Goal: Information Seeking & Learning: Learn about a topic

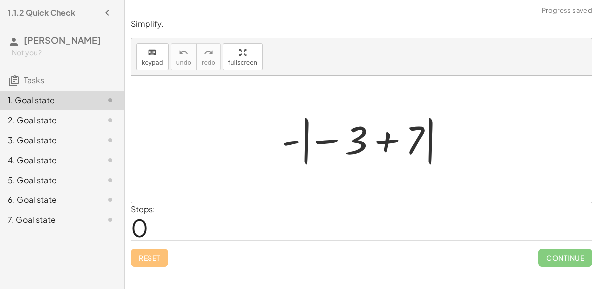
click at [388, 141] on div at bounding box center [365, 139] width 177 height 55
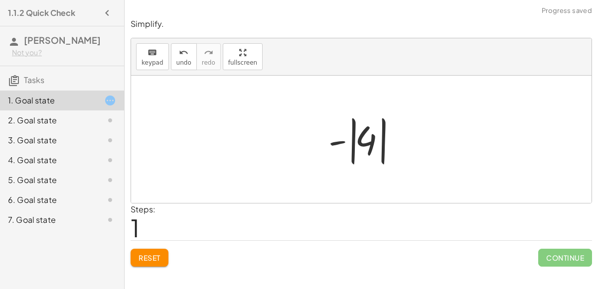
click at [340, 142] on div at bounding box center [365, 139] width 84 height 55
click at [352, 144] on div at bounding box center [365, 139] width 84 height 55
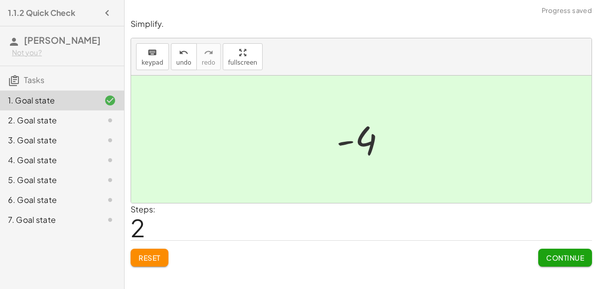
click at [566, 251] on button "Continue" at bounding box center [565, 258] width 54 height 18
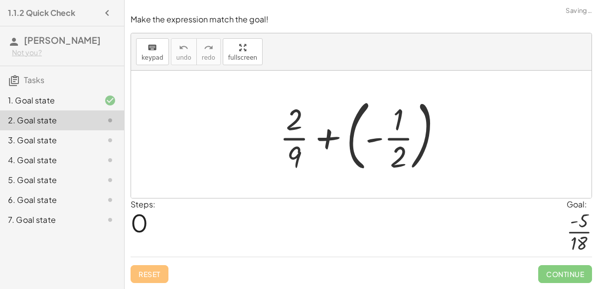
click at [353, 137] on div at bounding box center [365, 134] width 181 height 83
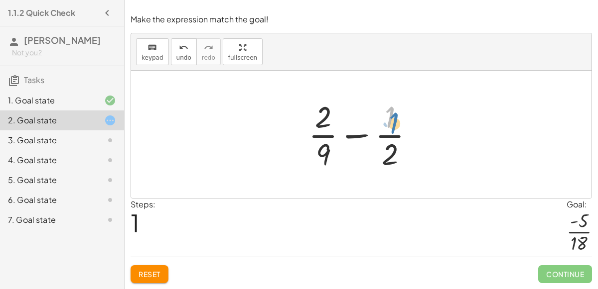
click at [386, 130] on div at bounding box center [365, 134] width 124 height 77
drag, startPoint x: 321, startPoint y: 122, endPoint x: 339, endPoint y: 160, distance: 41.7
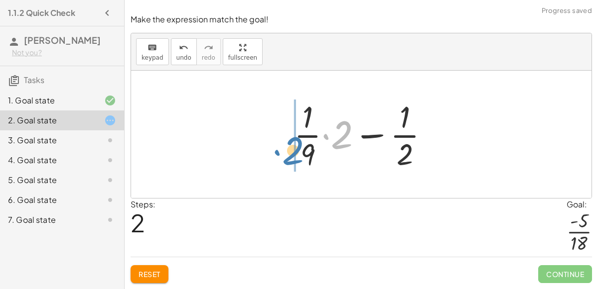
drag, startPoint x: 336, startPoint y: 141, endPoint x: 288, endPoint y: 157, distance: 50.4
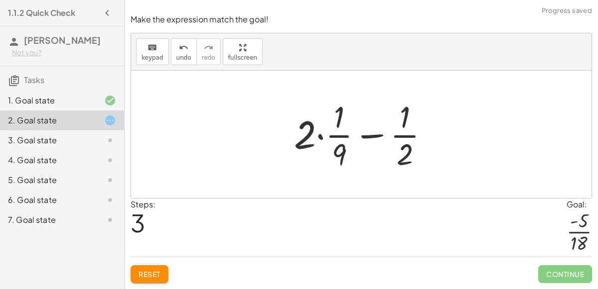
click at [320, 136] on div at bounding box center [365, 134] width 153 height 77
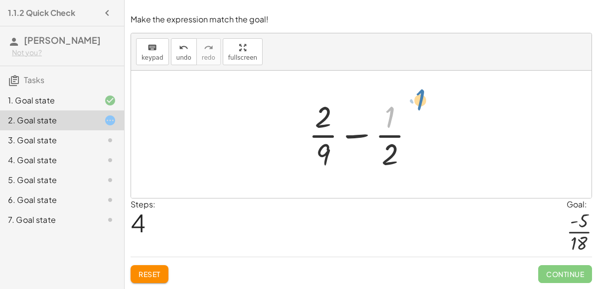
drag, startPoint x: 388, startPoint y: 113, endPoint x: 399, endPoint y: 107, distance: 11.8
click at [399, 107] on div at bounding box center [365, 134] width 124 height 77
drag, startPoint x: 324, startPoint y: 116, endPoint x: 312, endPoint y: 155, distance: 41.5
click at [312, 155] on div at bounding box center [365, 134] width 124 height 77
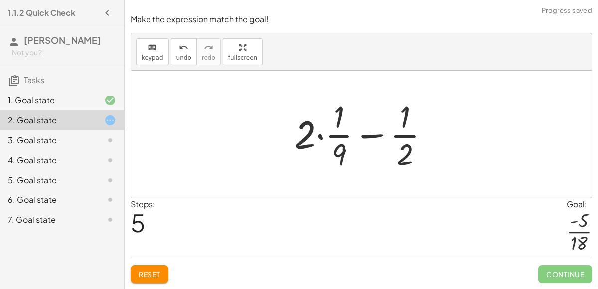
click at [319, 137] on div at bounding box center [365, 134] width 153 height 77
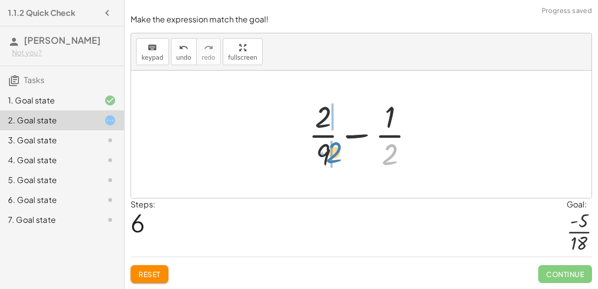
drag, startPoint x: 391, startPoint y: 153, endPoint x: 335, endPoint y: 151, distance: 55.8
click at [335, 151] on div at bounding box center [365, 134] width 124 height 77
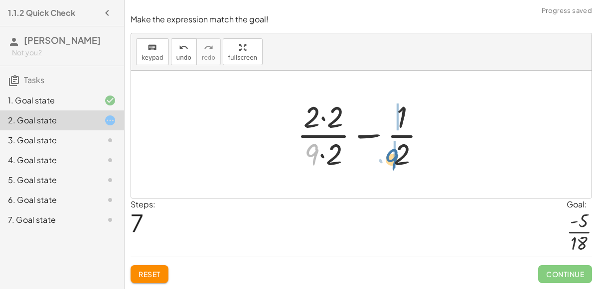
drag, startPoint x: 307, startPoint y: 152, endPoint x: 388, endPoint y: 155, distance: 81.3
click at [388, 155] on div at bounding box center [365, 134] width 147 height 77
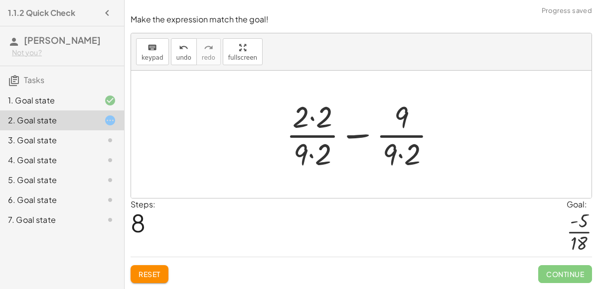
click at [356, 137] on div at bounding box center [365, 134] width 168 height 77
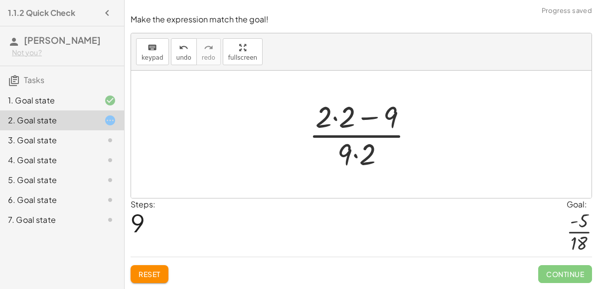
click at [367, 121] on div at bounding box center [365, 134] width 123 height 77
click at [333, 120] on div at bounding box center [365, 134] width 123 height 77
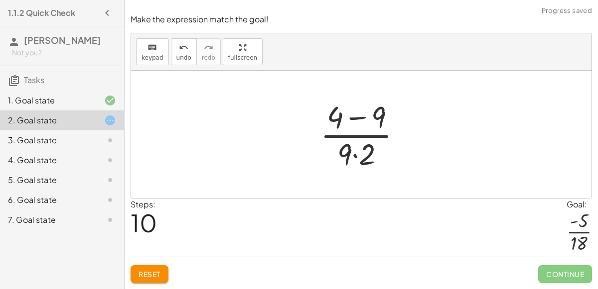
click at [358, 119] on div at bounding box center [364, 134] width 99 height 77
click at [355, 155] on div at bounding box center [365, 134] width 78 height 77
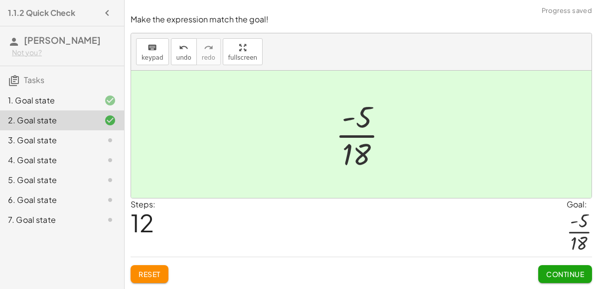
click at [559, 277] on span "Continue" at bounding box center [565, 274] width 38 height 9
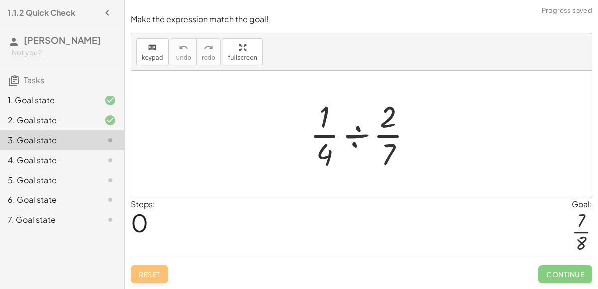
click at [363, 137] on div at bounding box center [365, 134] width 120 height 77
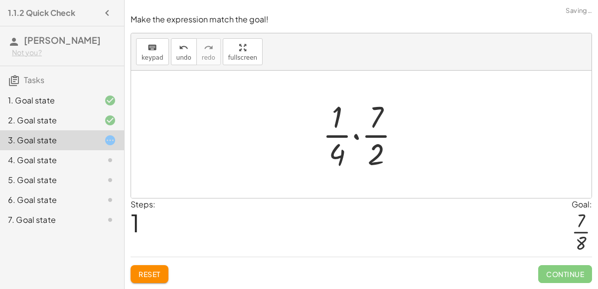
click at [355, 139] on div at bounding box center [365, 134] width 96 height 77
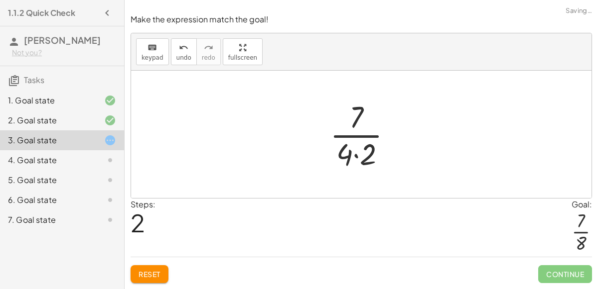
click at [355, 139] on div at bounding box center [365, 134] width 80 height 77
click at [357, 155] on div at bounding box center [365, 134] width 80 height 77
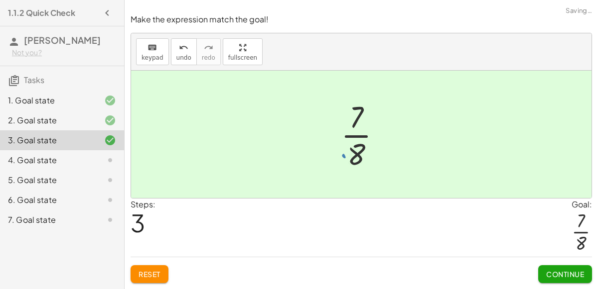
click at [558, 269] on button "Continue" at bounding box center [565, 275] width 54 height 18
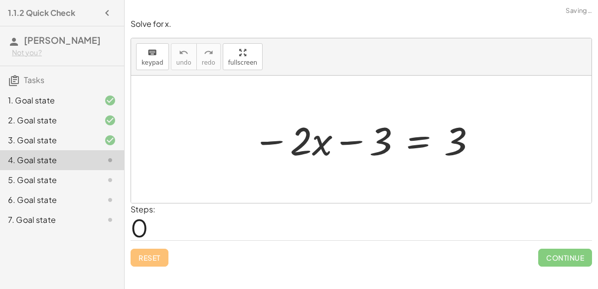
click at [347, 143] on div at bounding box center [365, 139] width 235 height 51
click at [275, 139] on div at bounding box center [365, 139] width 235 height 51
click at [423, 137] on div at bounding box center [365, 139] width 235 height 51
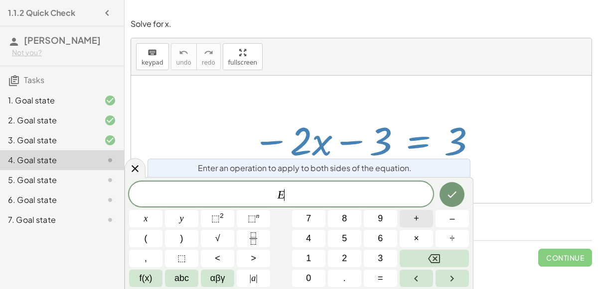
click at [415, 226] on button "+" at bounding box center [416, 218] width 33 height 17
click at [387, 239] on button "6" at bounding box center [380, 238] width 33 height 17
click at [446, 203] on button "Done" at bounding box center [451, 194] width 25 height 25
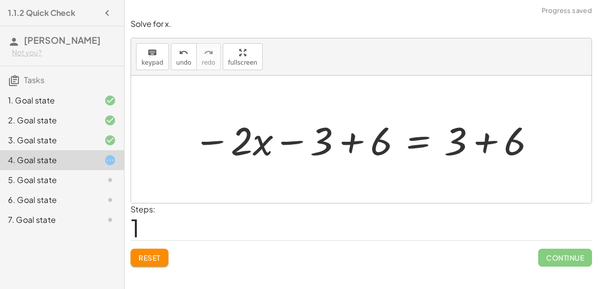
click at [353, 143] on div at bounding box center [365, 139] width 354 height 51
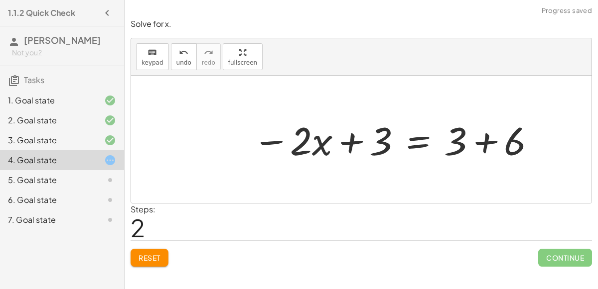
click at [490, 138] on div at bounding box center [395, 139] width 294 height 51
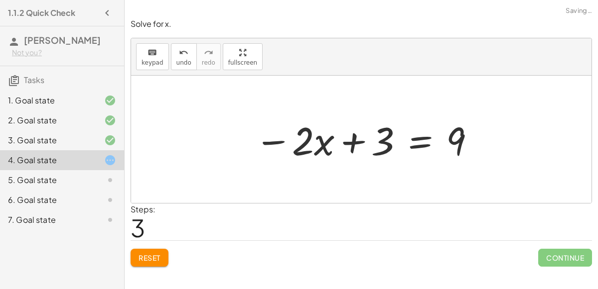
click at [355, 139] on div at bounding box center [366, 139] width 232 height 51
click at [155, 55] on icon "keyboard" at bounding box center [151, 53] width 9 height 12
click at [363, 72] on div "keyboard keypad undo undo redo redo fullscreen" at bounding box center [361, 56] width 460 height 37
click at [145, 52] on div "keyboard" at bounding box center [152, 52] width 22 height 12
click at [424, 141] on div at bounding box center [366, 139] width 232 height 51
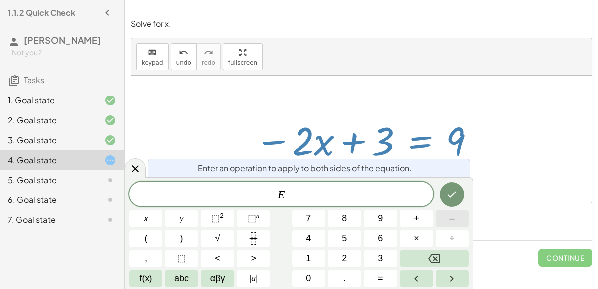
click at [460, 223] on button "–" at bounding box center [451, 218] width 33 height 17
click at [378, 250] on button "3" at bounding box center [380, 258] width 33 height 17
click at [454, 198] on icon "Done" at bounding box center [452, 195] width 12 height 12
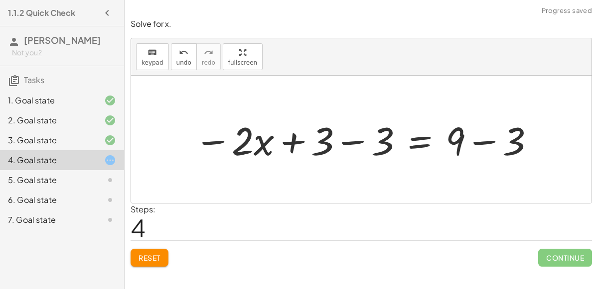
click at [349, 141] on div at bounding box center [364, 139] width 351 height 51
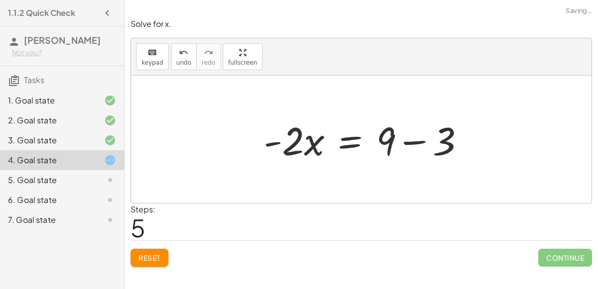
click at [480, 141] on div "− · 2 · x − 3 = 3 − · 2 · x − 3 + 6 = + 3 + 6 − · 2 · x + 3 = + 3 + 6 − · 2 · x…" at bounding box center [361, 140] width 460 height 128
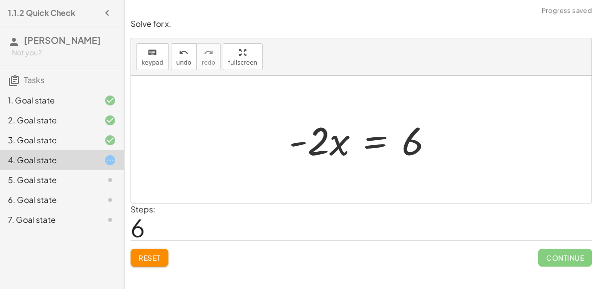
click at [301, 137] on div at bounding box center [365, 139] width 162 height 51
click at [313, 145] on div at bounding box center [365, 139] width 162 height 51
click at [372, 146] on div at bounding box center [365, 139] width 162 height 51
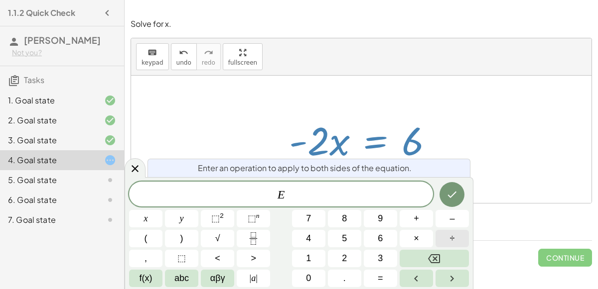
click at [443, 237] on button "÷" at bounding box center [451, 238] width 33 height 17
click at [357, 252] on button "2" at bounding box center [344, 258] width 33 height 17
click at [453, 200] on icon "Done" at bounding box center [452, 195] width 12 height 12
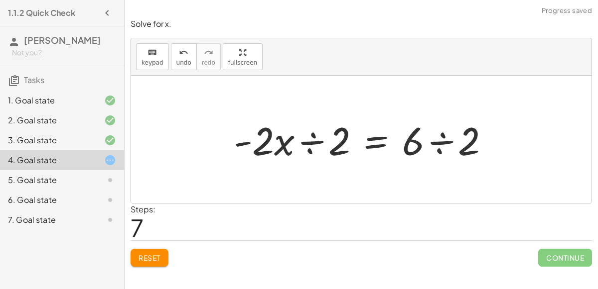
click at [310, 143] on div at bounding box center [366, 139] width 274 height 51
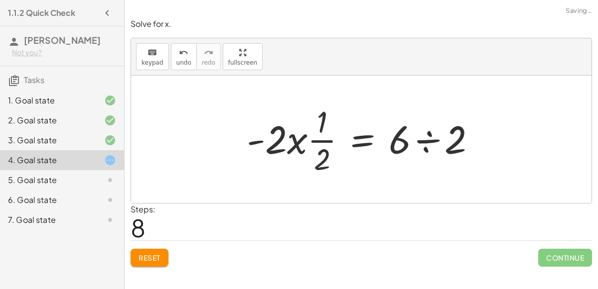
click at [301, 140] on div at bounding box center [365, 139] width 247 height 77
click at [311, 140] on div at bounding box center [365, 139] width 247 height 77
click at [322, 140] on div at bounding box center [365, 139] width 247 height 77
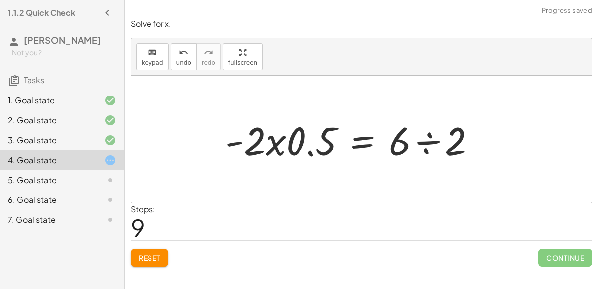
click at [310, 150] on div at bounding box center [354, 139] width 269 height 51
click at [276, 146] on div at bounding box center [354, 139] width 269 height 51
click at [178, 60] on span "undo" at bounding box center [183, 62] width 15 height 7
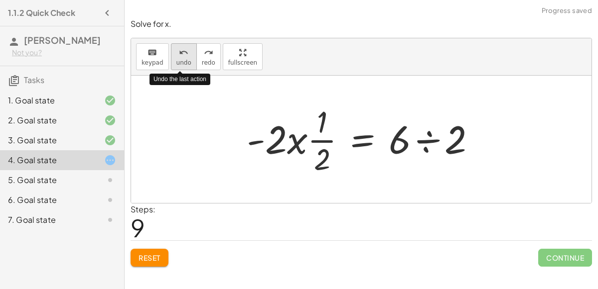
click at [178, 60] on span "undo" at bounding box center [183, 62] width 15 height 7
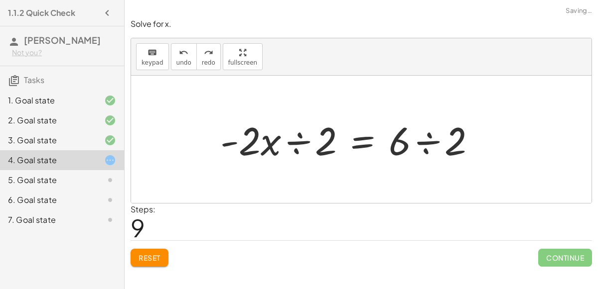
click at [421, 140] on div at bounding box center [352, 139] width 274 height 51
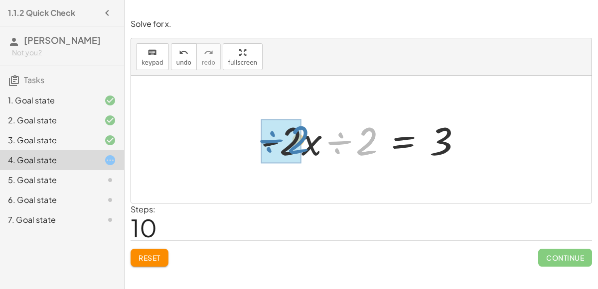
drag, startPoint x: 366, startPoint y: 151, endPoint x: 298, endPoint y: 149, distance: 67.8
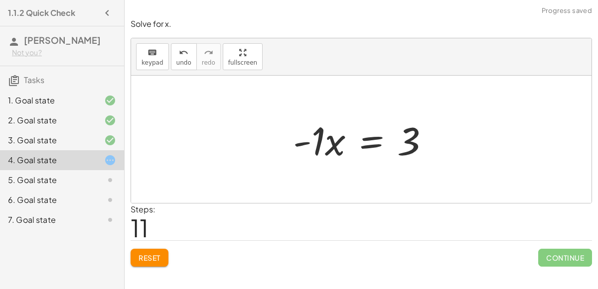
click at [334, 145] on div at bounding box center [365, 139] width 154 height 51
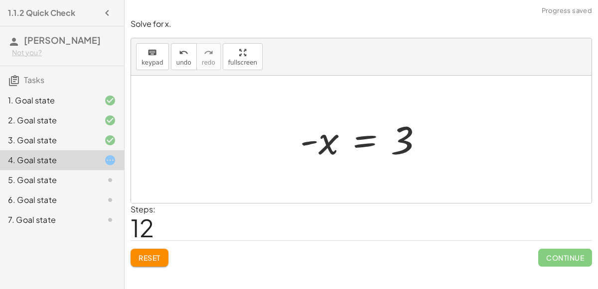
click at [306, 144] on div at bounding box center [365, 139] width 140 height 49
click at [399, 143] on div at bounding box center [365, 139] width 140 height 49
click at [373, 140] on div at bounding box center [365, 139] width 140 height 49
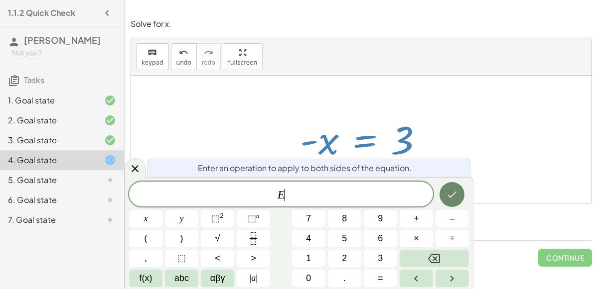
click at [450, 189] on icon "Done" at bounding box center [452, 195] width 12 height 12
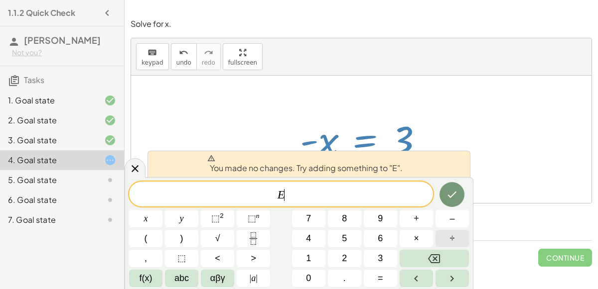
click at [439, 239] on button "÷" at bounding box center [451, 238] width 33 height 17
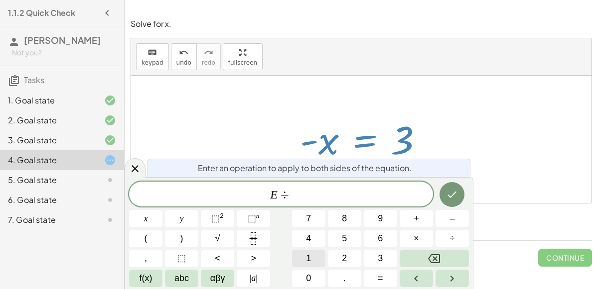
click at [323, 251] on button "1" at bounding box center [308, 258] width 33 height 17
click at [456, 194] on icon "Done" at bounding box center [452, 195] width 12 height 12
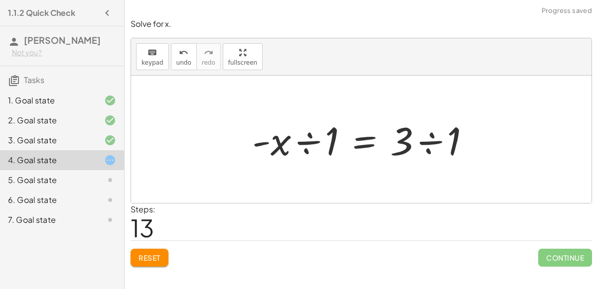
click at [303, 147] on div at bounding box center [365, 139] width 236 height 51
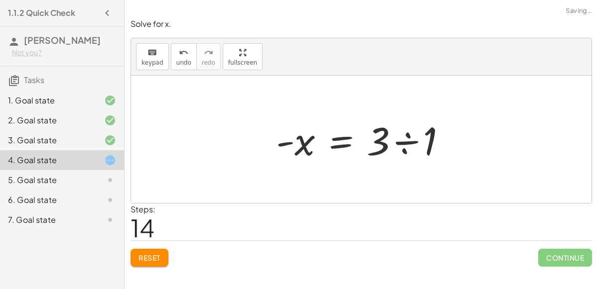
click at [407, 142] on div at bounding box center [365, 139] width 188 height 51
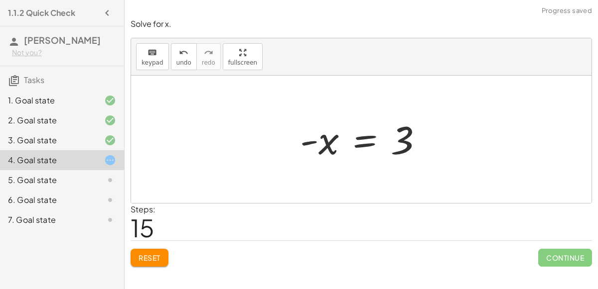
click at [331, 144] on div at bounding box center [365, 139] width 140 height 49
click at [171, 60] on button "undo undo" at bounding box center [184, 56] width 26 height 27
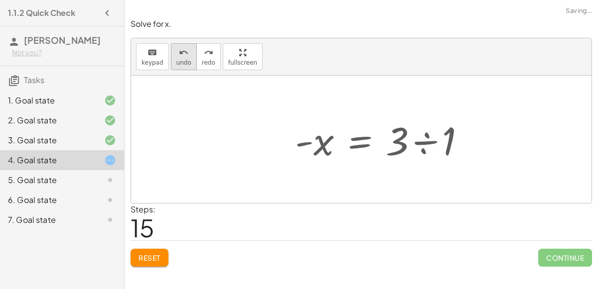
click at [171, 60] on button "undo undo" at bounding box center [184, 56] width 26 height 27
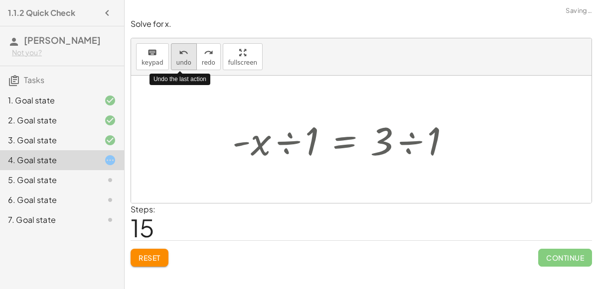
click at [171, 60] on button "undo undo" at bounding box center [184, 56] width 26 height 27
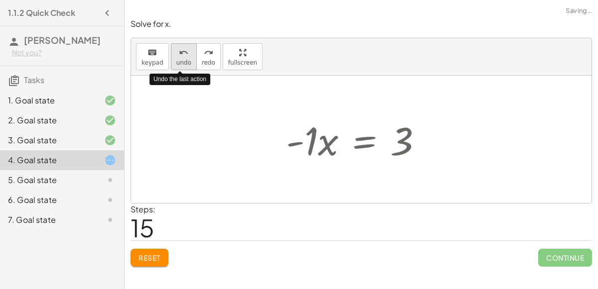
click at [171, 60] on button "undo undo" at bounding box center [184, 56] width 26 height 27
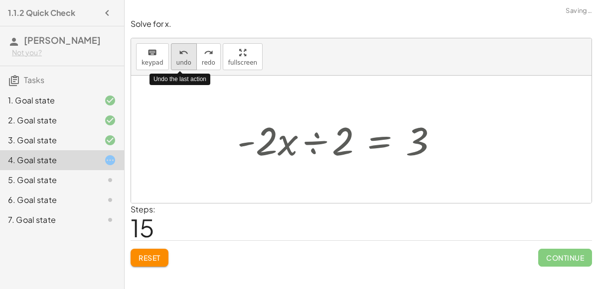
click at [171, 60] on button "undo undo" at bounding box center [184, 56] width 26 height 27
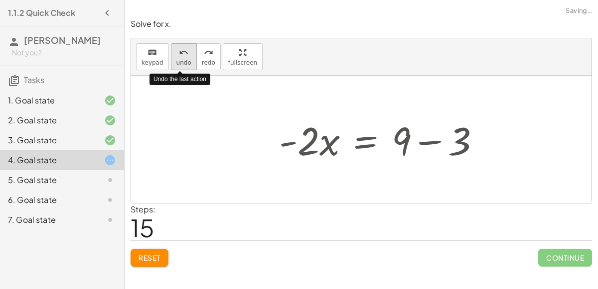
click at [171, 60] on button "undo undo" at bounding box center [184, 56] width 26 height 27
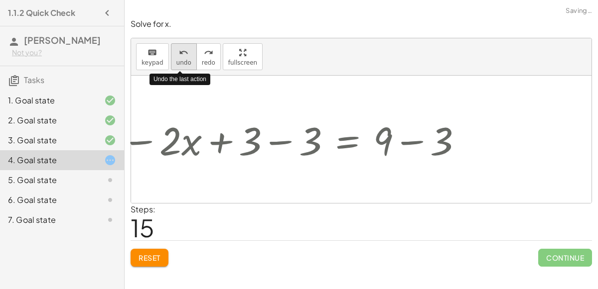
click at [171, 60] on button "undo undo" at bounding box center [184, 56] width 26 height 27
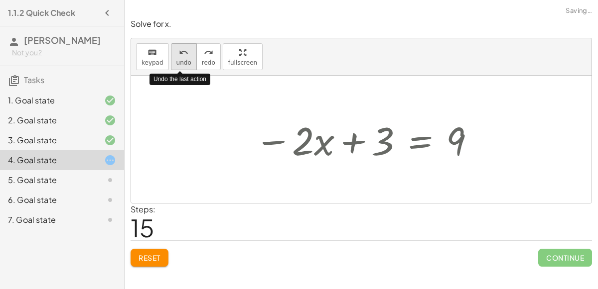
click at [171, 60] on button "undo undo" at bounding box center [184, 56] width 26 height 27
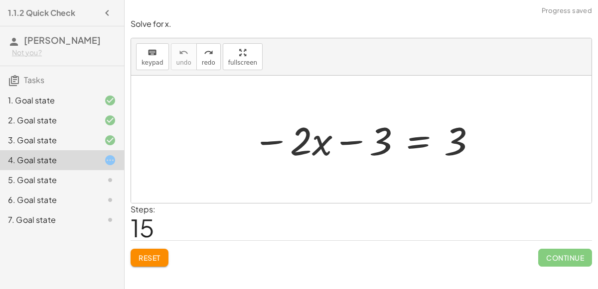
click at [360, 139] on div at bounding box center [365, 139] width 235 height 51
click at [410, 140] on div at bounding box center [365, 139] width 235 height 51
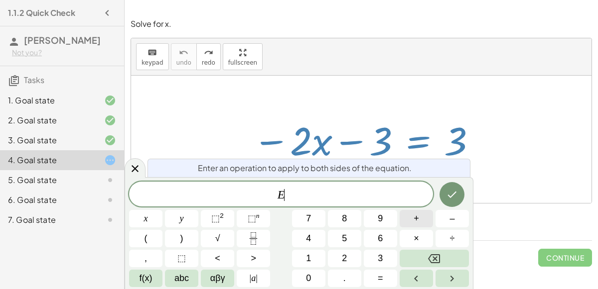
click at [422, 222] on button "+" at bounding box center [416, 218] width 33 height 17
click at [370, 258] on button "3" at bounding box center [380, 258] width 33 height 17
click at [453, 200] on icon "Done" at bounding box center [452, 195] width 12 height 12
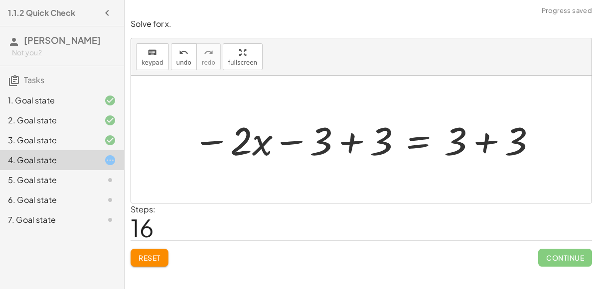
click at [355, 145] on div at bounding box center [365, 139] width 355 height 51
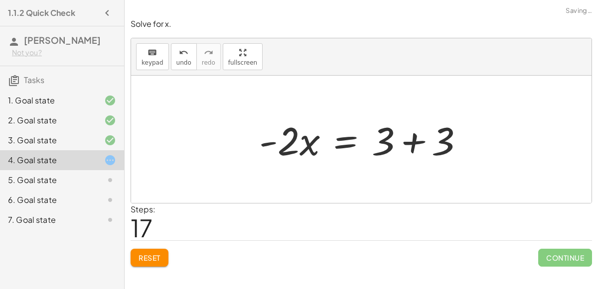
click at [495, 140] on div at bounding box center [361, 140] width 460 height 128
click at [419, 140] on div at bounding box center [365, 139] width 223 height 51
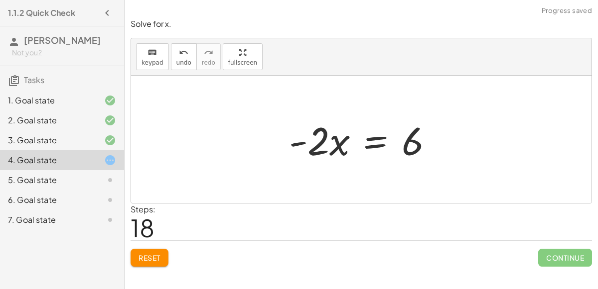
click at [368, 141] on div at bounding box center [365, 139] width 162 height 51
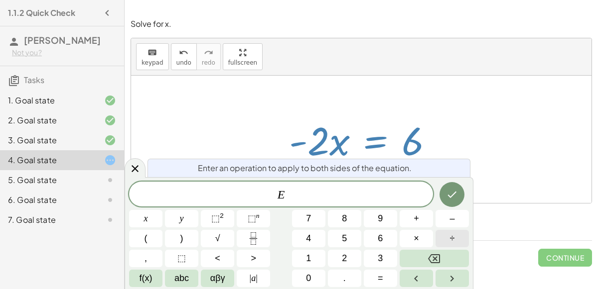
click at [440, 232] on button "÷" at bounding box center [451, 238] width 33 height 17
click at [450, 221] on span "–" at bounding box center [451, 218] width 5 height 13
click at [344, 259] on span "2" at bounding box center [344, 258] width 5 height 13
click at [456, 188] on button "Done" at bounding box center [451, 194] width 25 height 25
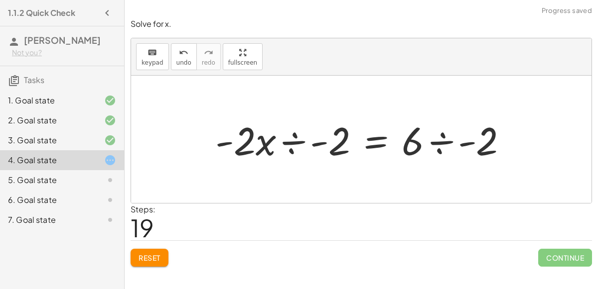
click at [294, 140] on div at bounding box center [365, 139] width 310 height 51
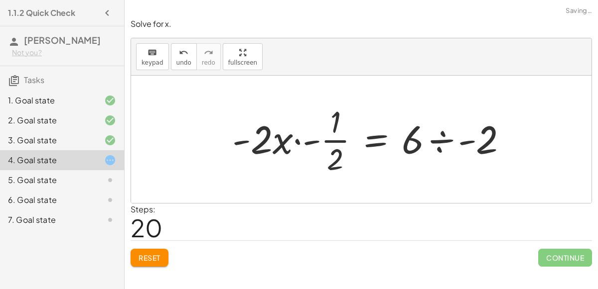
click at [297, 142] on div at bounding box center [373, 139] width 293 height 77
click at [296, 142] on div at bounding box center [384, 139] width 273 height 77
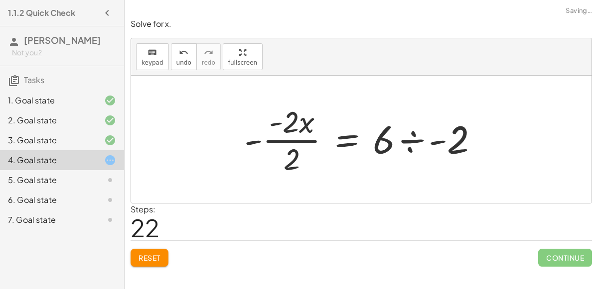
click at [279, 143] on div at bounding box center [365, 139] width 252 height 77
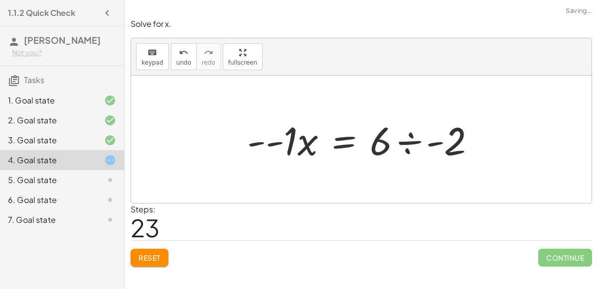
click at [296, 143] on div at bounding box center [365, 139] width 246 height 51
click at [287, 144] on div at bounding box center [384, 139] width 210 height 51
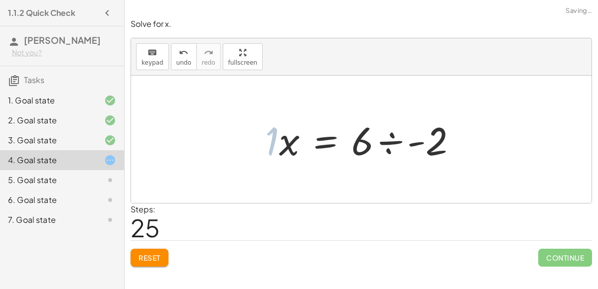
click at [287, 144] on div at bounding box center [372, 139] width 196 height 51
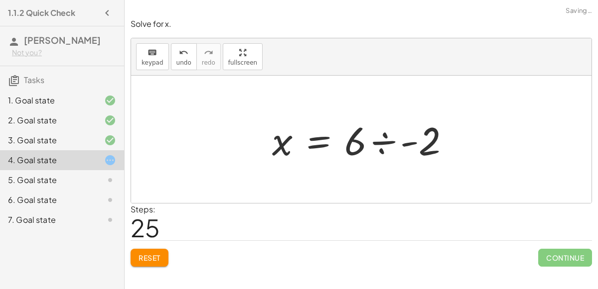
click at [389, 142] on div at bounding box center [365, 139] width 196 height 51
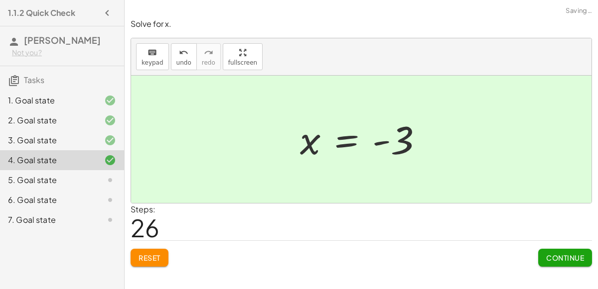
click at [575, 259] on span "Continue" at bounding box center [565, 258] width 38 height 9
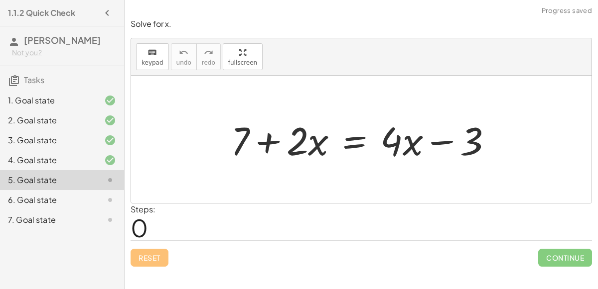
click at [352, 137] on div at bounding box center [366, 139] width 280 height 51
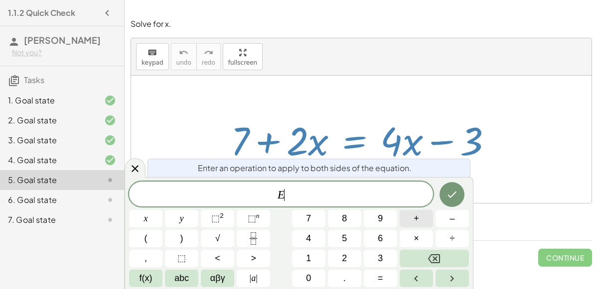
click at [419, 224] on button "+" at bounding box center [416, 218] width 33 height 17
click at [384, 253] on button "3" at bounding box center [380, 258] width 33 height 17
click at [452, 197] on icon "Done" at bounding box center [452, 195] width 12 height 12
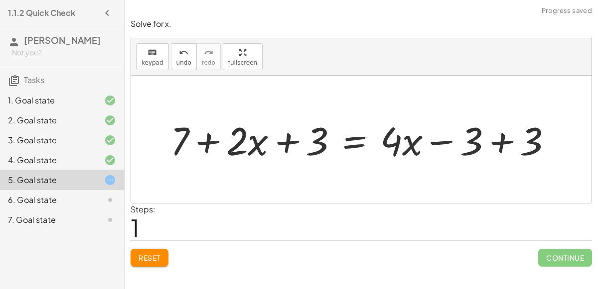
click at [495, 141] on div at bounding box center [365, 139] width 400 height 51
click at [287, 141] on div at bounding box center [305, 139] width 280 height 51
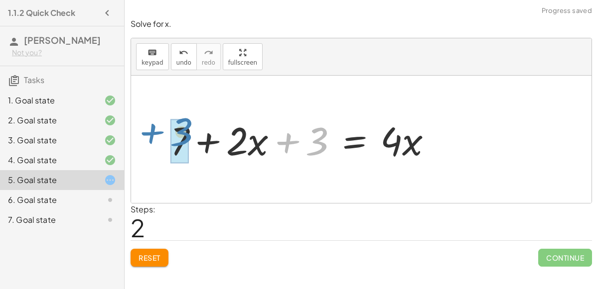
drag, startPoint x: 323, startPoint y: 150, endPoint x: 186, endPoint y: 142, distance: 136.7
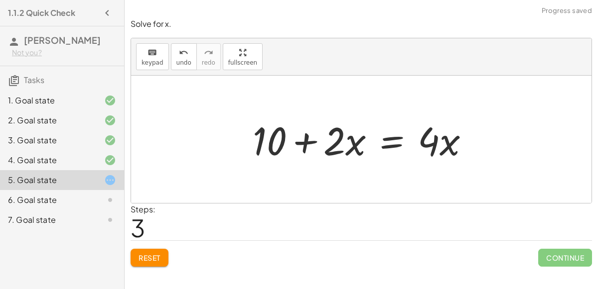
click at [304, 140] on div at bounding box center [365, 139] width 235 height 51
drag, startPoint x: 330, startPoint y: 143, endPoint x: 346, endPoint y: 139, distance: 16.9
click at [346, 139] on div at bounding box center [365, 139] width 235 height 51
drag, startPoint x: 356, startPoint y: 140, endPoint x: 434, endPoint y: 138, distance: 78.3
click at [434, 138] on div at bounding box center [365, 139] width 235 height 51
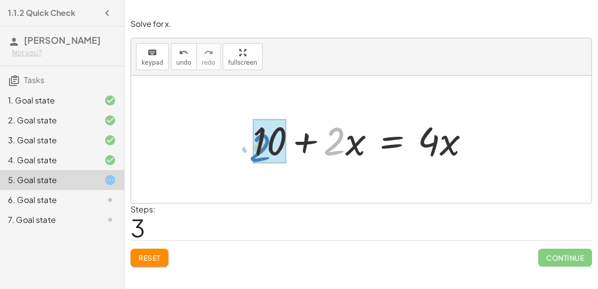
drag, startPoint x: 337, startPoint y: 134, endPoint x: 263, endPoint y: 140, distance: 75.0
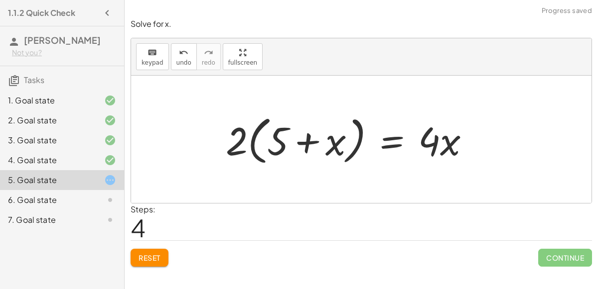
click at [254, 140] on div at bounding box center [352, 139] width 262 height 57
click at [303, 140] on div at bounding box center [352, 139] width 262 height 57
click at [361, 138] on div at bounding box center [352, 139] width 262 height 57
click at [435, 141] on div at bounding box center [352, 139] width 262 height 57
drag, startPoint x: 434, startPoint y: 141, endPoint x: 507, endPoint y: 108, distance: 79.6
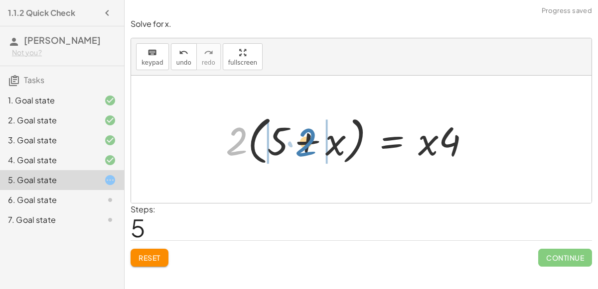
drag, startPoint x: 242, startPoint y: 133, endPoint x: 310, endPoint y: 134, distance: 68.3
click at [310, 134] on div at bounding box center [352, 139] width 262 height 57
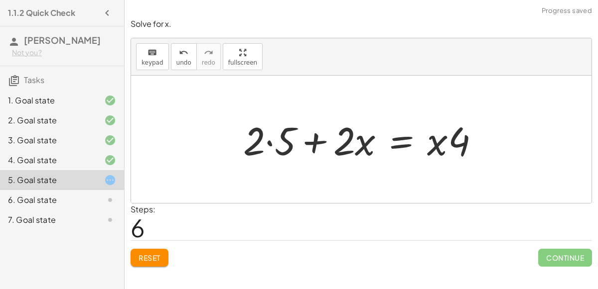
click at [269, 141] on div at bounding box center [365, 139] width 254 height 51
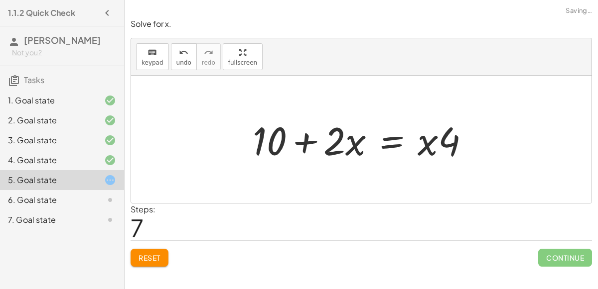
click at [317, 139] on div at bounding box center [365, 139] width 235 height 51
click at [308, 141] on div at bounding box center [365, 139] width 235 height 51
click at [426, 140] on div at bounding box center [365, 139] width 235 height 51
click at [458, 139] on div at bounding box center [365, 139] width 235 height 51
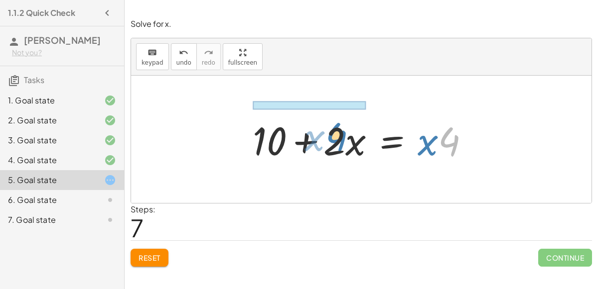
drag, startPoint x: 455, startPoint y: 139, endPoint x: 342, endPoint y: 134, distance: 113.2
click at [342, 134] on div at bounding box center [365, 139] width 235 height 51
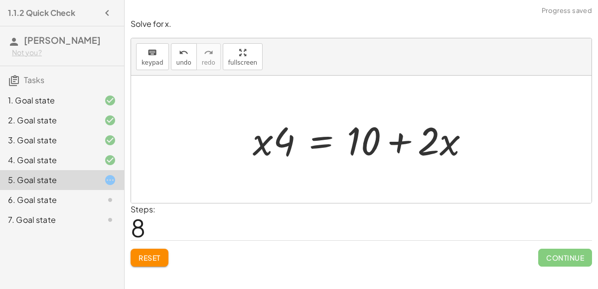
click at [325, 143] on div at bounding box center [365, 139] width 235 height 51
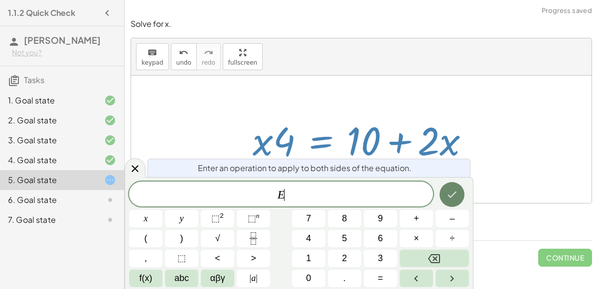
click at [455, 200] on icon "Done" at bounding box center [452, 195] width 12 height 12
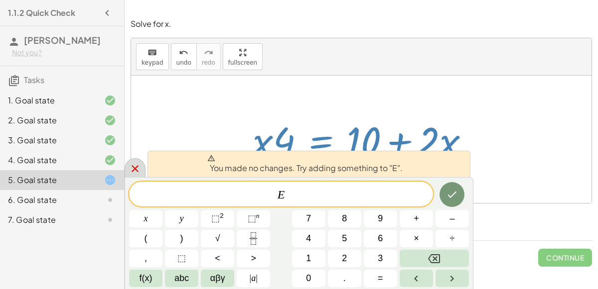
click at [129, 168] on icon at bounding box center [135, 169] width 12 height 12
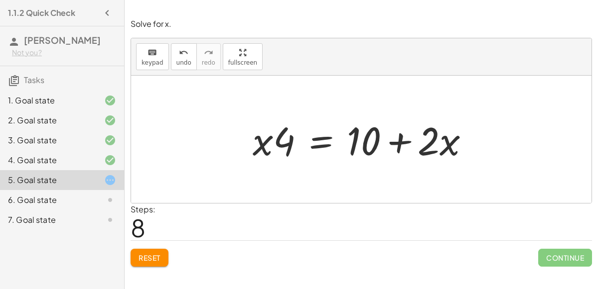
click at [431, 149] on div at bounding box center [365, 139] width 235 height 51
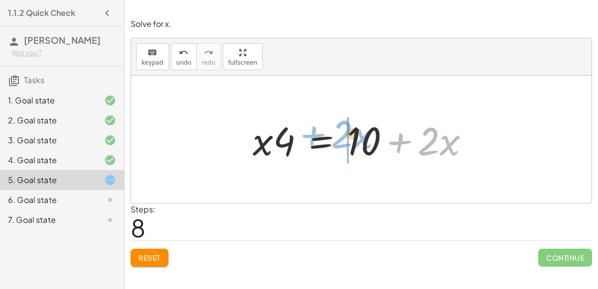
drag, startPoint x: 399, startPoint y: 142, endPoint x: 283, endPoint y: 136, distance: 115.8
click at [283, 136] on div at bounding box center [365, 139] width 235 height 51
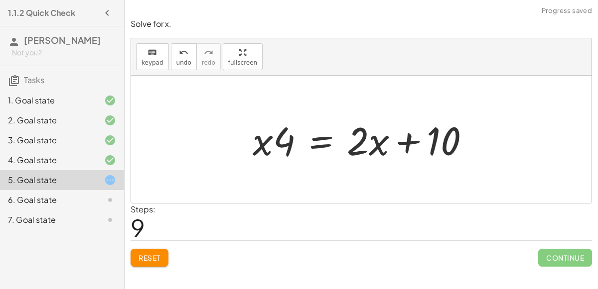
click at [410, 139] on div at bounding box center [365, 139] width 235 height 51
drag, startPoint x: 355, startPoint y: 135, endPoint x: 231, endPoint y: 131, distance: 123.6
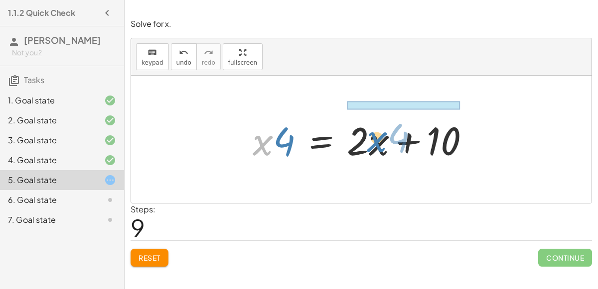
drag, startPoint x: 272, startPoint y: 142, endPoint x: 386, endPoint y: 138, distance: 114.2
click at [386, 138] on div at bounding box center [365, 139] width 235 height 51
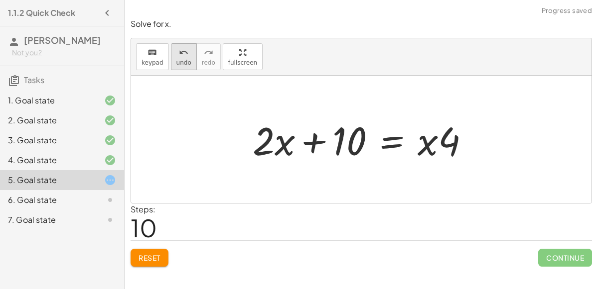
click at [177, 64] on span "undo" at bounding box center [183, 62] width 15 height 7
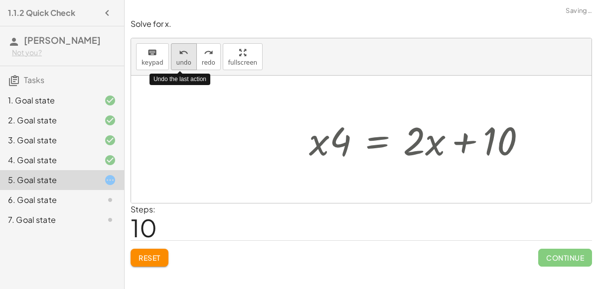
click at [177, 64] on span "undo" at bounding box center [183, 62] width 15 height 7
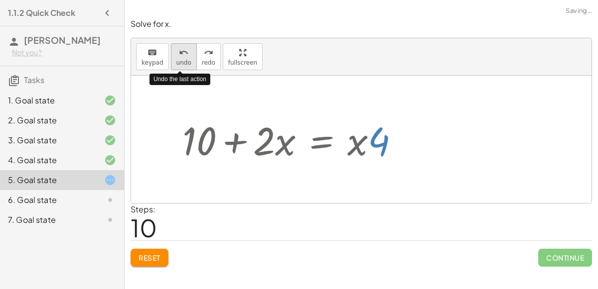
click at [177, 64] on span "undo" at bounding box center [183, 62] width 15 height 7
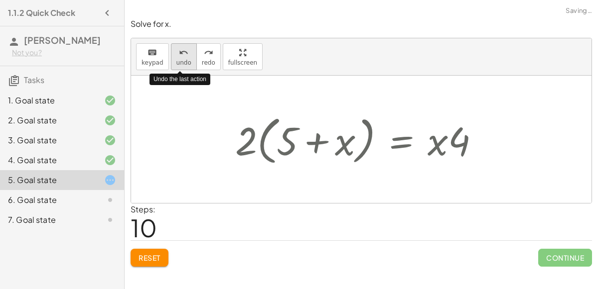
click at [177, 64] on span "undo" at bounding box center [183, 62] width 15 height 7
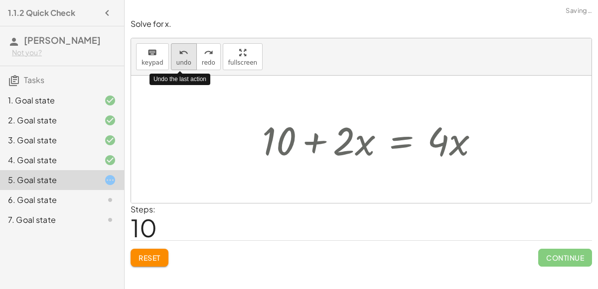
click at [177, 64] on span "undo" at bounding box center [183, 62] width 15 height 7
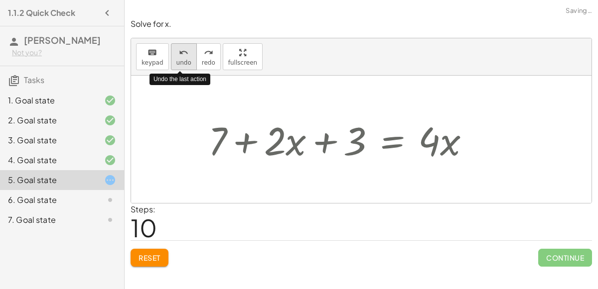
click at [177, 64] on span "undo" at bounding box center [183, 62] width 15 height 7
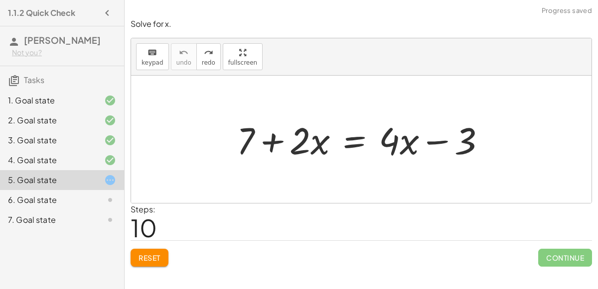
click at [448, 139] on div at bounding box center [365, 139] width 267 height 49
drag, startPoint x: 400, startPoint y: 141, endPoint x: 381, endPoint y: 133, distance: 20.7
click at [381, 133] on div at bounding box center [365, 139] width 267 height 49
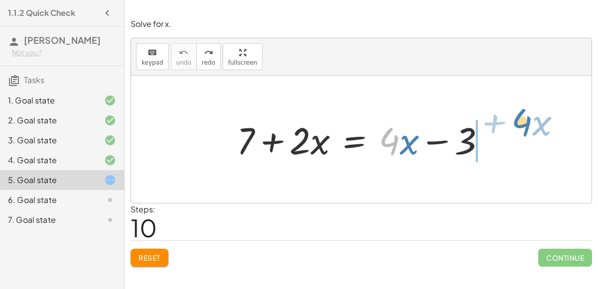
drag, startPoint x: 384, startPoint y: 134, endPoint x: 516, endPoint y: 115, distance: 133.4
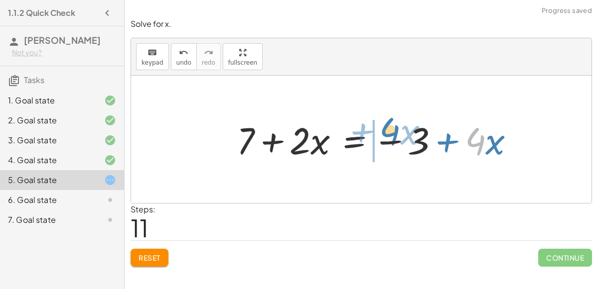
drag, startPoint x: 478, startPoint y: 140, endPoint x: 395, endPoint y: 131, distance: 84.2
click at [395, 131] on div at bounding box center [379, 139] width 295 height 49
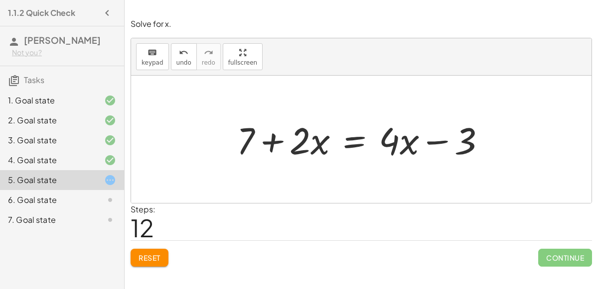
click at [431, 140] on div at bounding box center [365, 139] width 267 height 49
click at [271, 141] on div at bounding box center [365, 139] width 267 height 49
click at [106, 183] on icon at bounding box center [110, 180] width 12 height 12
click at [107, 181] on icon at bounding box center [110, 180] width 12 height 12
drag, startPoint x: 298, startPoint y: 145, endPoint x: 338, endPoint y: 149, distance: 40.1
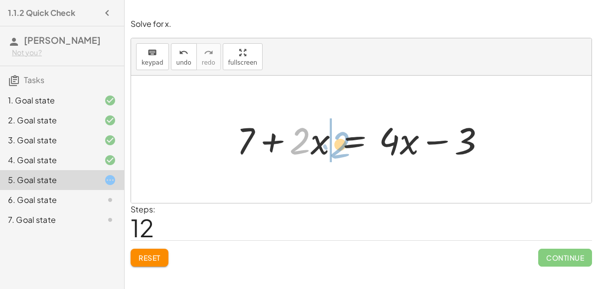
click at [338, 149] on div at bounding box center [365, 139] width 267 height 49
click at [308, 150] on div at bounding box center [365, 139] width 267 height 49
click at [297, 139] on div at bounding box center [365, 139] width 267 height 49
drag, startPoint x: 299, startPoint y: 140, endPoint x: 345, endPoint y: 137, distance: 46.5
click at [345, 137] on div at bounding box center [365, 139] width 267 height 49
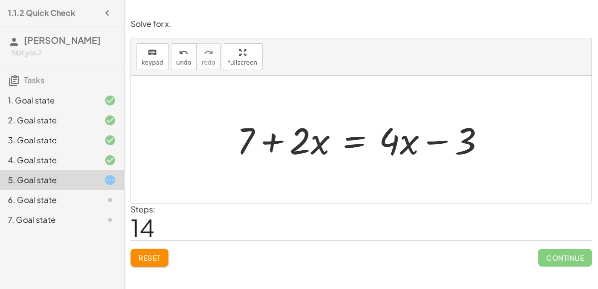
click at [432, 139] on div at bounding box center [365, 139] width 267 height 49
drag, startPoint x: 152, startPoint y: 55, endPoint x: 274, endPoint y: 170, distance: 167.7
click at [274, 170] on div "keyboard keypad undo undo redo redo fullscreen + 7 + · 2 · x = + · 4 · x − 3 + …" at bounding box center [361, 120] width 460 height 165
click at [140, 56] on button "keyboard keypad" at bounding box center [152, 56] width 33 height 27
click at [351, 136] on div at bounding box center [365, 139] width 267 height 49
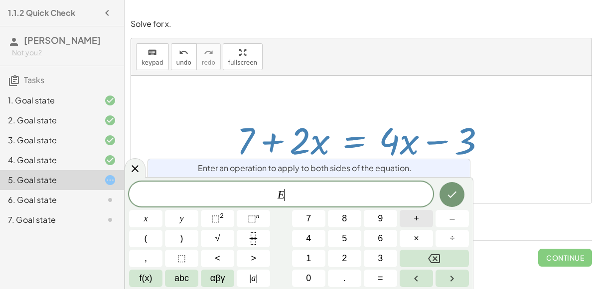
click at [420, 221] on button "+" at bounding box center [416, 218] width 33 height 17
click at [383, 253] on button "3" at bounding box center [380, 258] width 33 height 17
click at [461, 188] on button "Done" at bounding box center [451, 194] width 25 height 25
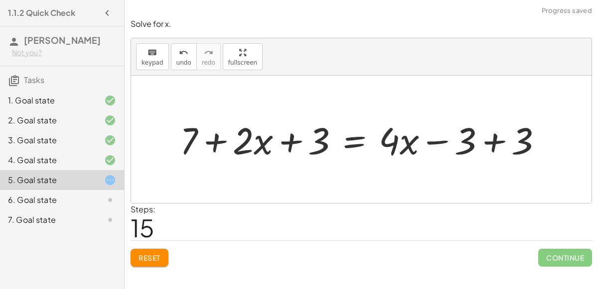
click at [485, 140] on div at bounding box center [365, 139] width 381 height 49
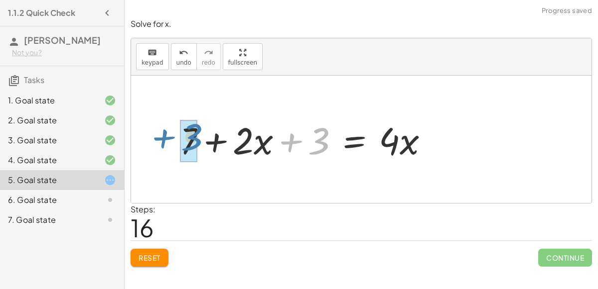
drag, startPoint x: 315, startPoint y: 146, endPoint x: 185, endPoint y: 143, distance: 130.1
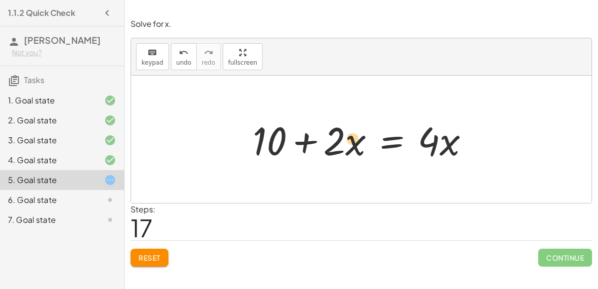
drag, startPoint x: 339, startPoint y: 138, endPoint x: 355, endPoint y: 134, distance: 15.8
click at [355, 134] on div at bounding box center [365, 139] width 235 height 51
click at [384, 142] on div at bounding box center [365, 139] width 235 height 51
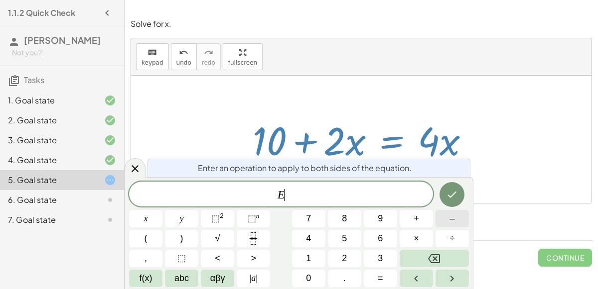
click at [455, 226] on button "–" at bounding box center [451, 218] width 33 height 17
click at [351, 256] on button "2" at bounding box center [344, 258] width 33 height 17
click at [152, 216] on button "x" at bounding box center [145, 218] width 33 height 17
click at [463, 197] on button "Done" at bounding box center [451, 194] width 25 height 25
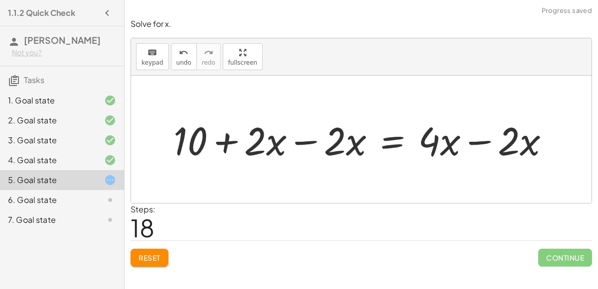
click at [309, 142] on div at bounding box center [365, 139] width 394 height 51
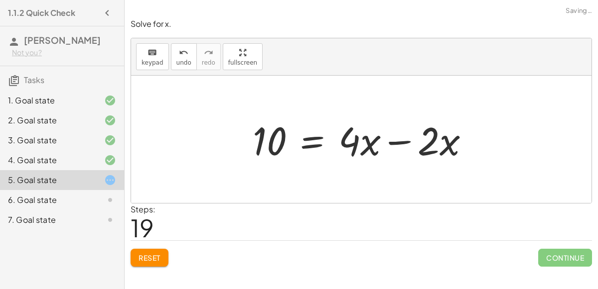
click at [400, 138] on div at bounding box center [365, 139] width 235 height 51
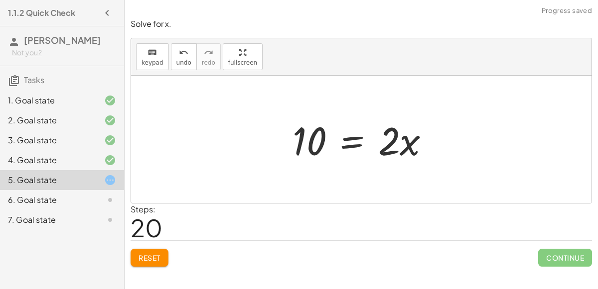
click at [347, 142] on div at bounding box center [364, 139] width 155 height 51
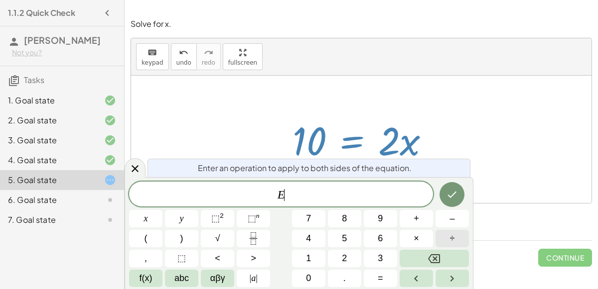
click at [451, 232] on span "÷" at bounding box center [452, 238] width 5 height 13
click at [353, 255] on button "2" at bounding box center [344, 258] width 33 height 17
click at [441, 188] on button "Done" at bounding box center [451, 194] width 25 height 25
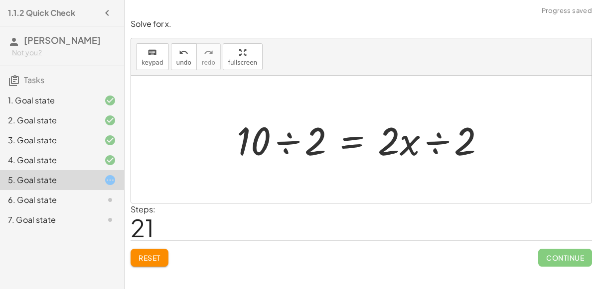
click at [433, 141] on div at bounding box center [365, 139] width 267 height 51
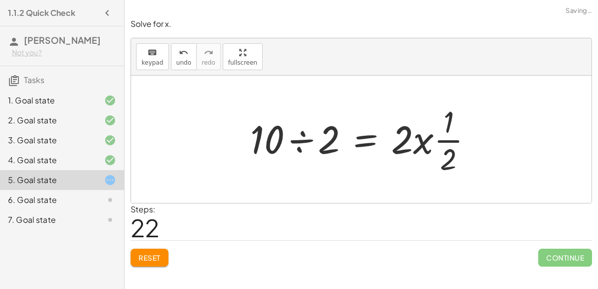
click at [425, 138] on div at bounding box center [365, 139] width 240 height 77
click at [447, 139] on div at bounding box center [365, 139] width 240 height 77
click at [304, 144] on div at bounding box center [365, 139] width 240 height 77
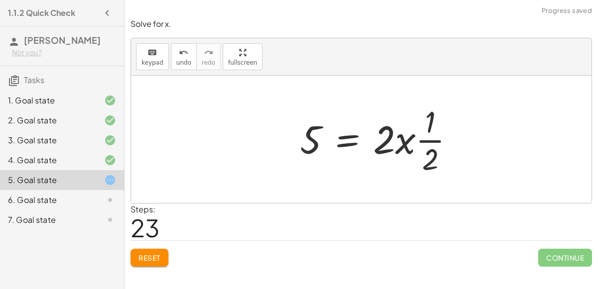
click at [399, 139] on div at bounding box center [381, 139] width 172 height 77
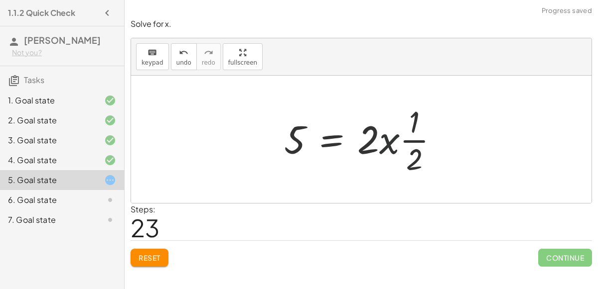
click at [392, 138] on div at bounding box center [365, 139] width 172 height 77
click at [388, 140] on div at bounding box center [365, 139] width 172 height 77
click at [360, 136] on div at bounding box center [365, 139] width 172 height 77
click at [367, 140] on div at bounding box center [365, 139] width 172 height 77
click at [411, 143] on div at bounding box center [365, 139] width 172 height 77
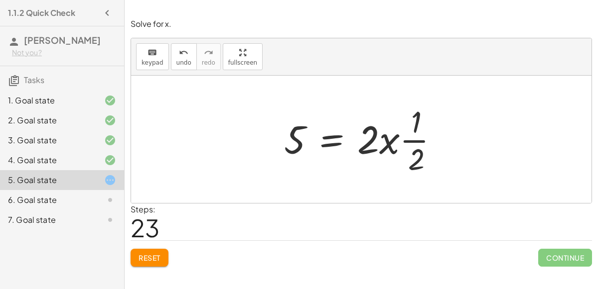
click at [416, 128] on div at bounding box center [365, 139] width 172 height 77
drag, startPoint x: 416, startPoint y: 129, endPoint x: 422, endPoint y: 158, distance: 29.6
drag, startPoint x: 413, startPoint y: 124, endPoint x: 419, endPoint y: 169, distance: 45.8
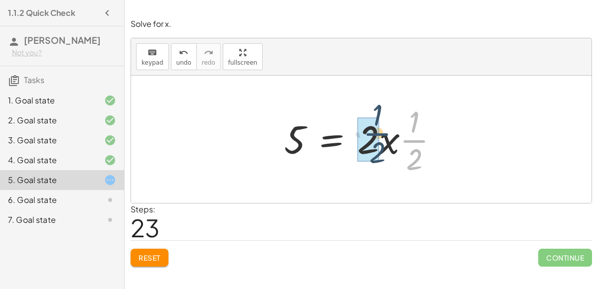
drag, startPoint x: 413, startPoint y: 145, endPoint x: 370, endPoint y: 138, distance: 42.9
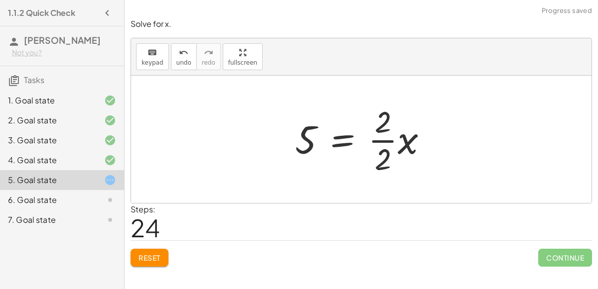
click at [383, 132] on div at bounding box center [365, 139] width 150 height 77
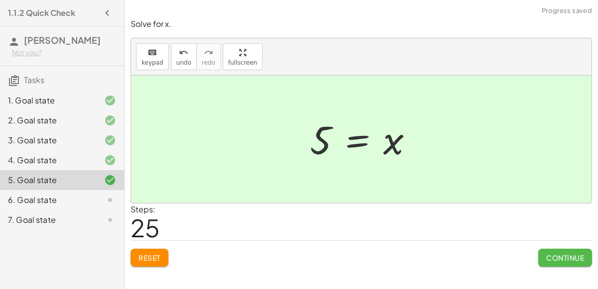
click at [564, 251] on button "Continue" at bounding box center [565, 258] width 54 height 18
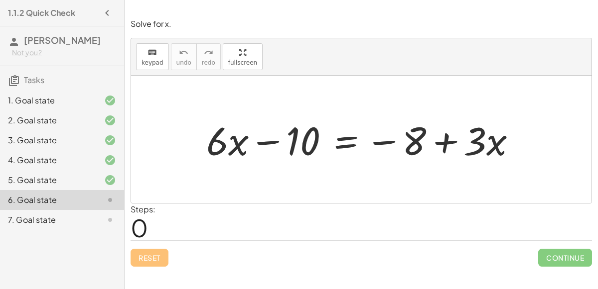
click at [348, 138] on div at bounding box center [365, 139] width 328 height 51
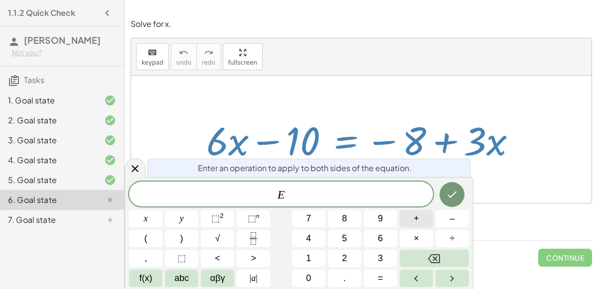
click at [418, 218] on span "+" at bounding box center [416, 218] width 5 height 13
click at [342, 216] on div "E + ​ x y ⬚ 2 ⬚ n 7 8 9 + – ( ) √ 4 5 6 × ÷ , ⬚ < > 1 2 3 f(x) abc αβγ | a | 0 …" at bounding box center [299, 235] width 340 height 106
click at [342, 216] on span "8" at bounding box center [344, 218] width 5 height 13
click at [445, 201] on button "Done" at bounding box center [451, 194] width 25 height 25
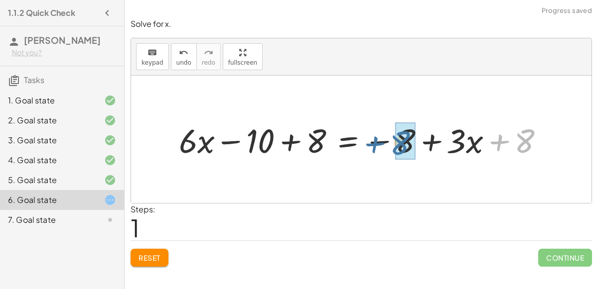
drag, startPoint x: 524, startPoint y: 133, endPoint x: 400, endPoint y: 135, distance: 124.6
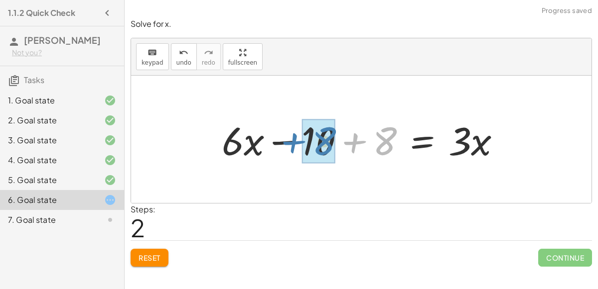
drag, startPoint x: 382, startPoint y: 136, endPoint x: 322, endPoint y: 136, distance: 59.3
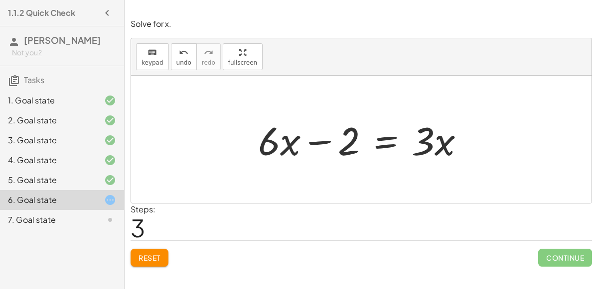
click at [327, 142] on div at bounding box center [365, 139] width 224 height 51
click at [393, 138] on div at bounding box center [365, 139] width 224 height 51
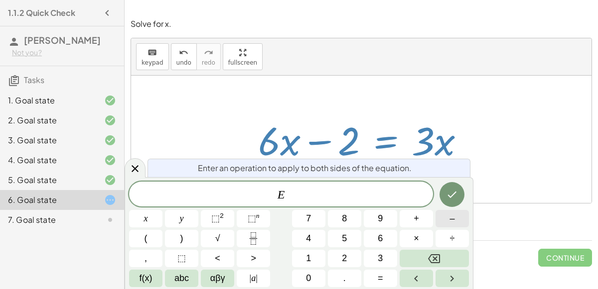
click at [440, 220] on button "–" at bounding box center [451, 218] width 33 height 17
click at [371, 254] on button "3" at bounding box center [380, 258] width 33 height 17
click at [142, 219] on button "x" at bounding box center [145, 218] width 33 height 17
click at [162, 210] on div at bounding box center [145, 218] width 33 height 17
click at [453, 186] on button "Done" at bounding box center [451, 194] width 25 height 25
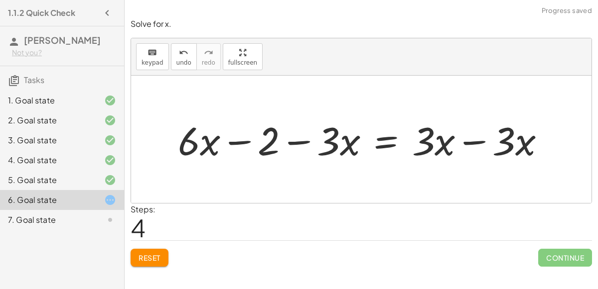
click at [475, 139] on div at bounding box center [365, 139] width 385 height 51
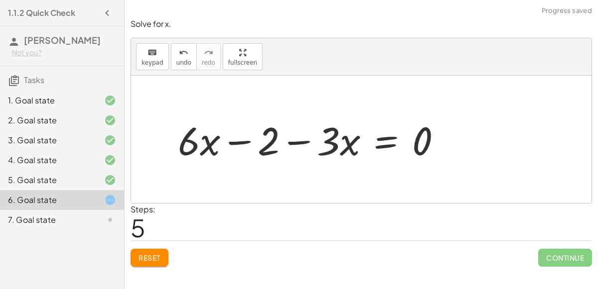
click at [391, 138] on div at bounding box center [313, 139] width 281 height 51
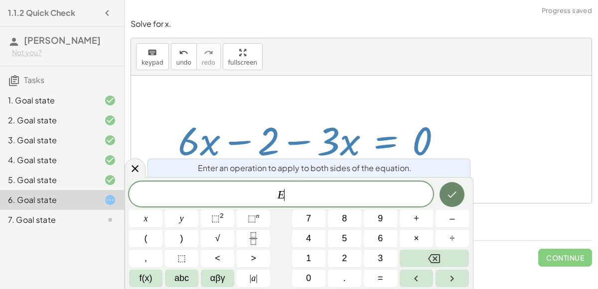
click at [459, 197] on button "Done" at bounding box center [451, 194] width 25 height 25
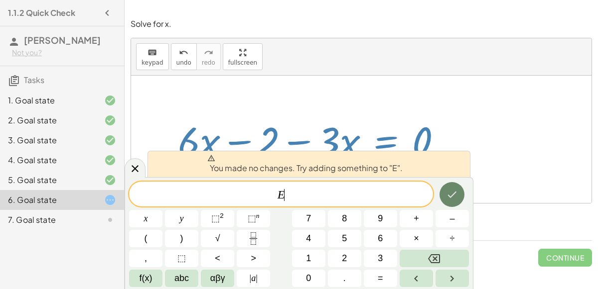
click at [457, 196] on icon "Done" at bounding box center [452, 195] width 12 height 12
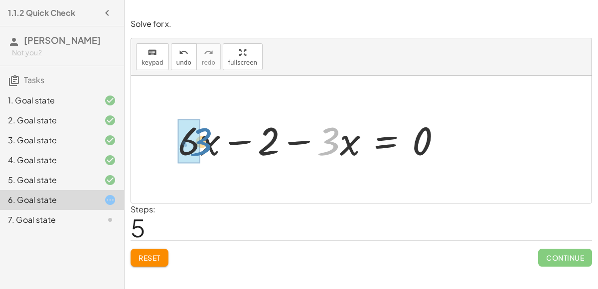
drag, startPoint x: 332, startPoint y: 134, endPoint x: 203, endPoint y: 135, distance: 128.5
click at [203, 135] on div at bounding box center [313, 139] width 281 height 51
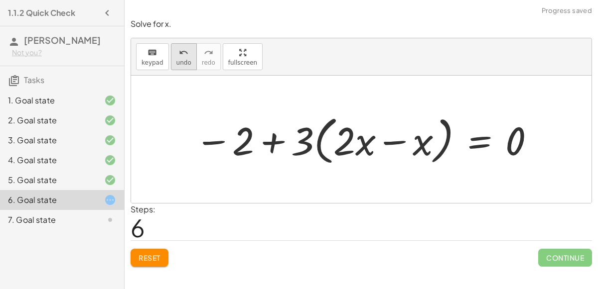
click at [176, 56] on div "undo" at bounding box center [183, 52] width 15 height 12
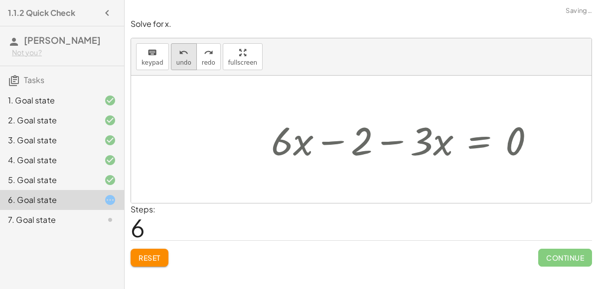
click at [176, 56] on div "undo" at bounding box center [183, 52] width 15 height 12
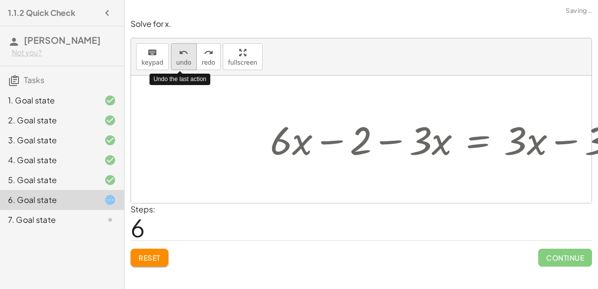
click at [176, 56] on div "undo" at bounding box center [183, 52] width 15 height 12
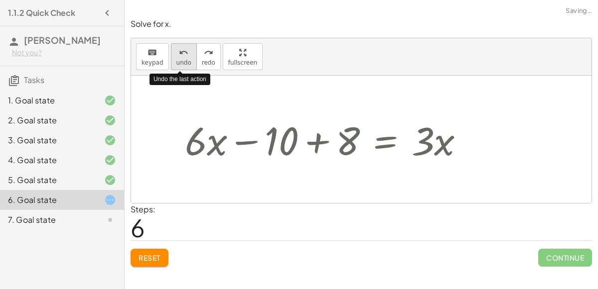
click at [176, 56] on div "undo" at bounding box center [183, 52] width 15 height 12
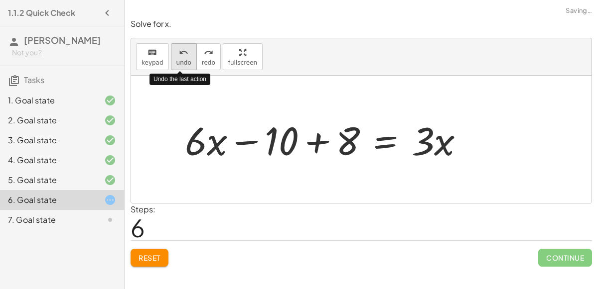
click at [176, 56] on div "undo" at bounding box center [183, 52] width 15 height 12
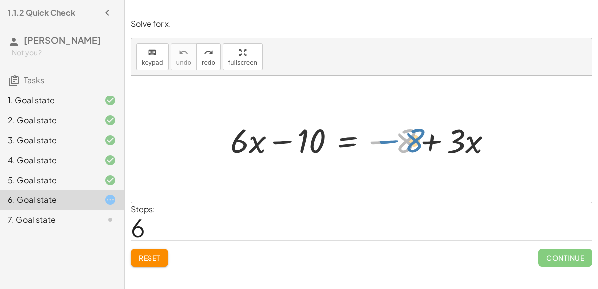
drag, startPoint x: 394, startPoint y: 130, endPoint x: 402, endPoint y: 129, distance: 8.0
click at [402, 129] on div at bounding box center [365, 140] width 280 height 44
drag, startPoint x: 384, startPoint y: 141, endPoint x: 347, endPoint y: 137, distance: 37.6
click at [347, 137] on div at bounding box center [365, 140] width 280 height 44
drag, startPoint x: 400, startPoint y: 142, endPoint x: 461, endPoint y: 139, distance: 61.9
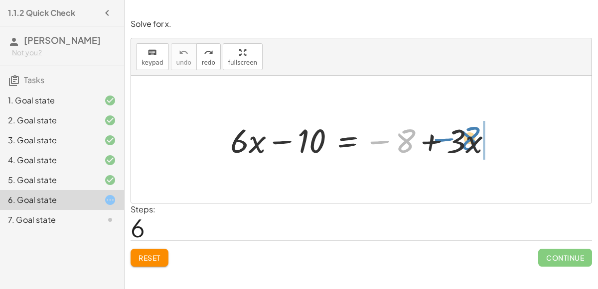
click at [461, 139] on div at bounding box center [365, 140] width 280 height 44
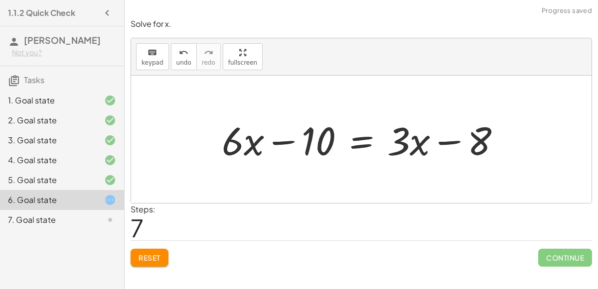
click at [288, 139] on div at bounding box center [365, 139] width 297 height 51
click at [167, 58] on div "keyboard keypad undo undo redo redo fullscreen" at bounding box center [361, 56] width 460 height 37
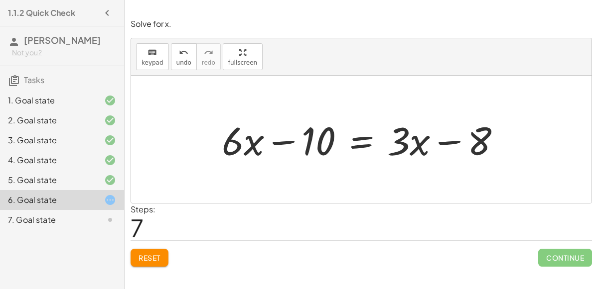
click at [167, 58] on div "keyboard keypad undo undo redo redo fullscreen" at bounding box center [361, 56] width 460 height 37
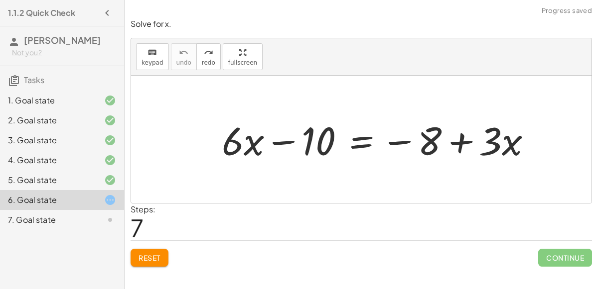
click at [358, 143] on div at bounding box center [381, 139] width 328 height 51
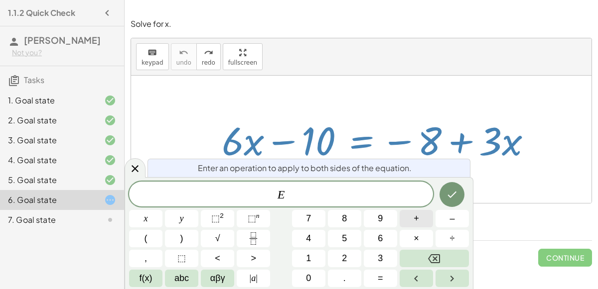
click at [422, 212] on button "+" at bounding box center [416, 218] width 33 height 17
click at [376, 254] on button "3" at bounding box center [380, 258] width 33 height 17
click at [412, 237] on button "×" at bounding box center [416, 238] width 33 height 17
click at [451, 252] on button "Backspace" at bounding box center [434, 258] width 69 height 17
click at [157, 217] on button "x" at bounding box center [145, 218] width 33 height 17
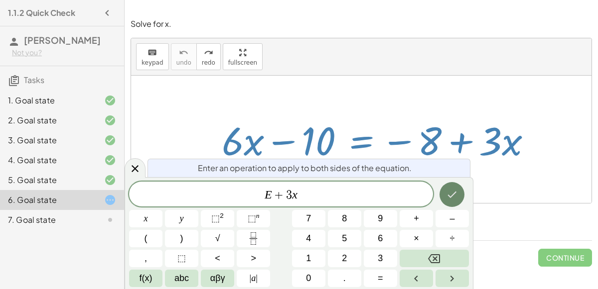
click at [453, 198] on icon "Done" at bounding box center [452, 195] width 12 height 12
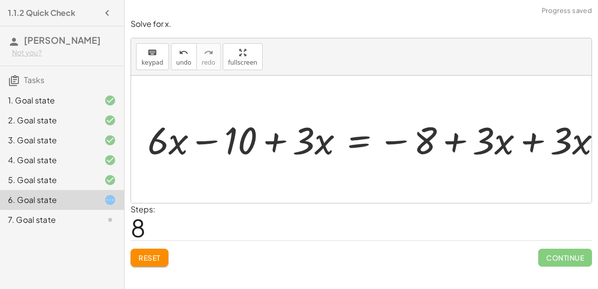
click at [534, 146] on div at bounding box center [376, 139] width 385 height 41
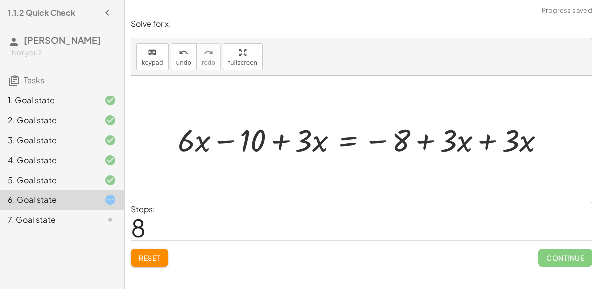
click at [489, 134] on div at bounding box center [365, 139] width 385 height 41
click at [230, 139] on div at bounding box center [334, 139] width 322 height 41
click at [280, 145] on div at bounding box center [334, 139] width 322 height 41
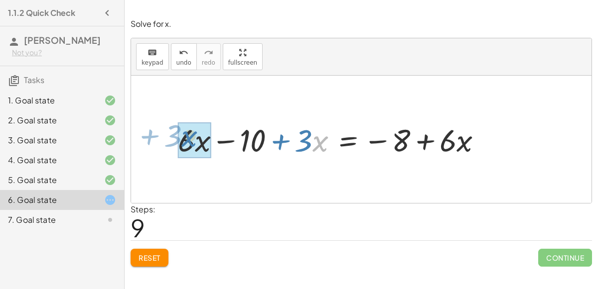
drag, startPoint x: 313, startPoint y: 149, endPoint x: 181, endPoint y: 144, distance: 132.6
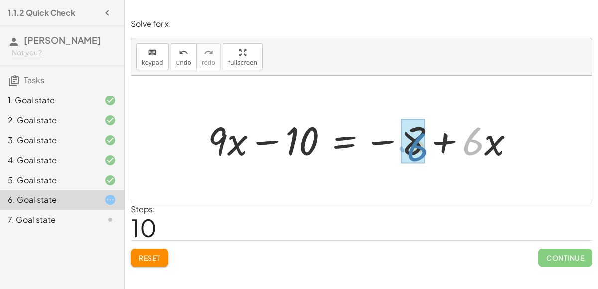
drag, startPoint x: 463, startPoint y: 136, endPoint x: 409, endPoint y: 141, distance: 55.1
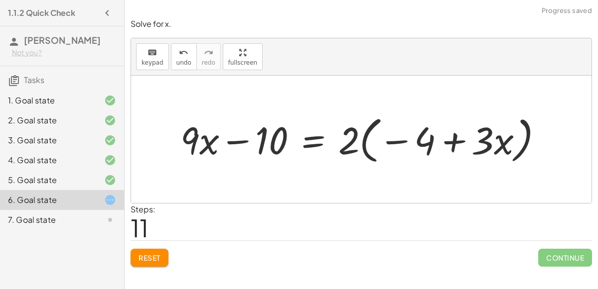
click at [417, 139] on div at bounding box center [365, 140] width 380 height 56
click at [445, 142] on div at bounding box center [365, 140] width 380 height 56
drag, startPoint x: 354, startPoint y: 136, endPoint x: 440, endPoint y: 140, distance: 86.8
click at [440, 140] on div at bounding box center [365, 140] width 380 height 56
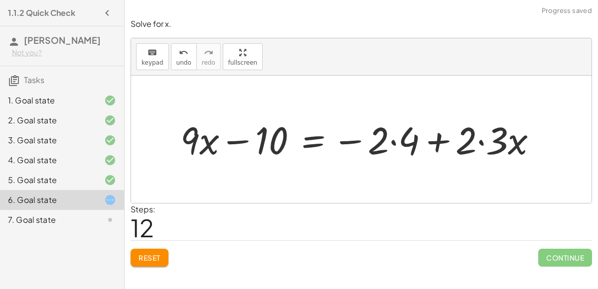
click at [480, 139] on div at bounding box center [362, 140] width 375 height 50
click at [389, 140] on div at bounding box center [347, 140] width 344 height 50
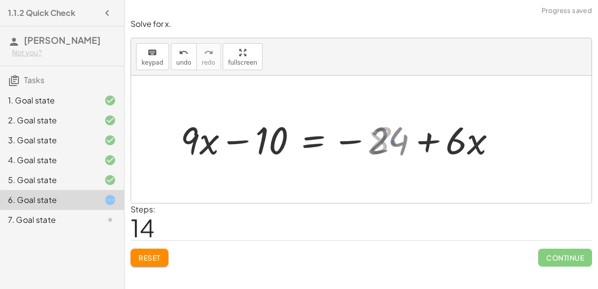
click at [392, 141] on div at bounding box center [332, 140] width 315 height 50
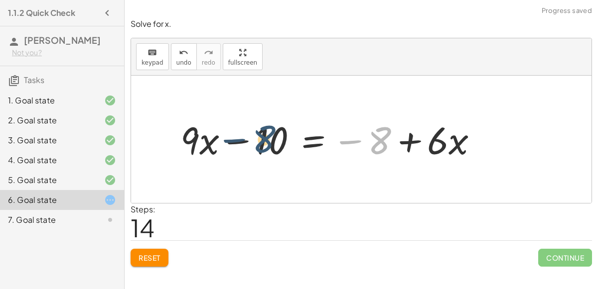
drag, startPoint x: 385, startPoint y: 139, endPoint x: 269, endPoint y: 138, distance: 116.6
click at [269, 138] on div at bounding box center [332, 140] width 315 height 50
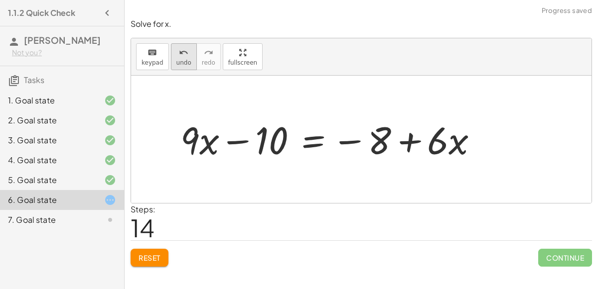
click at [180, 61] on span "undo" at bounding box center [183, 62] width 15 height 7
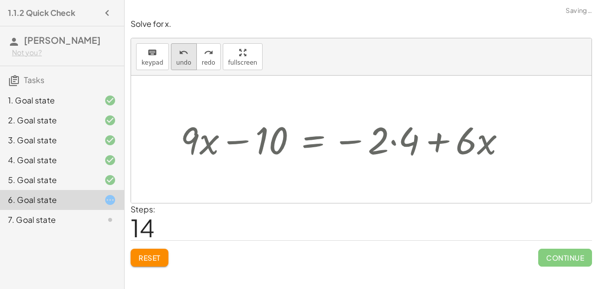
click at [180, 61] on span "undo" at bounding box center [183, 62] width 15 height 7
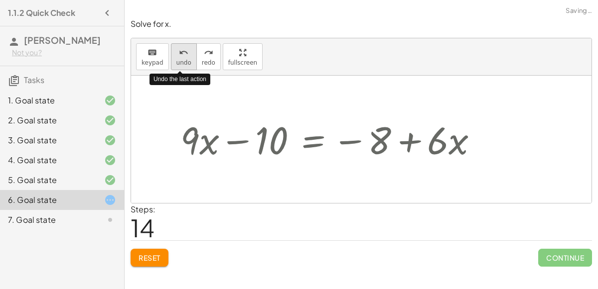
click at [180, 61] on span "undo" at bounding box center [183, 62] width 15 height 7
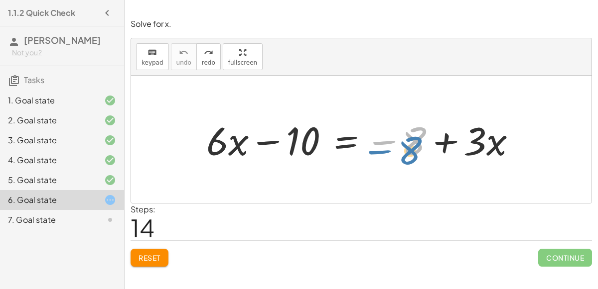
drag, startPoint x: 420, startPoint y: 140, endPoint x: 420, endPoint y: 149, distance: 9.0
click at [420, 149] on div at bounding box center [365, 139] width 328 height 51
click at [343, 140] on div at bounding box center [365, 139] width 328 height 51
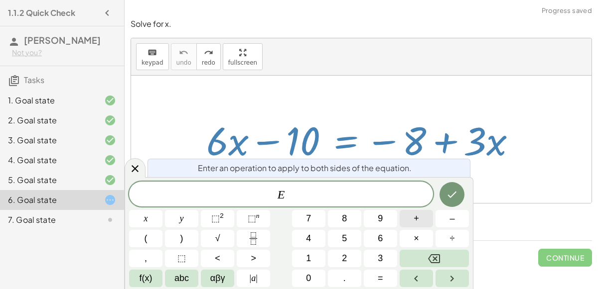
click at [411, 225] on button "+" at bounding box center [416, 218] width 33 height 17
click at [333, 214] on button "8" at bounding box center [344, 218] width 33 height 17
click at [450, 198] on icon "Done" at bounding box center [452, 195] width 12 height 12
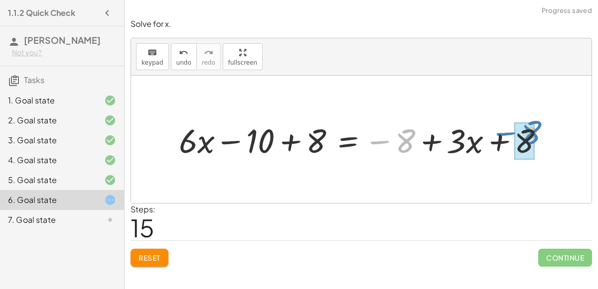
drag, startPoint x: 400, startPoint y: 146, endPoint x: 523, endPoint y: 138, distance: 123.4
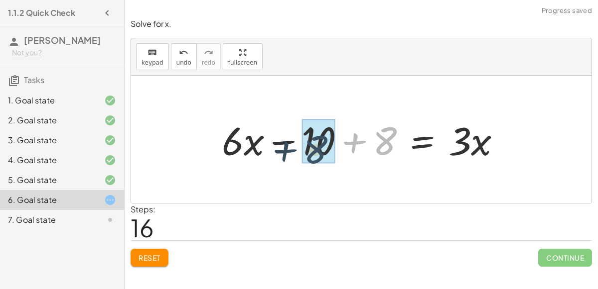
drag, startPoint x: 390, startPoint y: 141, endPoint x: 320, endPoint y: 149, distance: 70.3
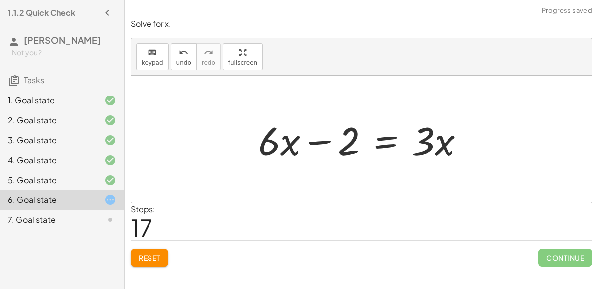
click at [311, 141] on div at bounding box center [365, 139] width 224 height 51
click at [389, 140] on div at bounding box center [365, 139] width 224 height 51
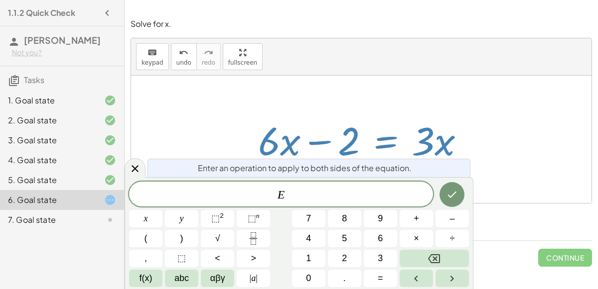
click at [389, 140] on div at bounding box center [365, 139] width 224 height 51
click at [458, 185] on button "Done" at bounding box center [451, 194] width 25 height 25
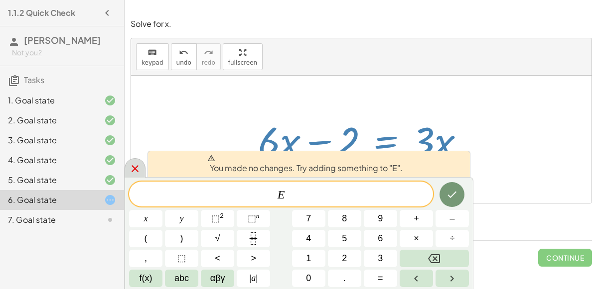
click at [134, 163] on icon at bounding box center [135, 169] width 12 height 12
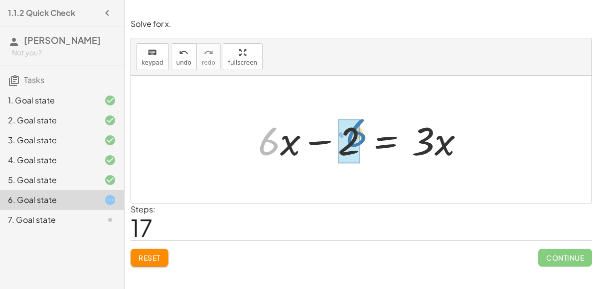
drag, startPoint x: 276, startPoint y: 125, endPoint x: 359, endPoint y: 118, distance: 83.5
click at [359, 118] on div at bounding box center [365, 139] width 224 height 51
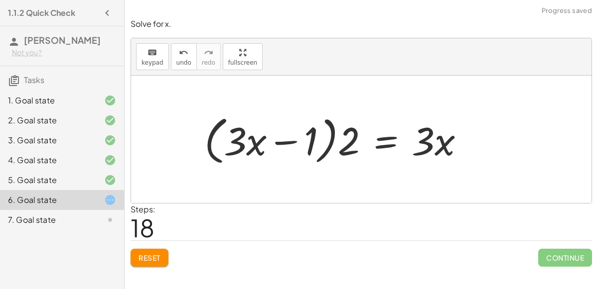
click at [346, 133] on div at bounding box center [338, 139] width 278 height 57
click at [286, 140] on div at bounding box center [338, 139] width 278 height 57
click at [177, 62] on span "undo" at bounding box center [183, 62] width 15 height 7
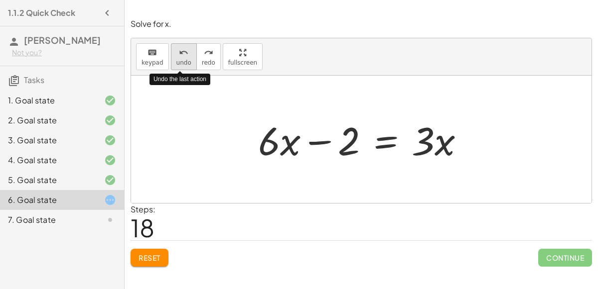
click at [177, 62] on span "undo" at bounding box center [183, 62] width 15 height 7
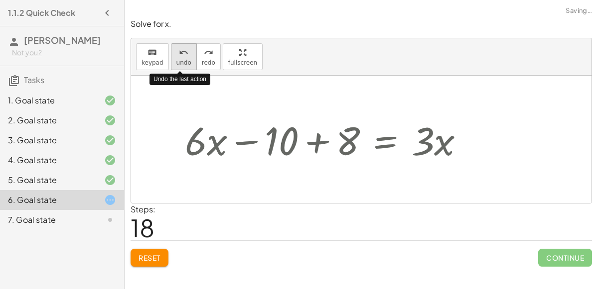
click at [177, 62] on span "undo" at bounding box center [183, 62] width 15 height 7
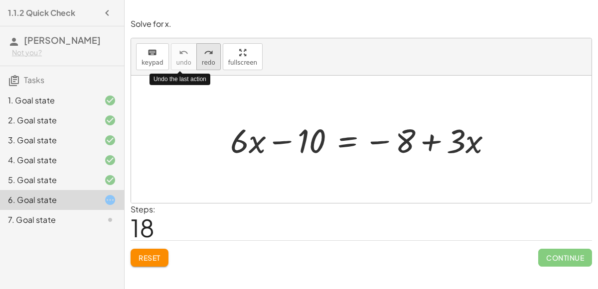
click at [196, 53] on button "redo redo" at bounding box center [208, 56] width 24 height 27
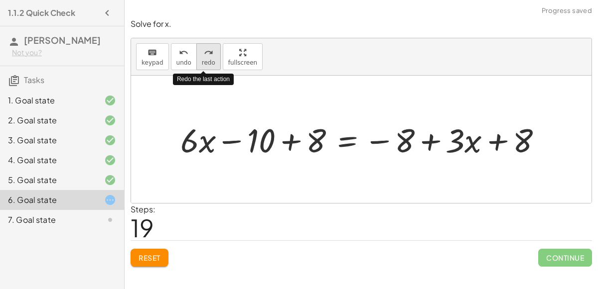
click at [196, 55] on button "redo redo" at bounding box center [208, 56] width 24 height 27
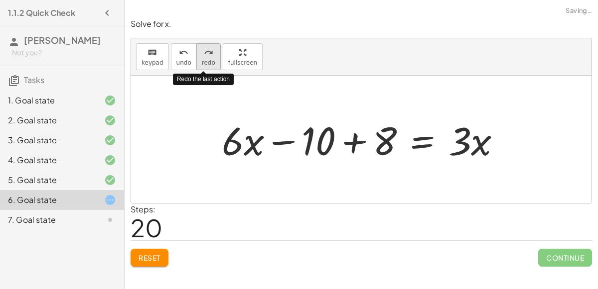
click at [204, 56] on icon "redo" at bounding box center [208, 53] width 9 height 12
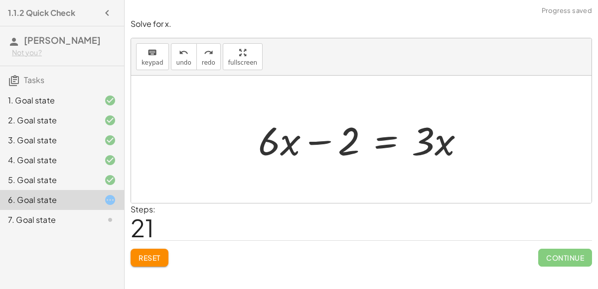
click at [0, 0] on div "Solve for x. keyboard keypad undo undo redo redo fullscreen + · 6 · x − 10 = − …" at bounding box center [0, 0] width 0 height 0
click at [426, 146] on div at bounding box center [365, 139] width 224 height 51
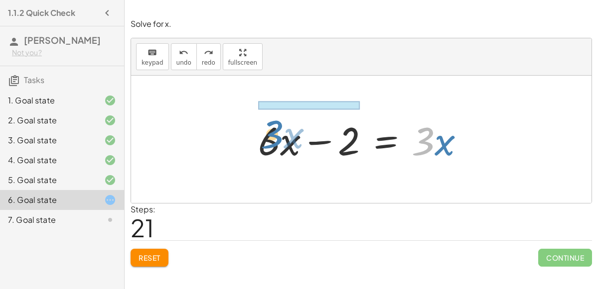
drag, startPoint x: 426, startPoint y: 146, endPoint x: 278, endPoint y: 141, distance: 148.6
click at [278, 141] on div at bounding box center [365, 139] width 224 height 51
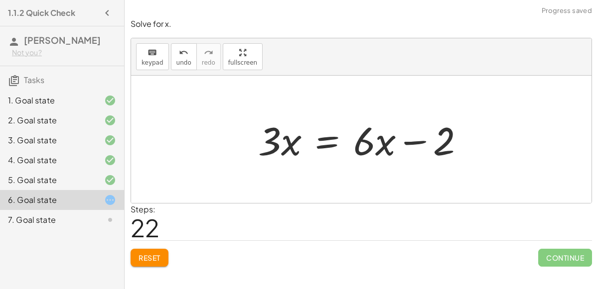
click at [409, 144] on div at bounding box center [365, 139] width 224 height 51
click at [322, 136] on div at bounding box center [365, 139] width 224 height 51
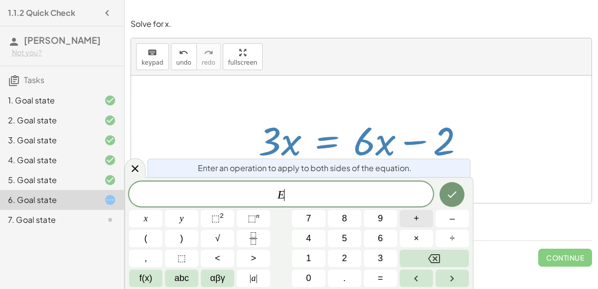
click at [407, 223] on button "+" at bounding box center [416, 218] width 33 height 17
click at [350, 253] on button "2" at bounding box center [344, 258] width 33 height 17
click at [449, 205] on button "Done" at bounding box center [451, 194] width 25 height 25
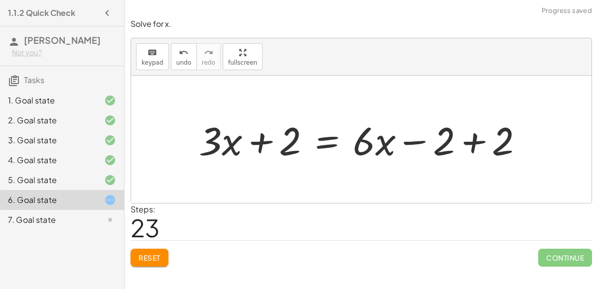
click at [465, 148] on div at bounding box center [365, 139] width 342 height 51
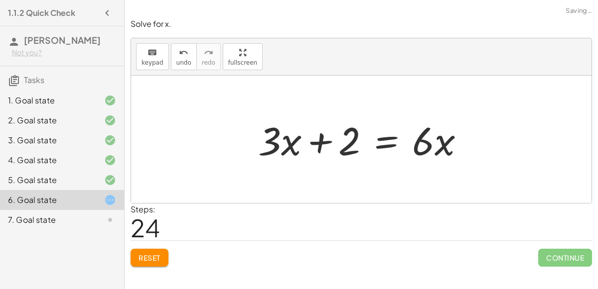
click at [245, 141] on div "+ · 6 · x − 10 = − 8 + · 3 · x + · 6 · x − 10 + 8 = − 8 + · 3 · x + 8 + · 6 · x…" at bounding box center [361, 140] width 237 height 56
click at [335, 140] on div at bounding box center [365, 139] width 224 height 51
click at [329, 139] on div at bounding box center [365, 139] width 224 height 51
drag, startPoint x: 355, startPoint y: 144, endPoint x: 402, endPoint y: 141, distance: 46.9
click at [402, 141] on div at bounding box center [365, 139] width 224 height 51
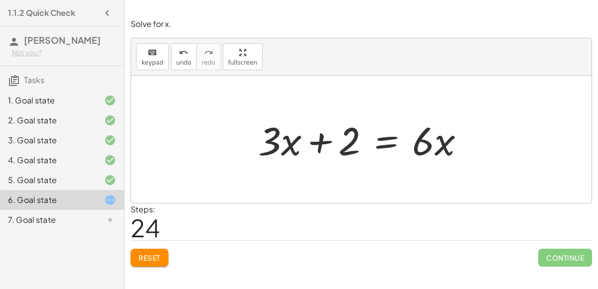
click at [196, 72] on div "keyboard keypad undo undo redo redo fullscreen" at bounding box center [361, 56] width 460 height 37
click at [157, 55] on div "keyboard" at bounding box center [152, 52] width 22 height 12
click at [157, 64] on span "keypad" at bounding box center [152, 62] width 22 height 7
click at [381, 145] on div at bounding box center [365, 139] width 224 height 51
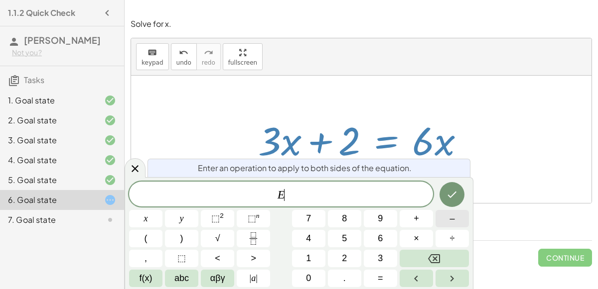
click at [451, 222] on span "–" at bounding box center [451, 218] width 5 height 13
click at [373, 262] on button "3" at bounding box center [380, 258] width 33 height 17
click at [151, 223] on button "x" at bounding box center [145, 218] width 33 height 17
click at [447, 189] on icon "Done" at bounding box center [452, 195] width 12 height 12
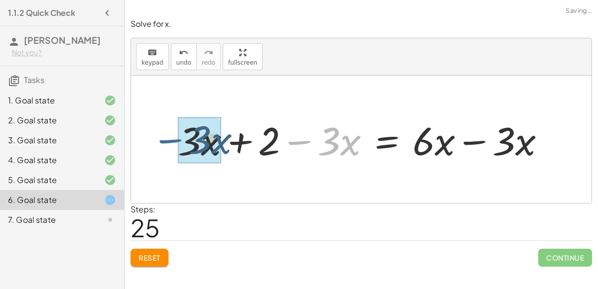
drag, startPoint x: 294, startPoint y: 141, endPoint x: 153, endPoint y: 140, distance: 140.5
click at [153, 140] on div "+ · 6 · x − 10 = − 8 + · 3 · x + · 6 · x − 10 + 8 = − 8 + · 3 · x + 8 + · 6 · x…" at bounding box center [361, 140] width 460 height 128
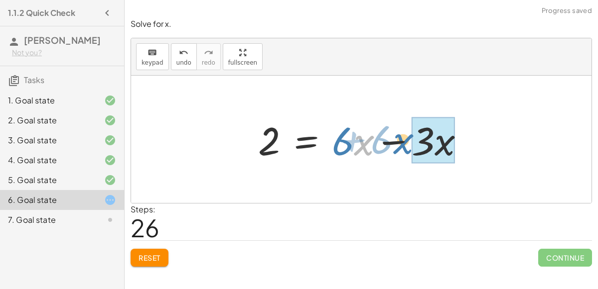
drag, startPoint x: 379, startPoint y: 142, endPoint x: 405, endPoint y: 142, distance: 25.9
click at [405, 142] on div at bounding box center [365, 139] width 224 height 51
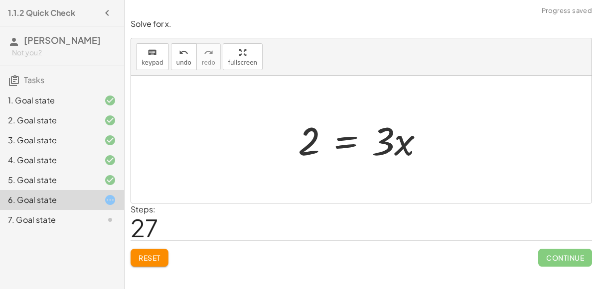
click at [398, 147] on div at bounding box center [365, 139] width 144 height 51
click at [336, 135] on div at bounding box center [365, 139] width 144 height 51
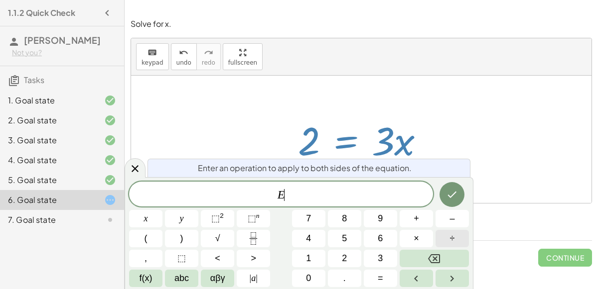
click at [448, 232] on button "÷" at bounding box center [451, 238] width 33 height 17
click at [379, 257] on span "3" at bounding box center [380, 258] width 5 height 13
click at [452, 188] on button "Done" at bounding box center [451, 194] width 25 height 25
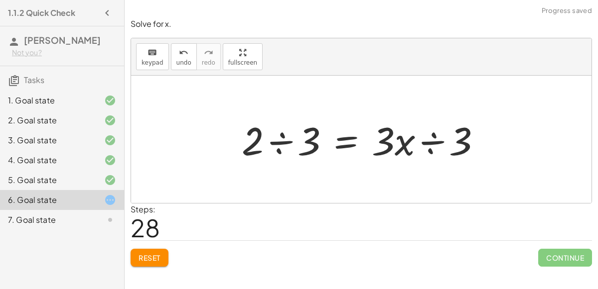
click at [393, 144] on div at bounding box center [366, 139] width 258 height 51
click at [423, 146] on div at bounding box center [366, 139] width 258 height 51
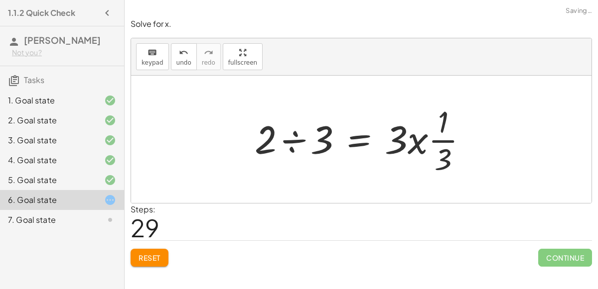
click at [414, 141] on div at bounding box center [365, 139] width 231 height 77
click at [444, 142] on div at bounding box center [365, 139] width 231 height 77
drag, startPoint x: 442, startPoint y: 123, endPoint x: 453, endPoint y: 143, distance: 23.0
drag, startPoint x: 445, startPoint y: 149, endPoint x: 403, endPoint y: 127, distance: 47.7
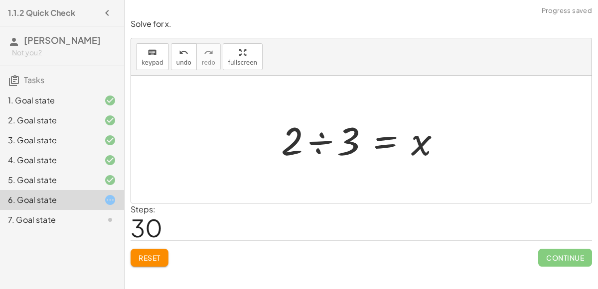
click at [325, 143] on div at bounding box center [365, 139] width 178 height 51
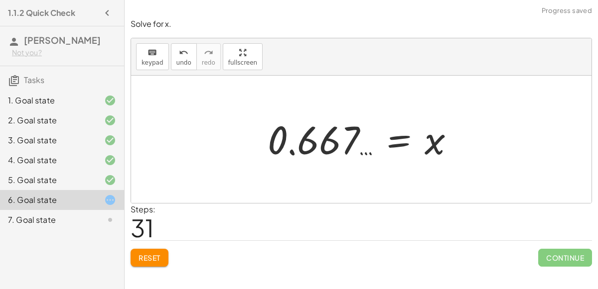
click at [290, 150] on div at bounding box center [365, 139] width 205 height 49
click at [166, 45] on div "keyboard keypad undo undo redo redo fullscreen" at bounding box center [361, 56] width 460 height 37
click at [171, 49] on button "undo undo" at bounding box center [184, 56] width 26 height 27
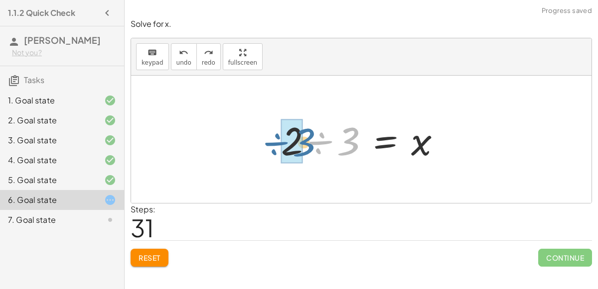
drag, startPoint x: 343, startPoint y: 141, endPoint x: 297, endPoint y: 141, distance: 45.3
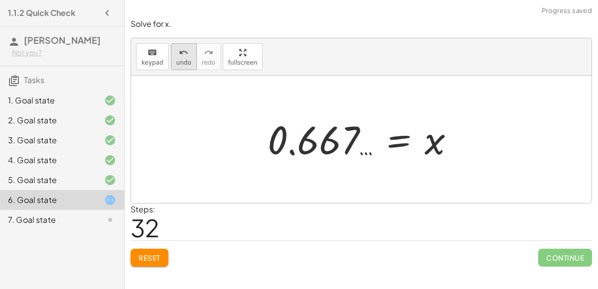
click at [178, 62] on span "undo" at bounding box center [183, 62] width 15 height 7
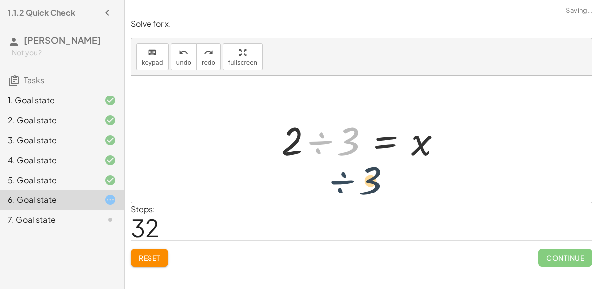
drag, startPoint x: 324, startPoint y: 140, endPoint x: 347, endPoint y: 178, distance: 44.3
click at [347, 178] on div "+ · 6 · x − 10 = − 8 + · 3 · x + · 6 · x − 10 + 8 = − 8 + · 3 · x + 8 + · 6 · x…" at bounding box center [361, 140] width 460 height 128
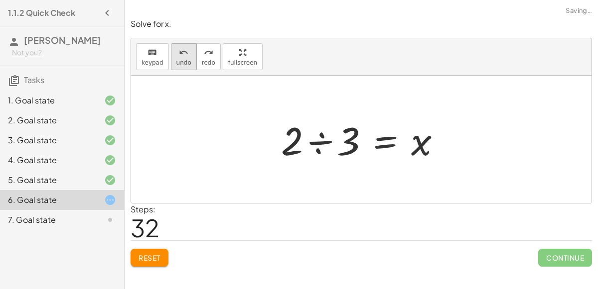
click at [186, 56] on button "undo undo" at bounding box center [184, 56] width 26 height 27
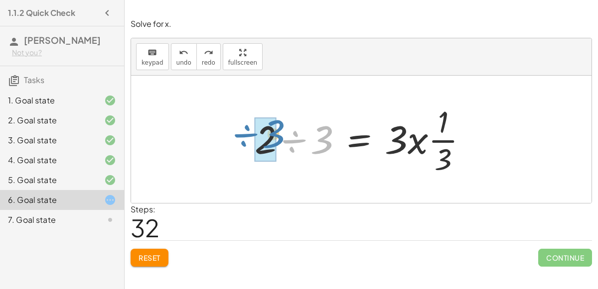
drag, startPoint x: 314, startPoint y: 143, endPoint x: 266, endPoint y: 138, distance: 48.6
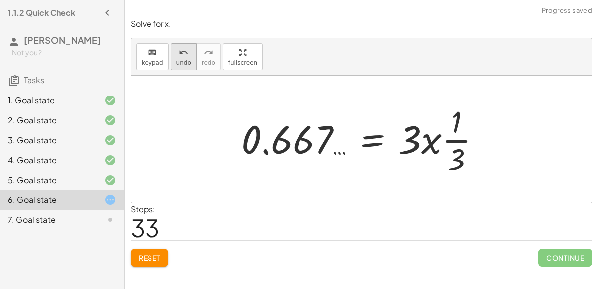
click at [179, 64] on span "undo" at bounding box center [183, 62] width 15 height 7
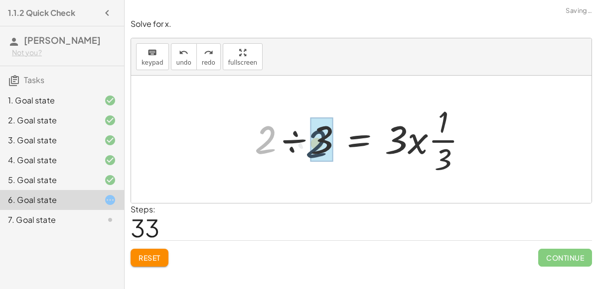
drag, startPoint x: 259, startPoint y: 141, endPoint x: 313, endPoint y: 146, distance: 54.0
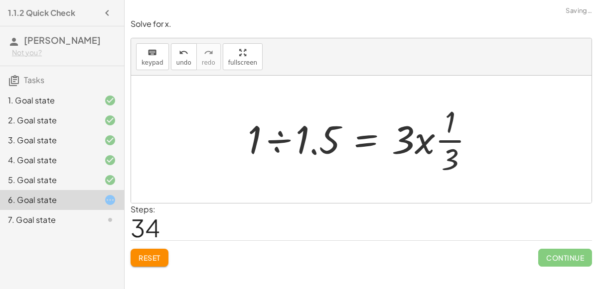
click at [286, 136] on div at bounding box center [365, 139] width 245 height 77
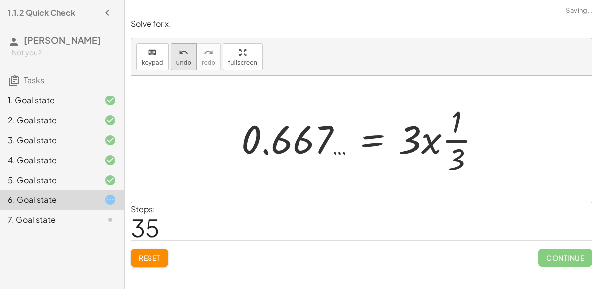
click at [176, 53] on div "undo" at bounding box center [183, 52] width 15 height 12
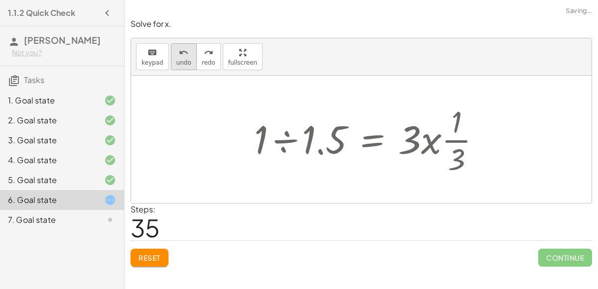
click at [176, 53] on div "undo" at bounding box center [183, 52] width 15 height 12
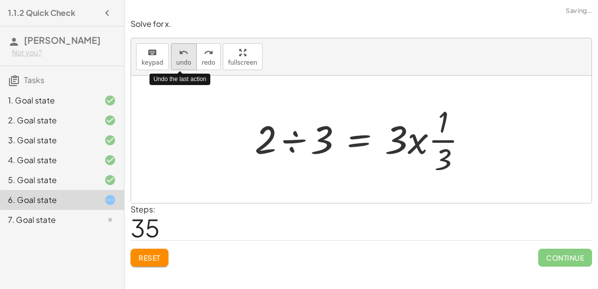
click at [179, 53] on icon "undo" at bounding box center [183, 53] width 9 height 12
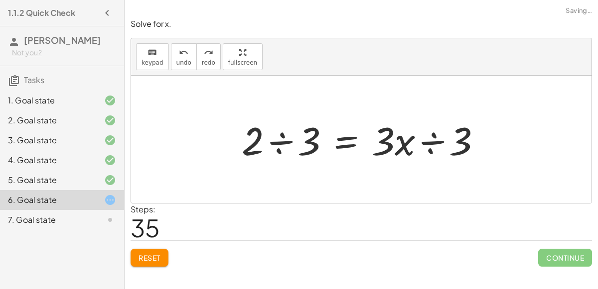
click at [441, 141] on div at bounding box center [366, 139] width 258 height 51
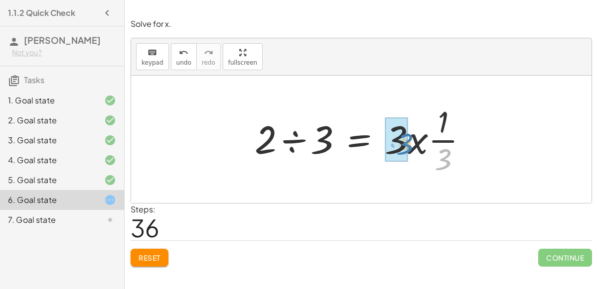
drag, startPoint x: 447, startPoint y: 157, endPoint x: 409, endPoint y: 141, distance: 41.4
click at [409, 141] on div at bounding box center [365, 139] width 231 height 77
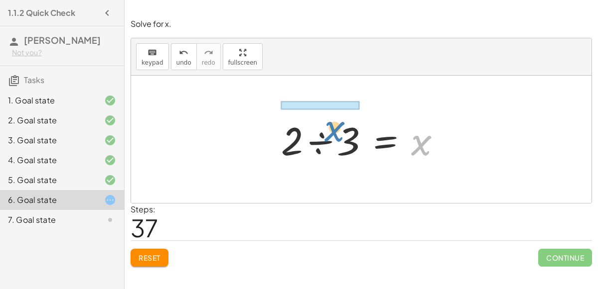
drag, startPoint x: 418, startPoint y: 143, endPoint x: 338, endPoint y: 126, distance: 81.6
click at [338, 126] on div at bounding box center [365, 139] width 178 height 51
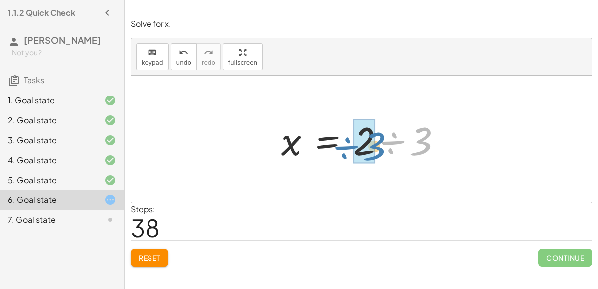
drag, startPoint x: 418, startPoint y: 140, endPoint x: 371, endPoint y: 144, distance: 47.5
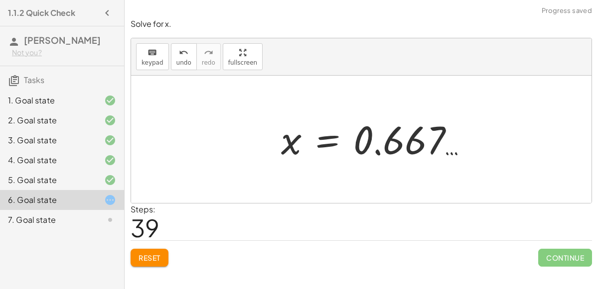
click at [374, 145] on div at bounding box center [378, 139] width 205 height 49
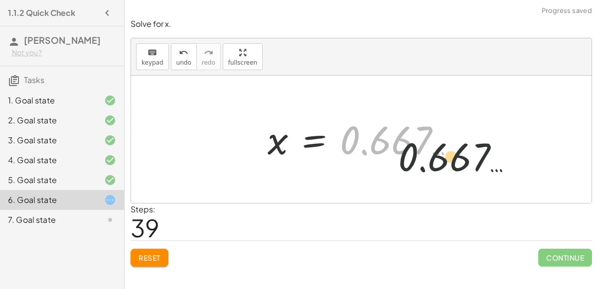
drag, startPoint x: 429, startPoint y: 162, endPoint x: 445, endPoint y: 159, distance: 15.6
click at [445, 159] on div at bounding box center [365, 139] width 205 height 49
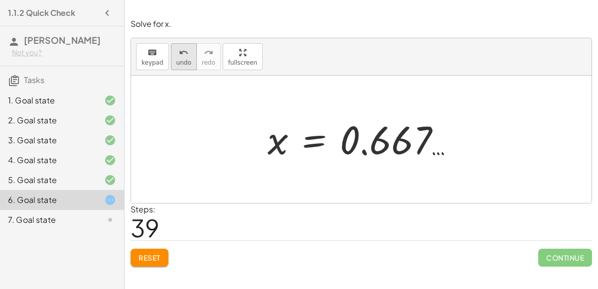
click at [182, 52] on icon "undo" at bounding box center [183, 53] width 9 height 12
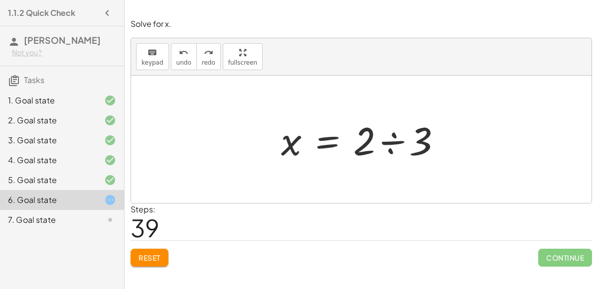
click at [324, 135] on div at bounding box center [365, 139] width 178 height 51
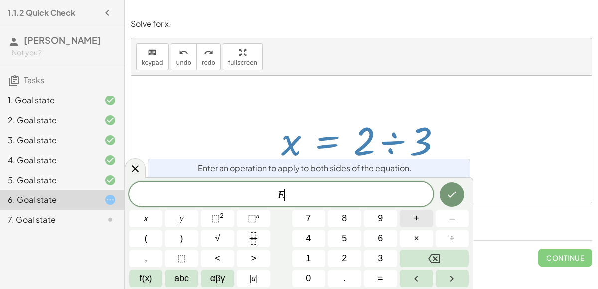
click at [406, 214] on button "+" at bounding box center [416, 218] width 33 height 17
click at [301, 260] on button "1" at bounding box center [308, 258] width 33 height 17
click at [449, 198] on icon "Done" at bounding box center [452, 195] width 12 height 12
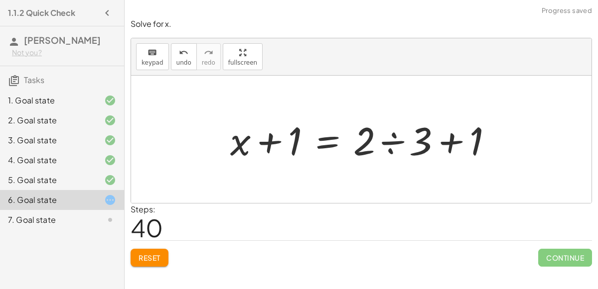
click at [272, 143] on div at bounding box center [365, 139] width 280 height 51
drag, startPoint x: 290, startPoint y: 146, endPoint x: 292, endPoint y: 126, distance: 20.5
click at [292, 126] on div at bounding box center [365, 139] width 280 height 51
click at [179, 56] on icon "undo" at bounding box center [183, 53] width 9 height 12
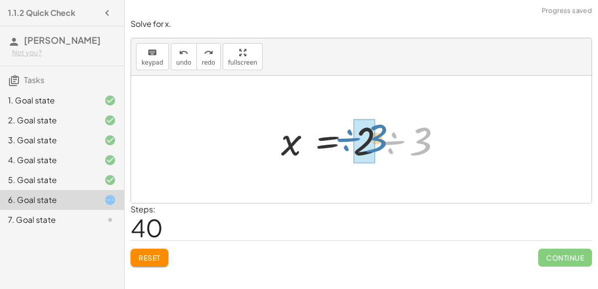
drag, startPoint x: 414, startPoint y: 142, endPoint x: 368, endPoint y: 138, distance: 46.6
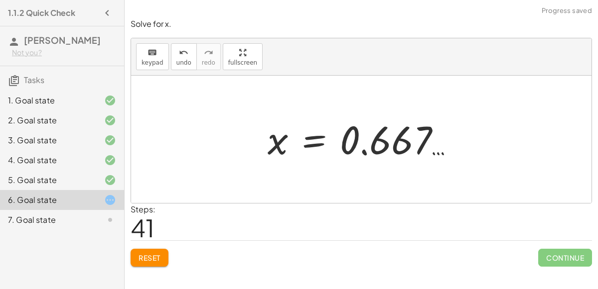
click at [365, 152] on div at bounding box center [365, 139] width 205 height 49
click at [190, 65] on button "undo undo" at bounding box center [184, 56] width 26 height 27
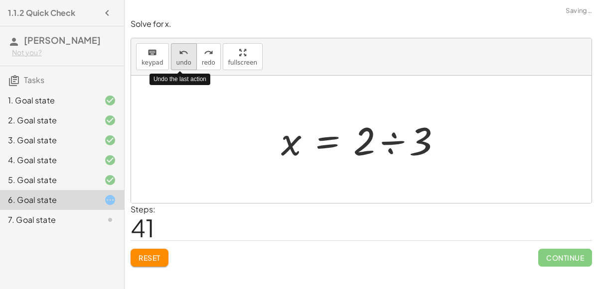
click at [190, 65] on button "undo undo" at bounding box center [184, 56] width 26 height 27
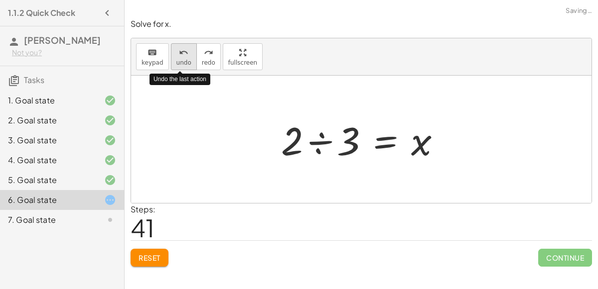
click at [189, 64] on button "undo undo" at bounding box center [184, 56] width 26 height 27
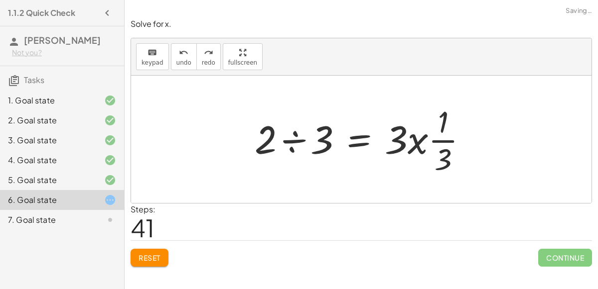
click at [299, 149] on div at bounding box center [365, 139] width 231 height 77
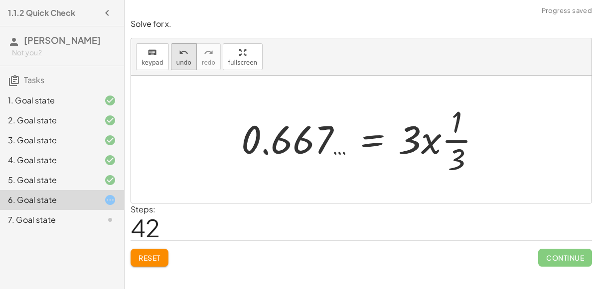
click at [179, 52] on icon "undo" at bounding box center [183, 53] width 9 height 12
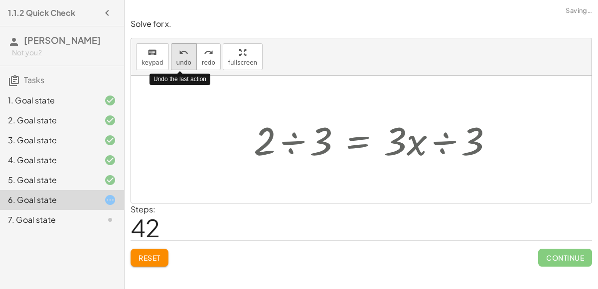
click at [180, 56] on icon "undo" at bounding box center [183, 53] width 9 height 12
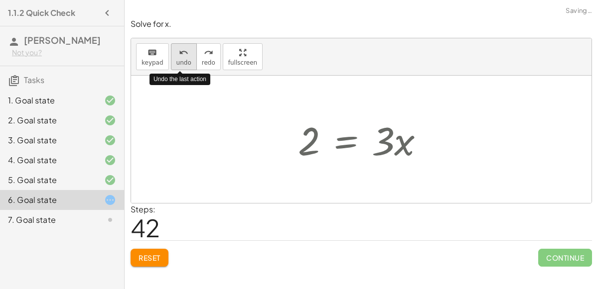
click at [180, 56] on icon "undo" at bounding box center [183, 53] width 9 height 12
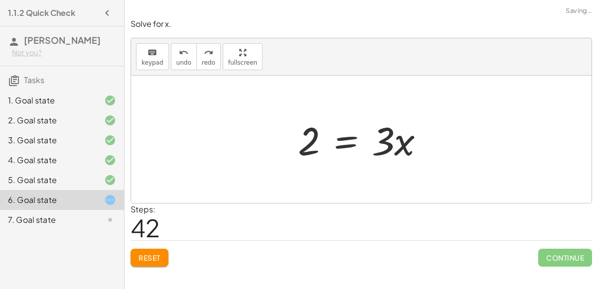
click at [41, 131] on div "1. Goal state" at bounding box center [62, 141] width 124 height 20
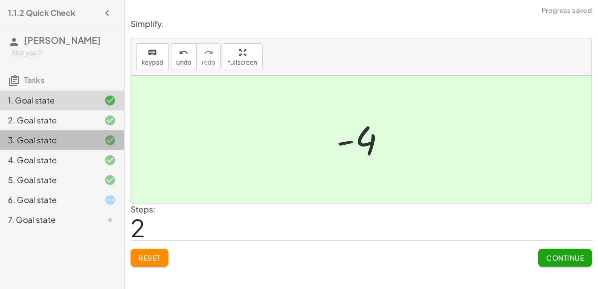
click at [63, 170] on div "3. Goal state" at bounding box center [62, 180] width 124 height 20
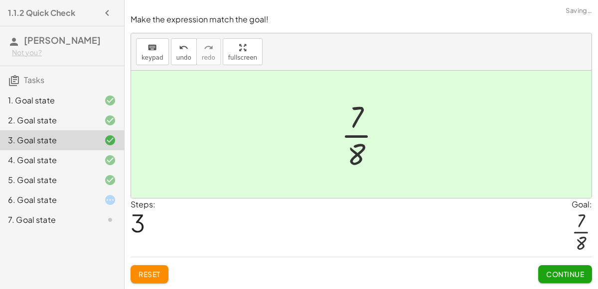
click at [79, 175] on div "5. Goal state" at bounding box center [48, 180] width 80 height 12
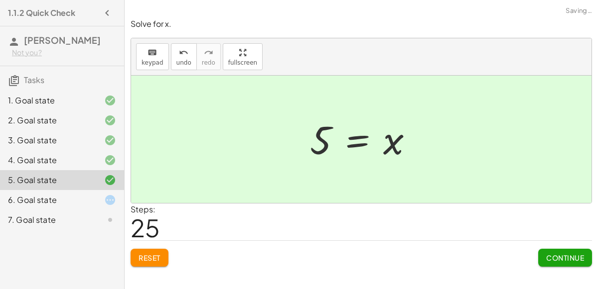
click at [92, 199] on div at bounding box center [102, 200] width 28 height 12
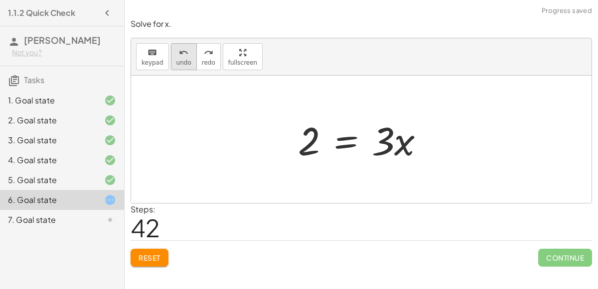
click at [181, 57] on button "undo undo" at bounding box center [184, 56] width 26 height 27
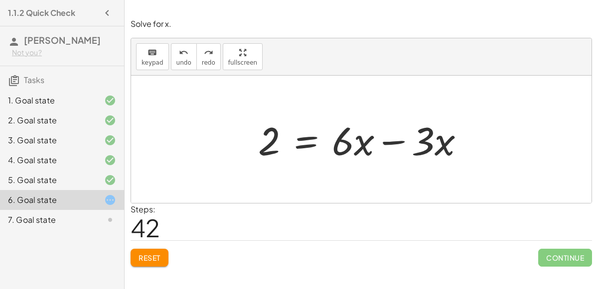
click at [400, 138] on div at bounding box center [365, 139] width 224 height 51
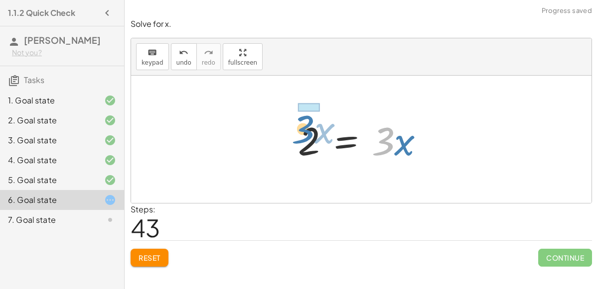
drag, startPoint x: 390, startPoint y: 144, endPoint x: 309, endPoint y: 131, distance: 81.8
click at [309, 131] on div at bounding box center [365, 139] width 144 height 51
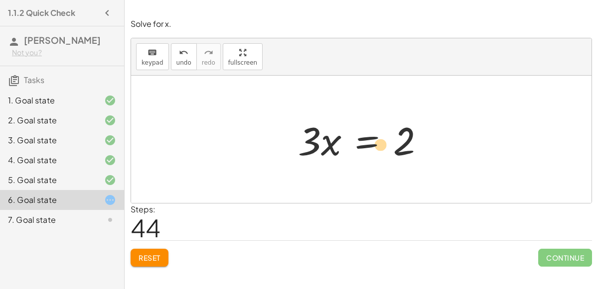
drag, startPoint x: 405, startPoint y: 146, endPoint x: 403, endPoint y: 154, distance: 7.9
click at [403, 154] on div at bounding box center [365, 139] width 144 height 51
drag, startPoint x: 403, startPoint y: 153, endPoint x: 357, endPoint y: 172, distance: 48.9
click at [357, 172] on div "+ · 6 · x − 10 = − 8 + · 3 · x + · 6 · x − 10 + 8 = − 8 + · 3 · x + 8 + · 6 · x…" at bounding box center [361, 140] width 460 height 128
click at [369, 144] on div at bounding box center [365, 139] width 144 height 51
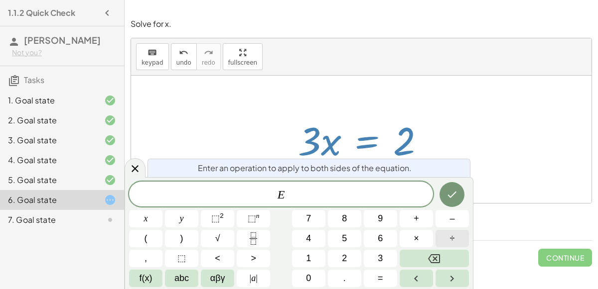
click at [448, 236] on button "÷" at bounding box center [451, 238] width 33 height 17
click at [381, 258] on span "3" at bounding box center [380, 258] width 5 height 13
click at [460, 190] on button "Done" at bounding box center [451, 194] width 25 height 25
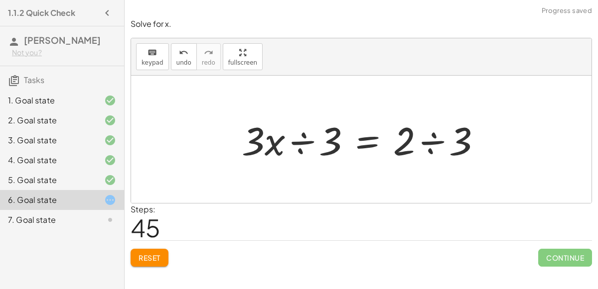
click at [430, 147] on div at bounding box center [366, 139] width 258 height 51
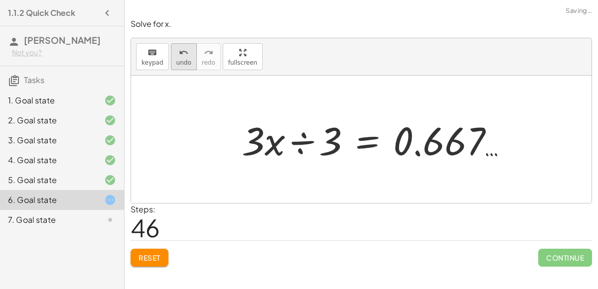
click at [171, 60] on button "undo undo" at bounding box center [184, 56] width 26 height 27
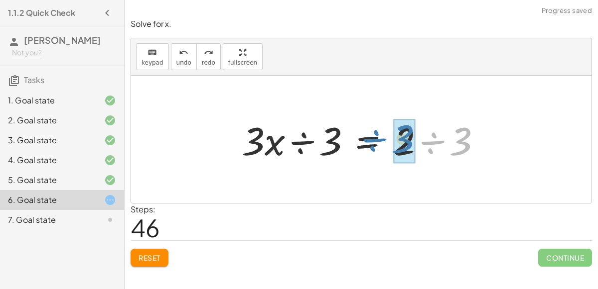
drag, startPoint x: 459, startPoint y: 132, endPoint x: 401, endPoint y: 130, distance: 58.3
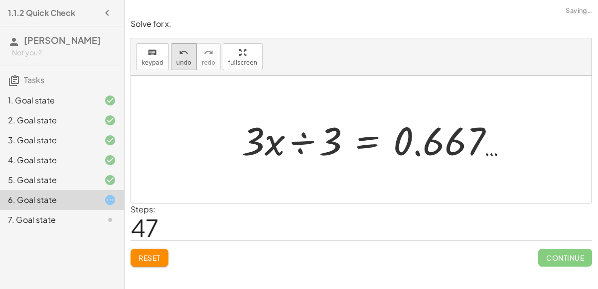
click at [180, 57] on icon "undo" at bounding box center [183, 53] width 9 height 12
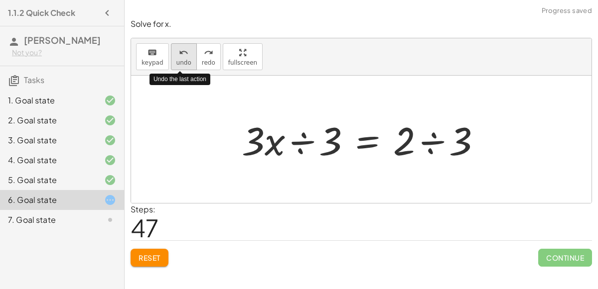
click at [180, 57] on icon "undo" at bounding box center [183, 53] width 9 height 12
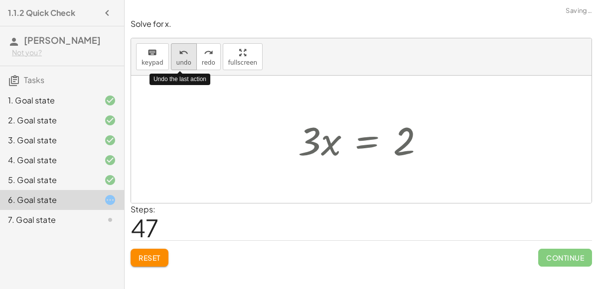
click at [180, 57] on icon "undo" at bounding box center [183, 53] width 9 height 12
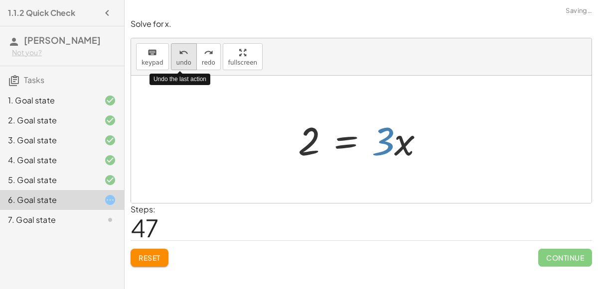
click at [180, 57] on icon "undo" at bounding box center [183, 53] width 9 height 12
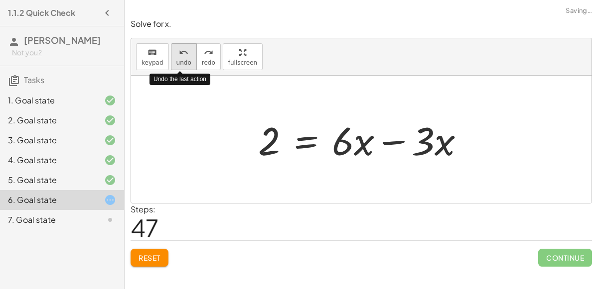
click at [180, 57] on icon "undo" at bounding box center [183, 53] width 9 height 12
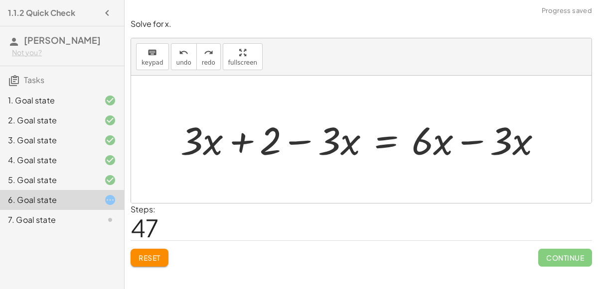
click at [240, 140] on div at bounding box center [365, 139] width 380 height 50
click at [287, 142] on div at bounding box center [365, 139] width 380 height 50
drag, startPoint x: 337, startPoint y: 146, endPoint x: 198, endPoint y: 135, distance: 140.0
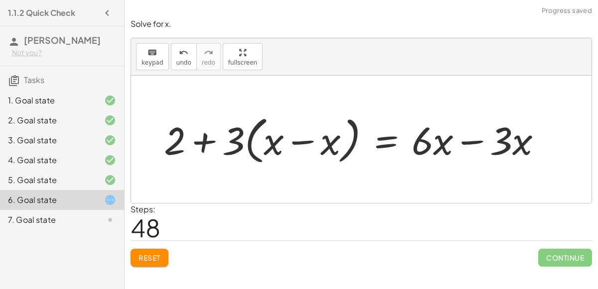
click at [254, 131] on div at bounding box center [357, 139] width 396 height 56
click at [273, 140] on div at bounding box center [357, 139] width 396 height 56
click at [293, 142] on div at bounding box center [357, 139] width 396 height 56
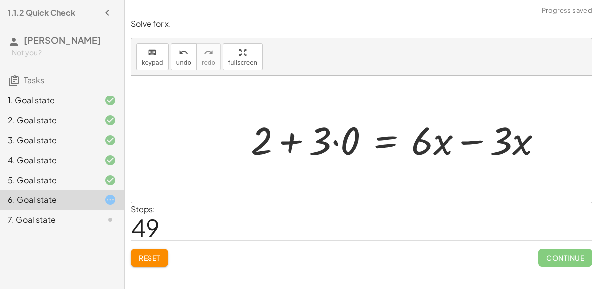
click at [336, 140] on div at bounding box center [400, 139] width 309 height 50
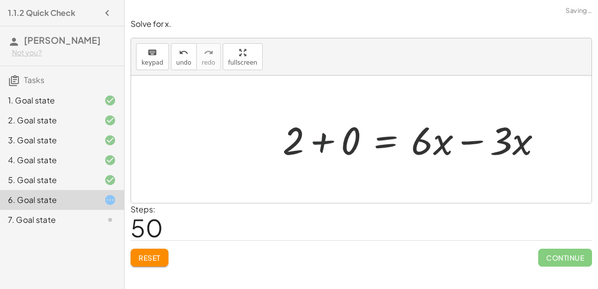
click at [309, 142] on div at bounding box center [417, 139] width 278 height 50
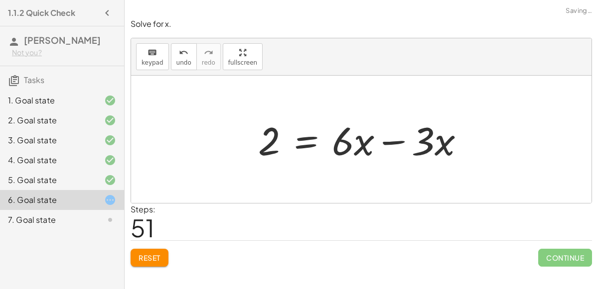
click at [385, 142] on div at bounding box center [365, 139] width 224 height 51
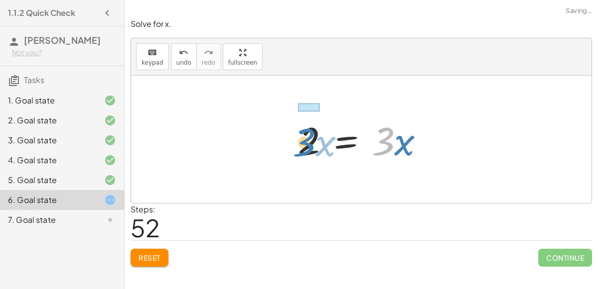
drag, startPoint x: 389, startPoint y: 140, endPoint x: 308, endPoint y: 141, distance: 80.2
click at [308, 141] on div at bounding box center [365, 139] width 144 height 51
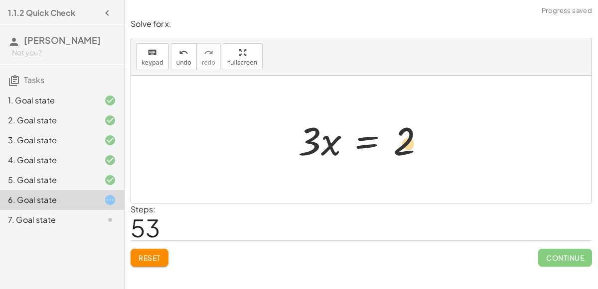
drag, startPoint x: 296, startPoint y: 140, endPoint x: 395, endPoint y: 143, distance: 98.2
click at [395, 143] on div at bounding box center [365, 139] width 144 height 51
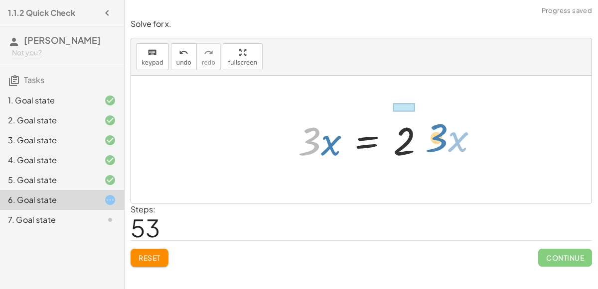
drag, startPoint x: 320, startPoint y: 143, endPoint x: 418, endPoint y: 138, distance: 98.3
click at [418, 138] on div at bounding box center [365, 139] width 144 height 51
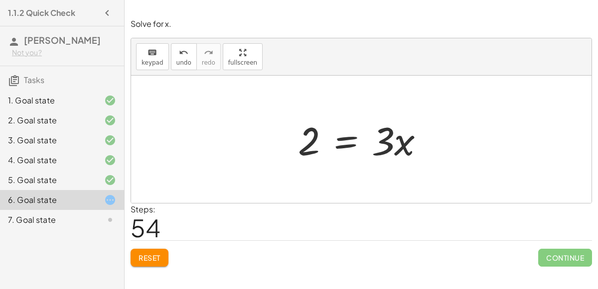
click at [418, 138] on div at bounding box center [365, 139] width 144 height 51
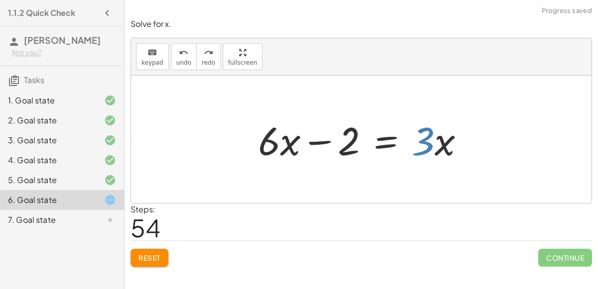
click at [149, 259] on span "Reset" at bounding box center [150, 258] width 22 height 9
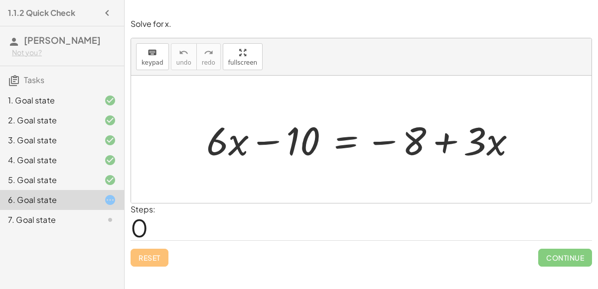
click at [0, 200] on div "6. Goal state" at bounding box center [62, 200] width 124 height 20
click at [418, 138] on div at bounding box center [365, 139] width 328 height 51
click at [338, 144] on div at bounding box center [365, 139] width 328 height 51
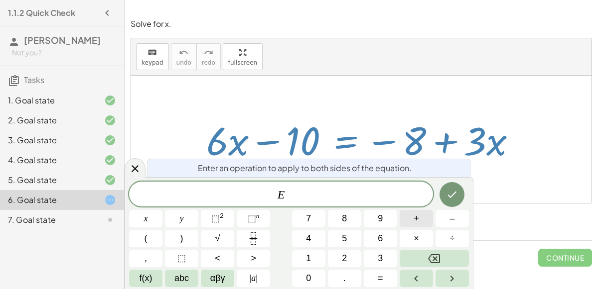
click at [420, 216] on button "+" at bounding box center [416, 218] width 33 height 17
click at [307, 252] on span "1" at bounding box center [308, 258] width 5 height 13
click at [316, 275] on button "0" at bounding box center [308, 278] width 33 height 17
click at [421, 206] on div "E + 1 0 ​" at bounding box center [281, 194] width 304 height 25
click at [162, 210] on div at bounding box center [145, 218] width 33 height 17
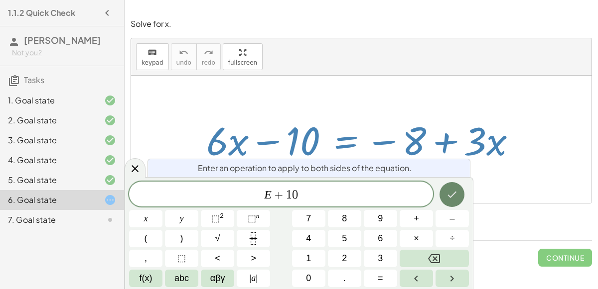
click at [452, 197] on icon "Done" at bounding box center [452, 195] width 12 height 12
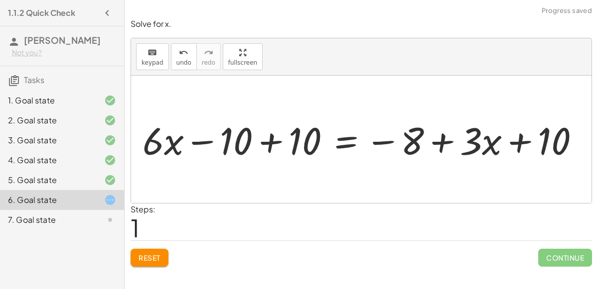
click at [266, 143] on div at bounding box center [363, 140] width 384 height 42
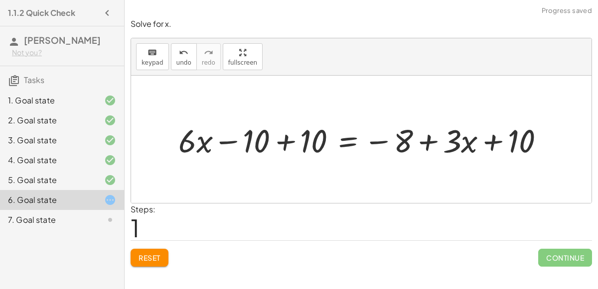
click at [281, 147] on div at bounding box center [365, 140] width 384 height 42
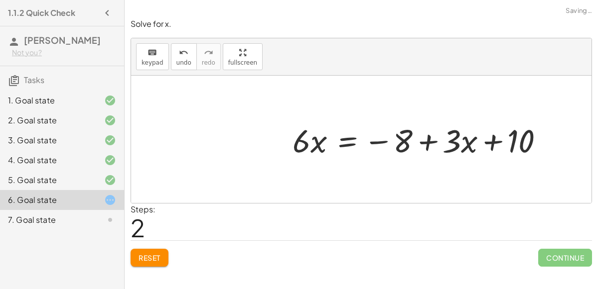
click at [480, 134] on div at bounding box center [422, 140] width 270 height 42
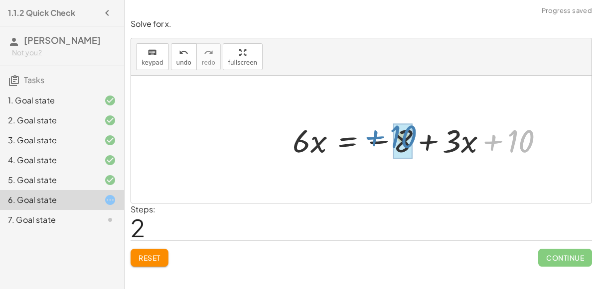
drag, startPoint x: 521, startPoint y: 142, endPoint x: 403, endPoint y: 138, distance: 118.2
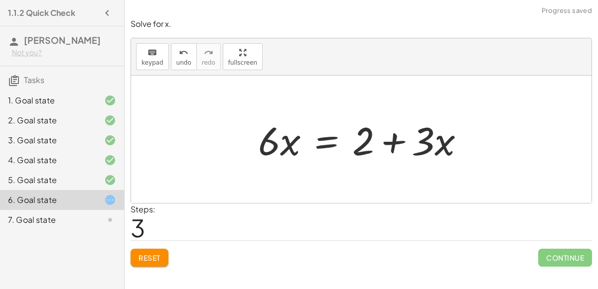
click at [395, 141] on div at bounding box center [365, 139] width 224 height 51
click at [329, 135] on div at bounding box center [365, 139] width 224 height 51
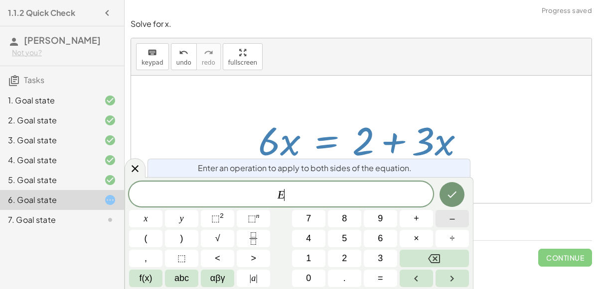
click at [442, 224] on button "–" at bounding box center [451, 218] width 33 height 17
click at [385, 257] on button "3" at bounding box center [380, 258] width 33 height 17
click at [147, 215] on button "x" at bounding box center [145, 218] width 33 height 17
click at [162, 210] on div at bounding box center [145, 218] width 33 height 17
click at [461, 188] on button "Done" at bounding box center [451, 194] width 25 height 25
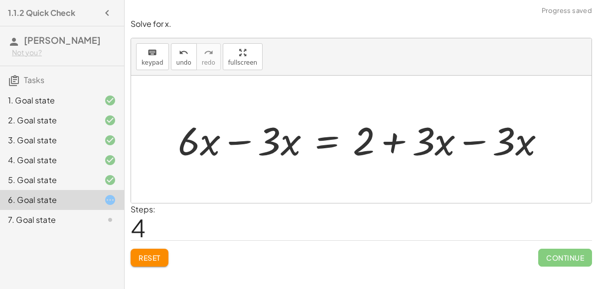
click at [474, 140] on div at bounding box center [365, 139] width 385 height 51
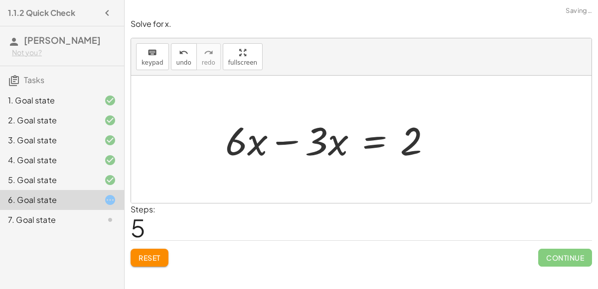
click at [234, 142] on div at bounding box center [361, 140] width 460 height 128
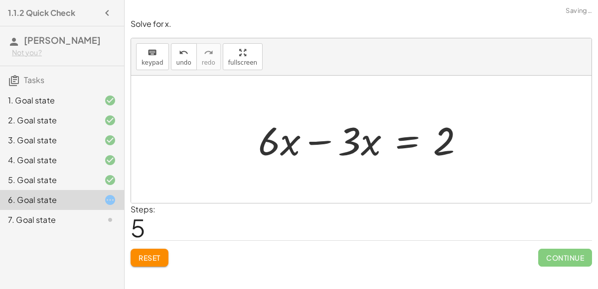
click at [308, 137] on div at bounding box center [365, 139] width 224 height 51
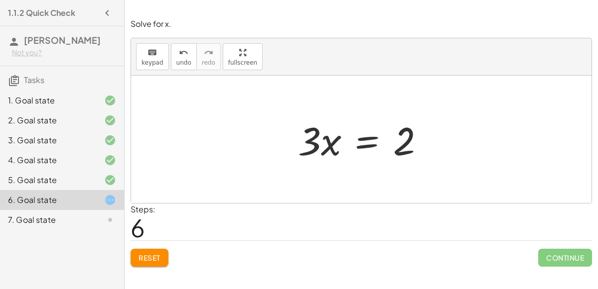
click at [331, 156] on div at bounding box center [365, 139] width 144 height 51
click at [330, 148] on div at bounding box center [365, 139] width 144 height 51
click at [367, 144] on div at bounding box center [365, 139] width 144 height 51
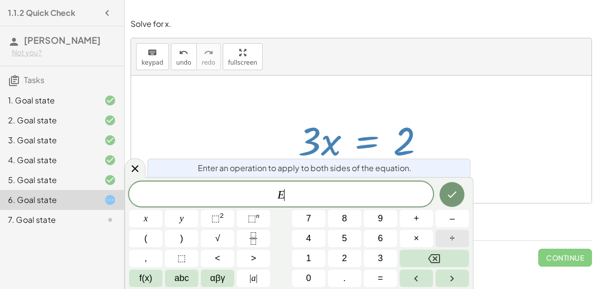
click at [443, 230] on button "÷" at bounding box center [451, 238] width 33 height 17
click at [381, 255] on span "3" at bounding box center [380, 258] width 5 height 13
click at [460, 191] on button "Done" at bounding box center [451, 194] width 25 height 25
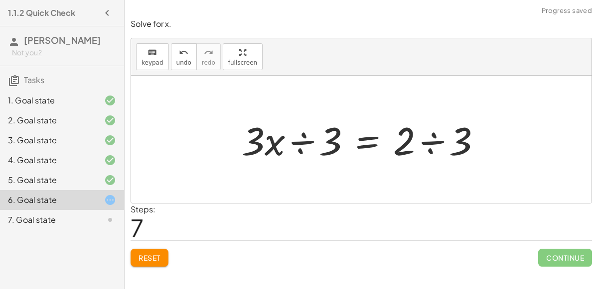
click at [311, 140] on div at bounding box center [366, 139] width 258 height 51
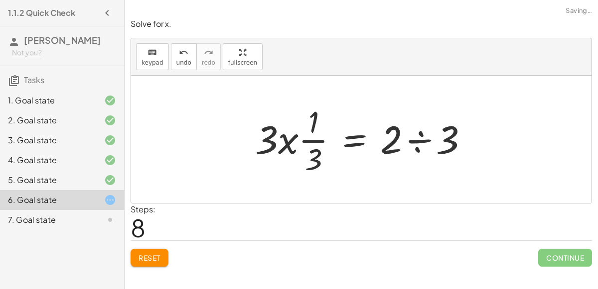
click at [309, 140] on div at bounding box center [365, 139] width 231 height 77
click at [419, 142] on div at bounding box center [365, 139] width 231 height 77
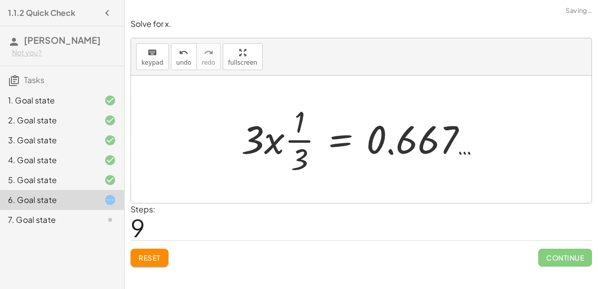
click at [302, 126] on div at bounding box center [365, 139] width 258 height 77
drag, startPoint x: 306, startPoint y: 151, endPoint x: 264, endPoint y: 134, distance: 45.6
click at [264, 134] on div at bounding box center [365, 139] width 258 height 77
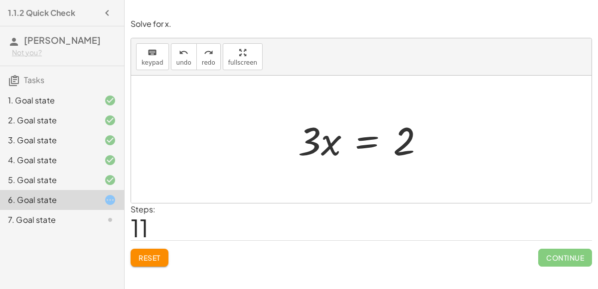
click at [367, 144] on div at bounding box center [365, 139] width 144 height 51
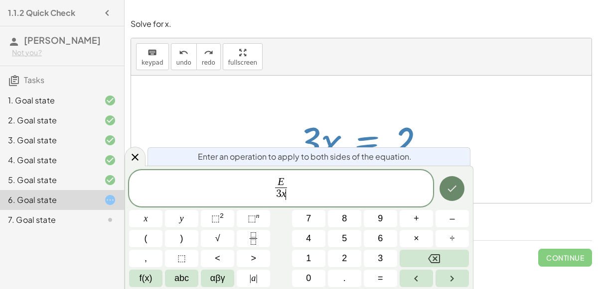
click at [456, 195] on icon "Done" at bounding box center [452, 189] width 12 height 12
click at [455, 192] on icon "Done" at bounding box center [452, 189] width 12 height 12
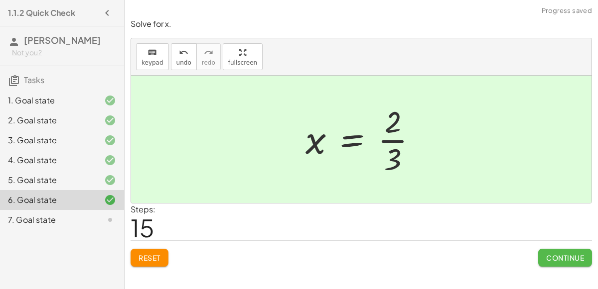
click at [559, 260] on span "Continue" at bounding box center [565, 258] width 38 height 9
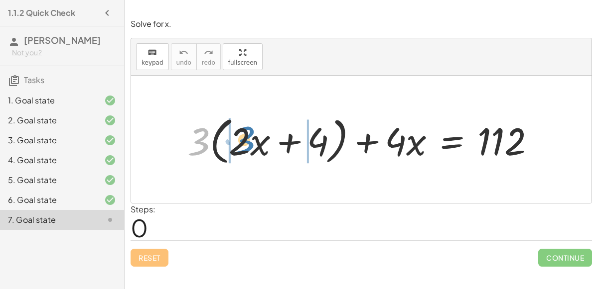
drag, startPoint x: 201, startPoint y: 144, endPoint x: 246, endPoint y: 142, distance: 45.4
click at [246, 142] on div at bounding box center [365, 140] width 366 height 56
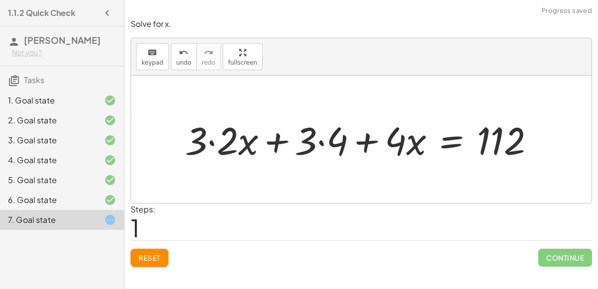
click at [322, 144] on div at bounding box center [364, 139] width 368 height 50
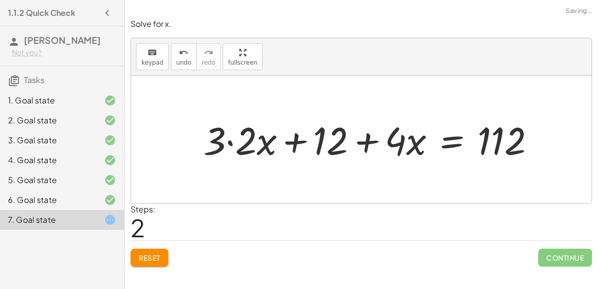
click at [229, 139] on div at bounding box center [373, 139] width 350 height 50
click at [365, 144] on div at bounding box center [389, 139] width 318 height 50
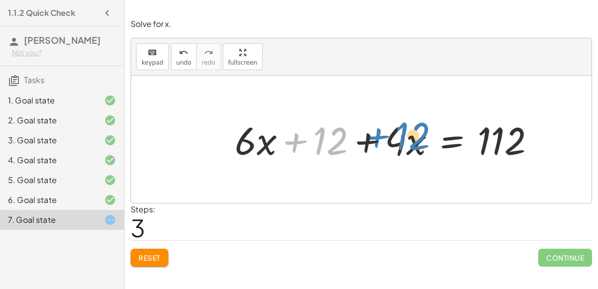
drag, startPoint x: 342, startPoint y: 141, endPoint x: 335, endPoint y: 136, distance: 8.6
click at [335, 136] on div at bounding box center [389, 139] width 318 height 50
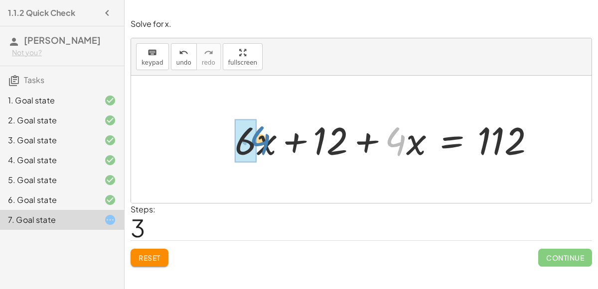
drag, startPoint x: 387, startPoint y: 137, endPoint x: 251, endPoint y: 136, distance: 136.0
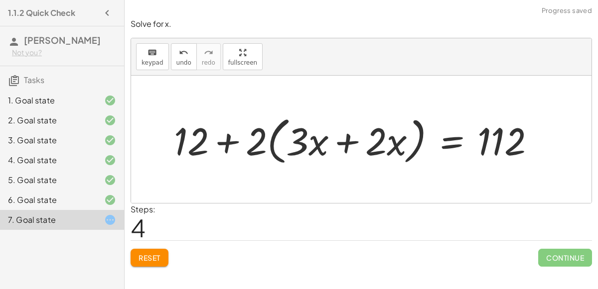
click at [268, 143] on div at bounding box center [358, 140] width 379 height 56
click at [179, 61] on span "undo" at bounding box center [183, 62] width 15 height 7
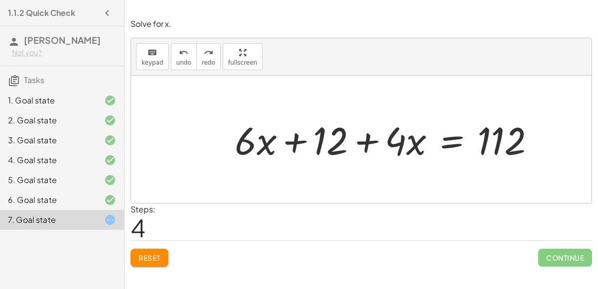
click at [444, 134] on div at bounding box center [389, 139] width 318 height 50
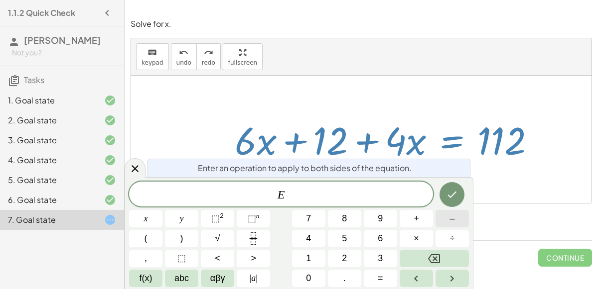
click at [436, 223] on button "–" at bounding box center [451, 218] width 33 height 17
click at [332, 242] on button "5" at bounding box center [344, 238] width 33 height 17
click at [460, 254] on button "Backspace" at bounding box center [434, 258] width 69 height 17
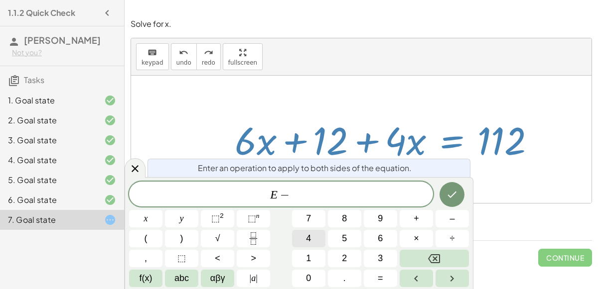
click at [304, 237] on button "4" at bounding box center [308, 238] width 33 height 17
click at [154, 218] on button "x" at bounding box center [145, 218] width 33 height 17
click at [443, 196] on button "Done" at bounding box center [451, 194] width 25 height 25
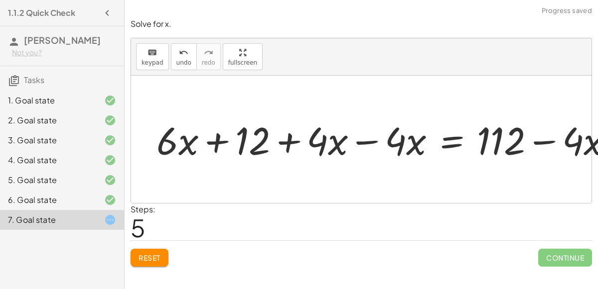
click at [395, 142] on div at bounding box center [403, 139] width 384 height 41
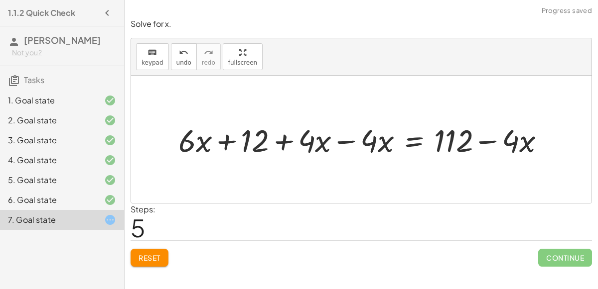
click at [355, 139] on div at bounding box center [365, 139] width 384 height 41
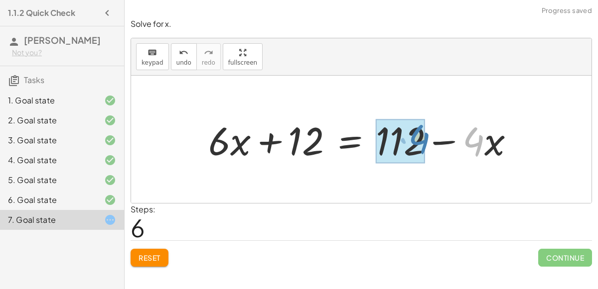
drag, startPoint x: 481, startPoint y: 138, endPoint x: 424, endPoint y: 136, distance: 57.3
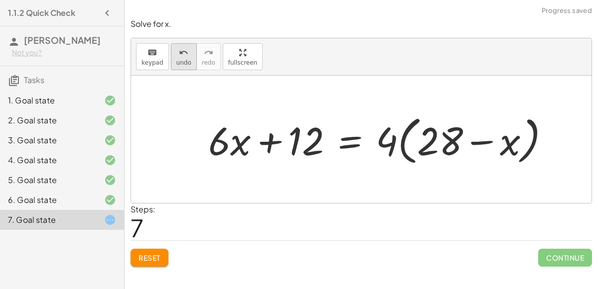
click at [181, 62] on span "undo" at bounding box center [183, 62] width 15 height 7
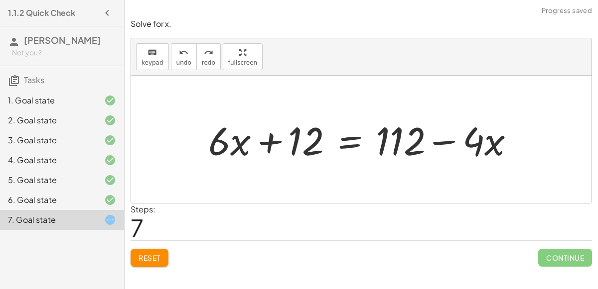
click at [453, 141] on div at bounding box center [365, 139] width 324 height 51
drag, startPoint x: 483, startPoint y: 142, endPoint x: 518, endPoint y: 145, distance: 35.5
click at [518, 145] on div at bounding box center [365, 139] width 324 height 51
drag, startPoint x: 489, startPoint y: 141, endPoint x: 476, endPoint y: 140, distance: 13.5
click at [476, 140] on div at bounding box center [365, 139] width 324 height 51
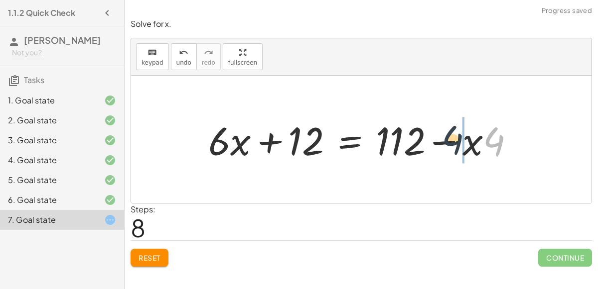
drag, startPoint x: 492, startPoint y: 142, endPoint x: 450, endPoint y: 141, distance: 42.4
click at [450, 141] on div at bounding box center [365, 139] width 324 height 51
click at [349, 142] on div at bounding box center [365, 139] width 324 height 51
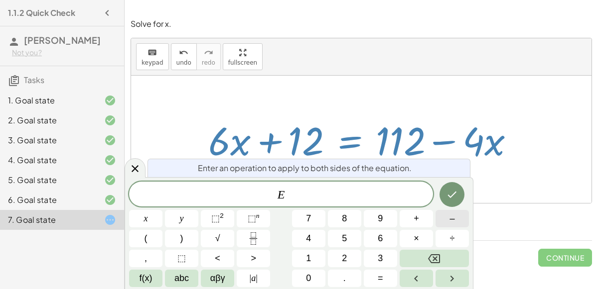
click at [446, 225] on button "–" at bounding box center [451, 218] width 33 height 17
click at [325, 237] on button "4" at bounding box center [308, 238] width 33 height 17
click at [147, 219] on span "x" at bounding box center [146, 218] width 4 height 13
click at [447, 197] on icon "Done" at bounding box center [452, 195] width 12 height 12
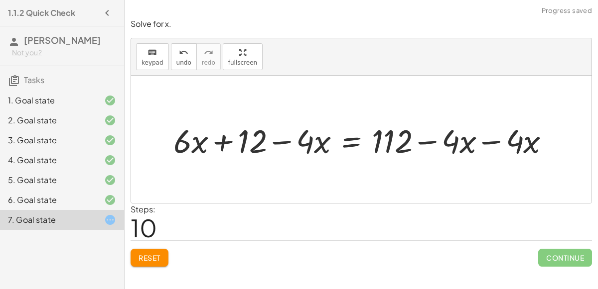
click at [514, 139] on div at bounding box center [365, 139] width 384 height 41
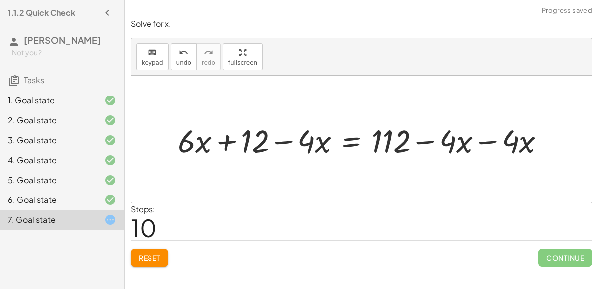
click at [489, 140] on div at bounding box center [365, 139] width 384 height 41
click at [428, 139] on div at bounding box center [334, 139] width 323 height 41
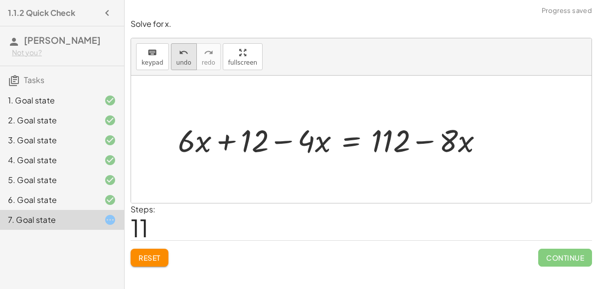
click at [172, 58] on button "undo undo" at bounding box center [184, 56] width 26 height 27
click at [183, 43] on button "undo undo" at bounding box center [184, 56] width 26 height 27
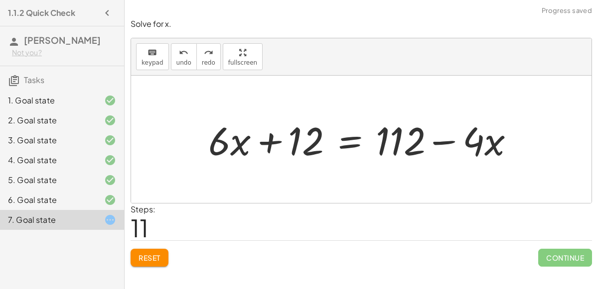
click at [335, 138] on div at bounding box center [365, 139] width 324 height 51
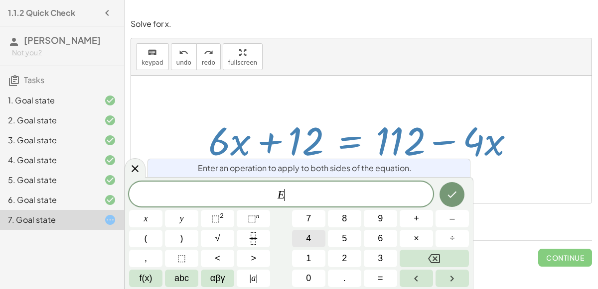
click at [312, 232] on button "4" at bounding box center [308, 238] width 33 height 17
click at [439, 259] on icon "Backspace" at bounding box center [434, 259] width 12 height 9
click at [426, 219] on button "+" at bounding box center [416, 218] width 33 height 17
click at [316, 237] on button "4" at bounding box center [308, 238] width 33 height 17
click at [149, 223] on button "x" at bounding box center [145, 218] width 33 height 17
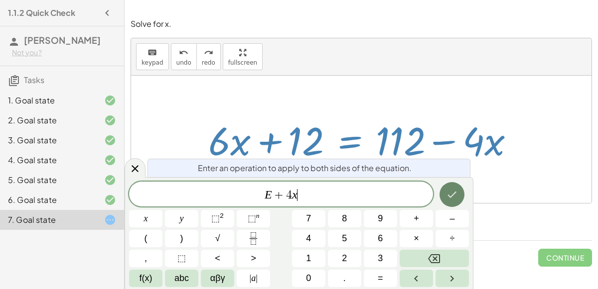
click at [443, 190] on button "Done" at bounding box center [451, 194] width 25 height 25
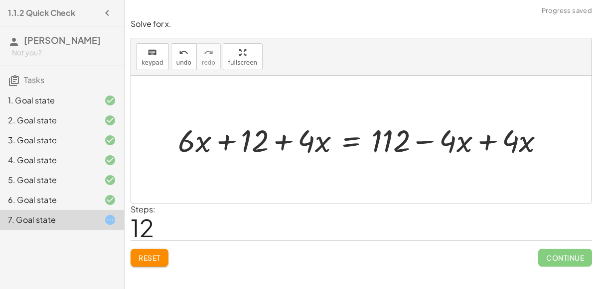
click at [491, 139] on div at bounding box center [365, 139] width 384 height 41
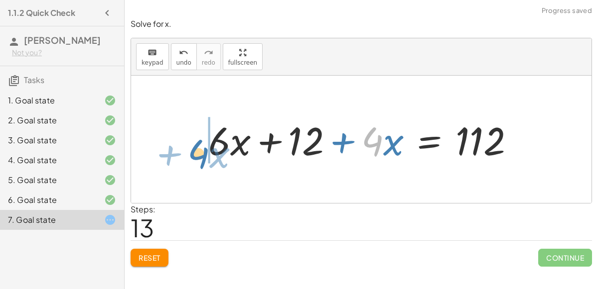
drag, startPoint x: 378, startPoint y: 135, endPoint x: 220, endPoint y: 145, distance: 157.8
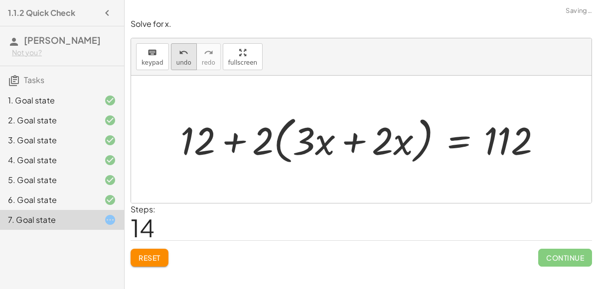
click at [179, 47] on icon "undo" at bounding box center [183, 53] width 9 height 12
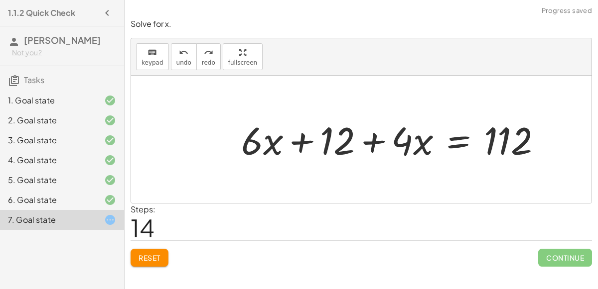
click at [397, 143] on div at bounding box center [395, 139] width 319 height 50
click at [171, 51] on button "undo undo" at bounding box center [184, 56] width 26 height 27
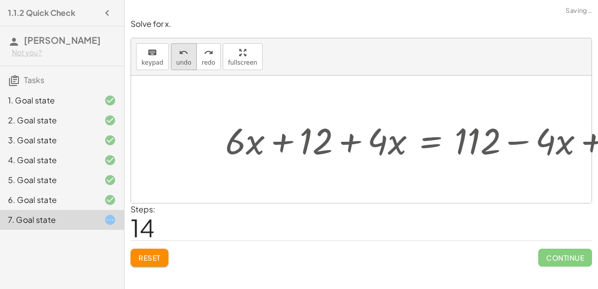
click at [171, 51] on button "undo undo" at bounding box center [184, 56] width 26 height 27
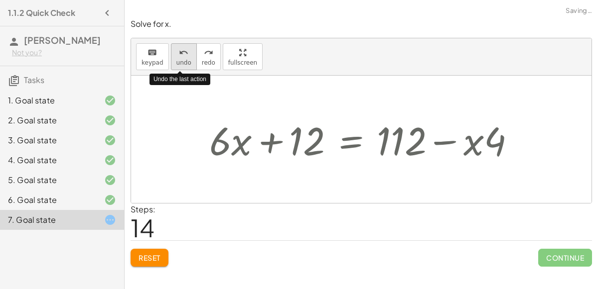
click at [171, 51] on button "undo undo" at bounding box center [184, 56] width 26 height 27
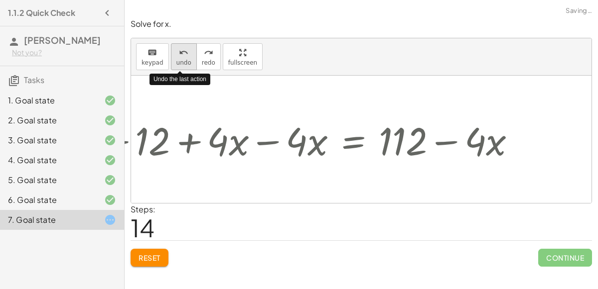
click at [171, 51] on button "undo undo" at bounding box center [184, 56] width 26 height 27
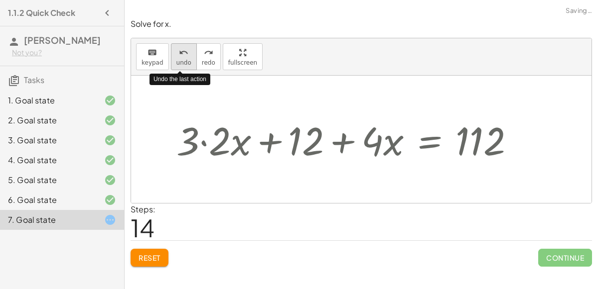
click at [171, 51] on button "undo undo" at bounding box center [184, 56] width 26 height 27
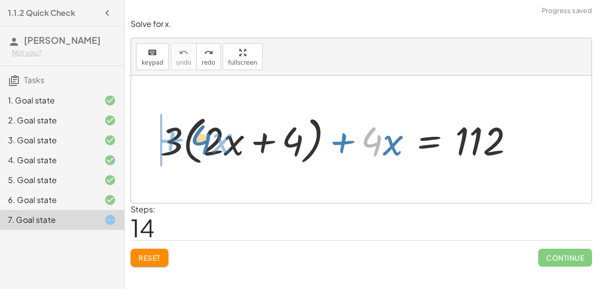
drag, startPoint x: 381, startPoint y: 146, endPoint x: 197, endPoint y: 146, distance: 183.8
click at [197, 146] on div at bounding box center [341, 139] width 372 height 57
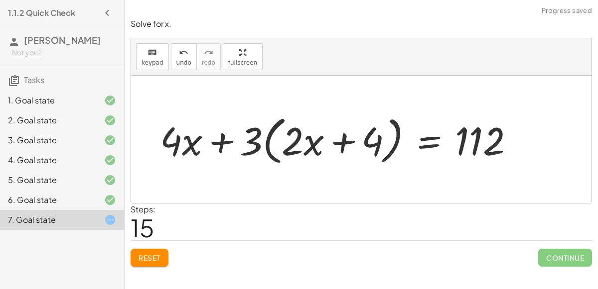
click at [216, 144] on div at bounding box center [341, 139] width 372 height 57
drag, startPoint x: 251, startPoint y: 146, endPoint x: 371, endPoint y: 142, distance: 119.6
click at [371, 142] on div at bounding box center [341, 139] width 372 height 57
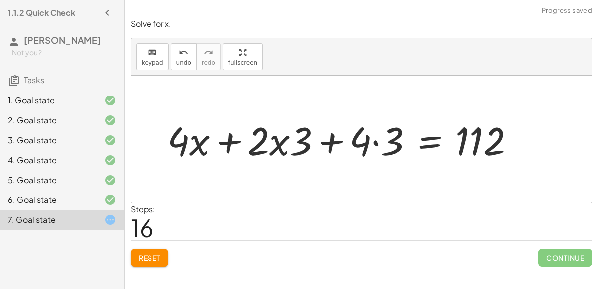
click at [376, 145] on div at bounding box center [344, 139] width 365 height 51
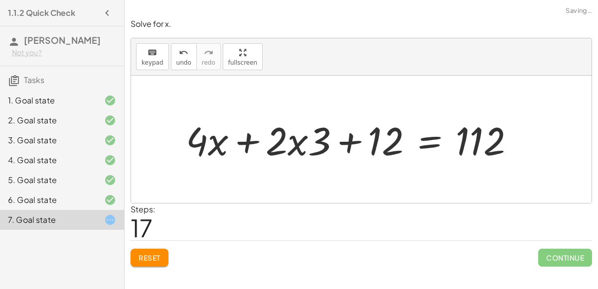
click at [301, 143] on div at bounding box center [354, 139] width 346 height 51
click at [300, 143] on div at bounding box center [354, 139] width 346 height 51
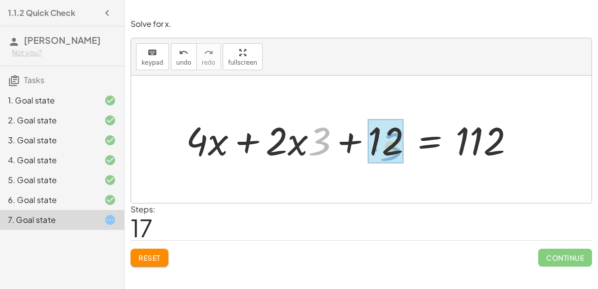
drag, startPoint x: 323, startPoint y: 147, endPoint x: 397, endPoint y: 151, distance: 73.8
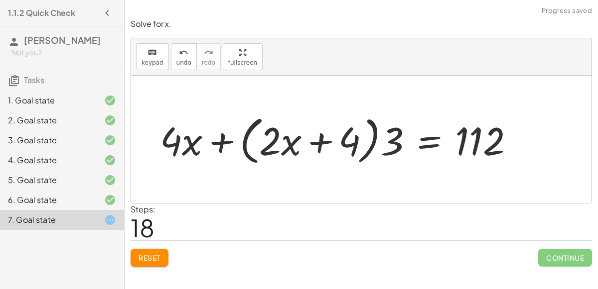
click at [366, 144] on div at bounding box center [341, 139] width 372 height 57
click at [187, 42] on div "keyboard keypad undo undo redo redo fullscreen" at bounding box center [361, 56] width 460 height 37
click at [185, 44] on button "undo undo" at bounding box center [184, 56] width 26 height 27
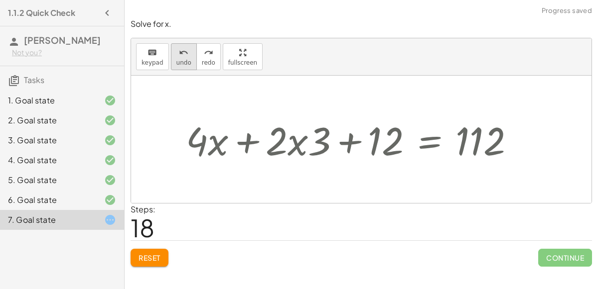
click at [185, 44] on button "undo undo" at bounding box center [184, 56] width 26 height 27
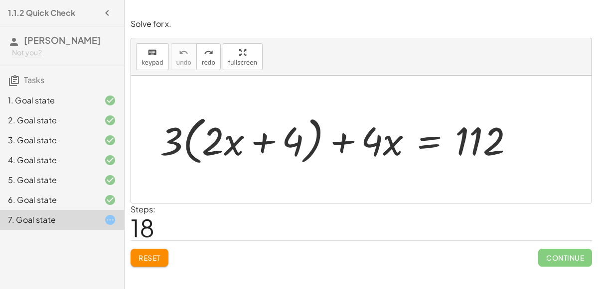
click at [263, 142] on div at bounding box center [341, 139] width 372 height 57
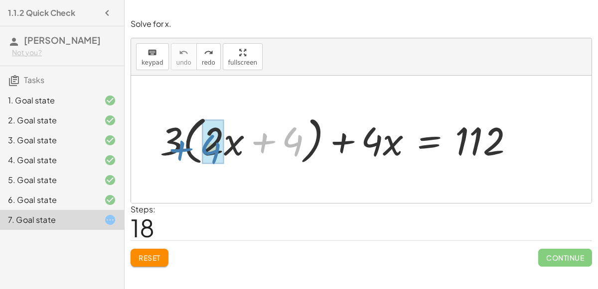
drag, startPoint x: 285, startPoint y: 145, endPoint x: 212, endPoint y: 154, distance: 73.8
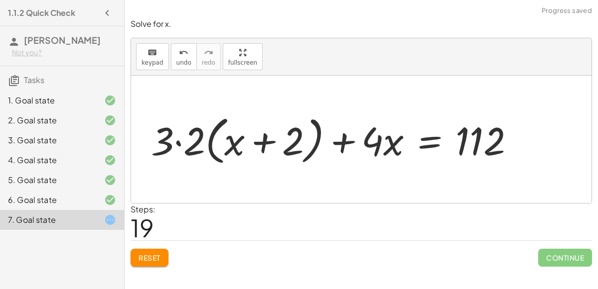
click at [180, 143] on div at bounding box center [336, 139] width 381 height 57
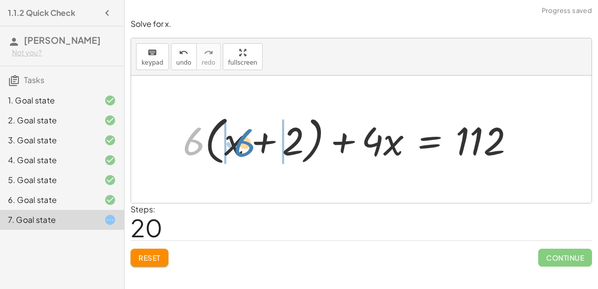
drag, startPoint x: 185, startPoint y: 144, endPoint x: 235, endPoint y: 145, distance: 50.3
click at [235, 145] on div at bounding box center [352, 139] width 349 height 57
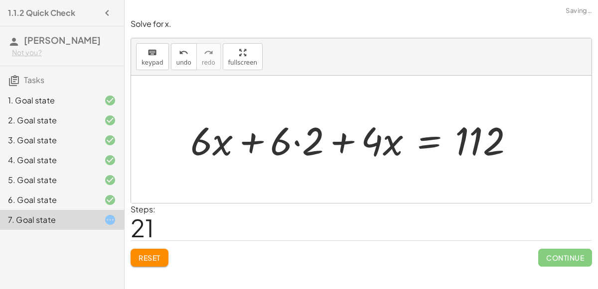
click at [178, 39] on div "keyboard keypad undo undo redo redo fullscreen" at bounding box center [361, 56] width 460 height 37
click at [179, 43] on button "undo undo" at bounding box center [184, 56] width 26 height 27
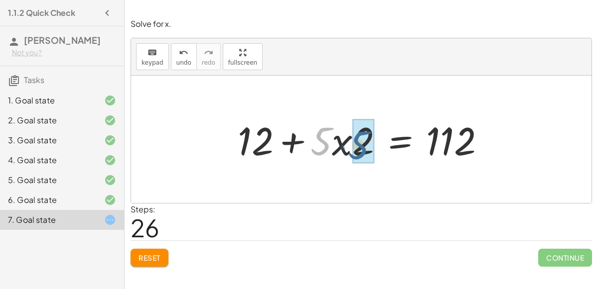
drag, startPoint x: 321, startPoint y: 130, endPoint x: 358, endPoint y: 133, distance: 37.5
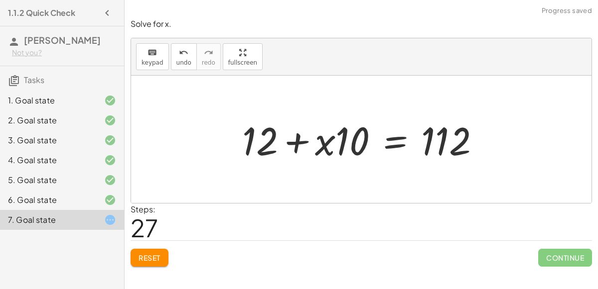
click at [321, 137] on div at bounding box center [365, 139] width 256 height 51
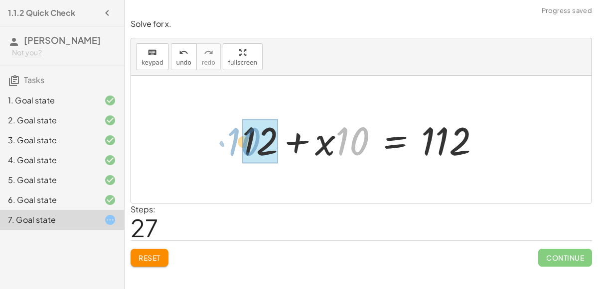
drag, startPoint x: 365, startPoint y: 141, endPoint x: 257, endPoint y: 142, distance: 107.6
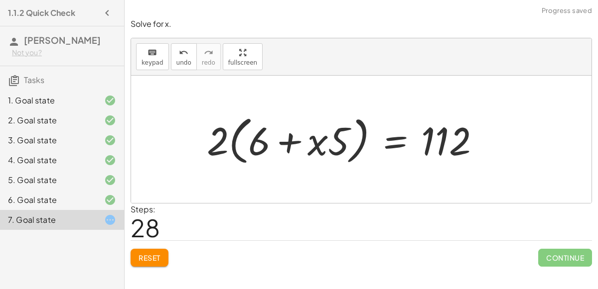
click at [257, 142] on div at bounding box center [347, 139] width 291 height 57
click at [303, 142] on div at bounding box center [347, 139] width 291 height 57
click at [185, 59] on span "undo" at bounding box center [183, 62] width 15 height 7
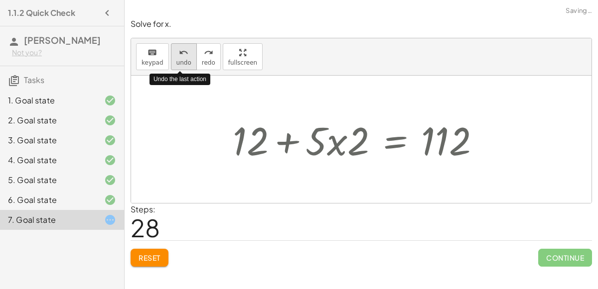
click at [185, 59] on span "undo" at bounding box center [183, 62] width 15 height 7
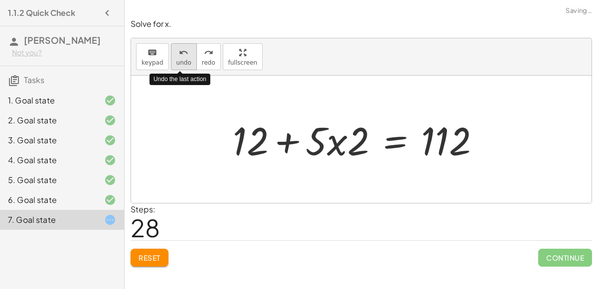
click at [185, 59] on span "undo" at bounding box center [183, 62] width 15 height 7
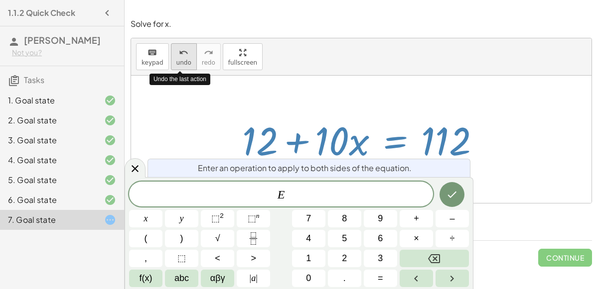
click at [452, 222] on span "–" at bounding box center [451, 218] width 5 height 13
click at [315, 254] on button "1" at bounding box center [308, 258] width 33 height 17
click at [333, 257] on button "2" at bounding box center [344, 258] width 33 height 17
click at [448, 191] on icon "Done" at bounding box center [452, 195] width 12 height 12
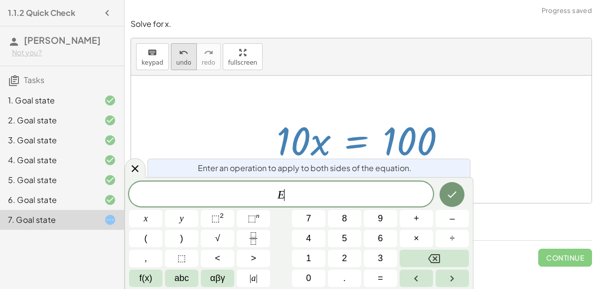
click at [318, 258] on button "1" at bounding box center [308, 258] width 33 height 17
click at [317, 282] on button "0" at bounding box center [308, 278] width 33 height 17
click at [441, 258] on button "Backspace" at bounding box center [434, 258] width 69 height 17
click at [455, 237] on button "÷" at bounding box center [451, 238] width 33 height 17
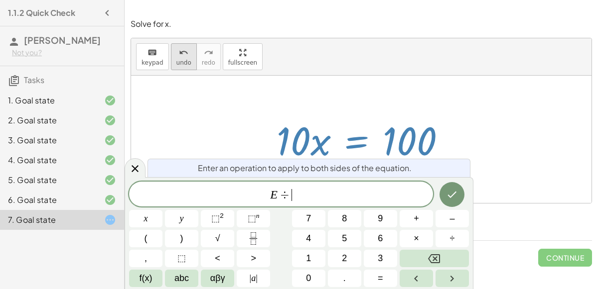
click at [315, 280] on button "0" at bounding box center [308, 278] width 33 height 17
click at [428, 262] on icon "Backspace" at bounding box center [434, 259] width 12 height 12
click at [307, 262] on span "1" at bounding box center [308, 258] width 5 height 13
click at [313, 279] on button "0" at bounding box center [308, 278] width 33 height 17
click at [162, 210] on div at bounding box center [145, 218] width 33 height 17
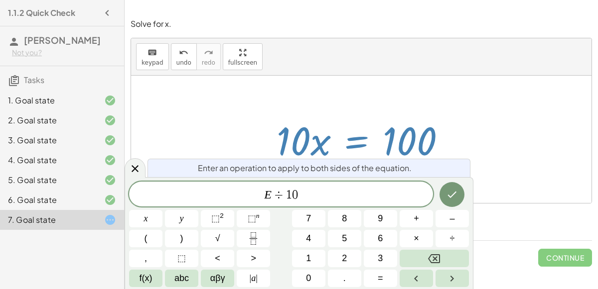
click at [456, 201] on button "Done" at bounding box center [451, 194] width 25 height 25
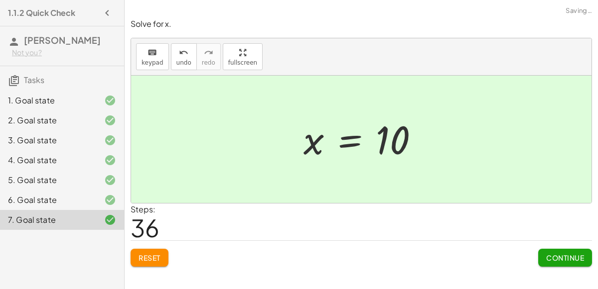
click at [553, 263] on button "Continue" at bounding box center [565, 258] width 54 height 18
